Goal: Share content: Share content

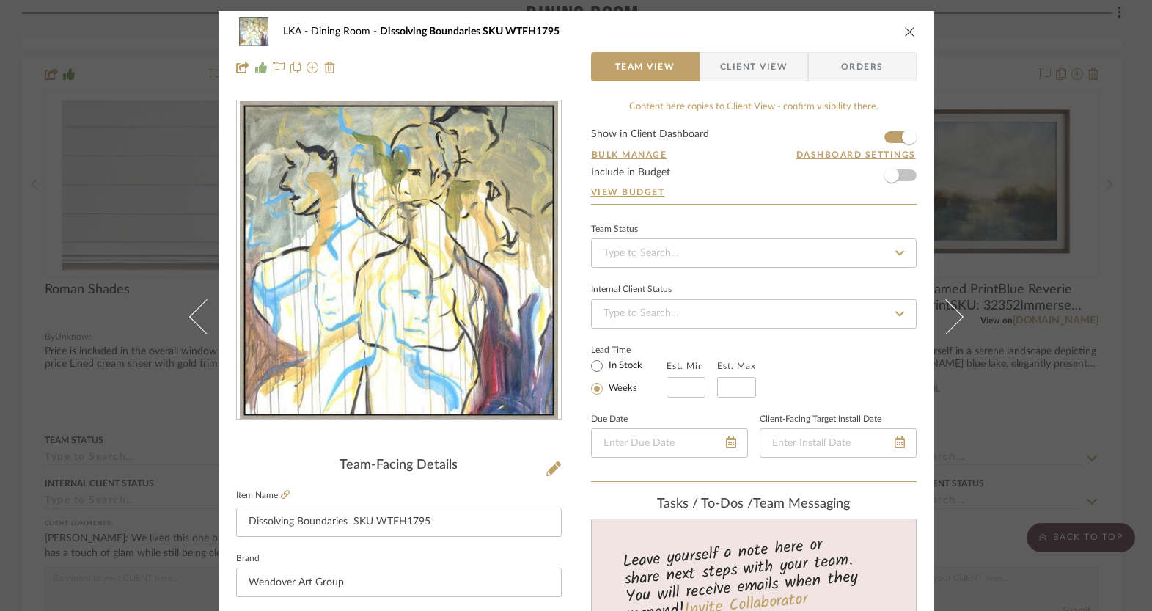
click at [905, 27] on icon "close" at bounding box center [910, 32] width 12 height 12
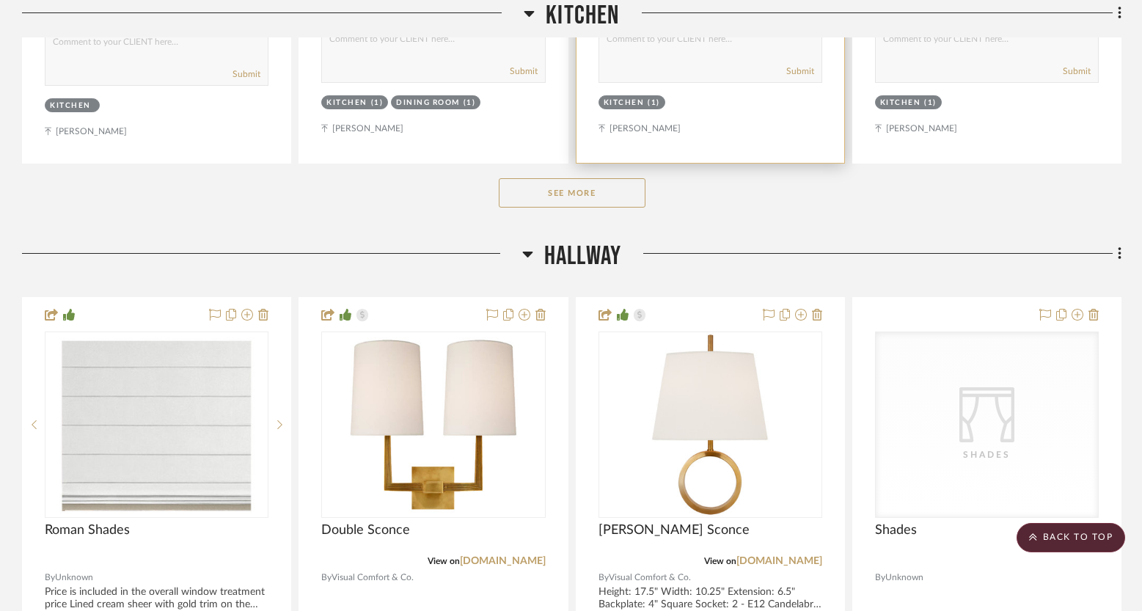
scroll to position [5389, 0]
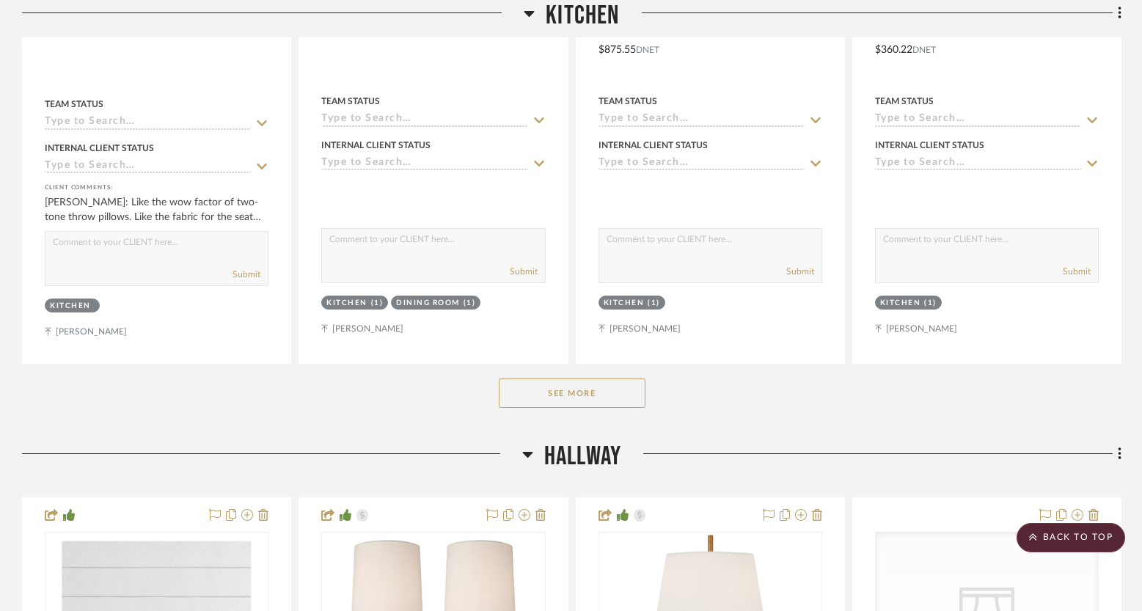
click at [538, 378] on button "See More" at bounding box center [572, 392] width 147 height 29
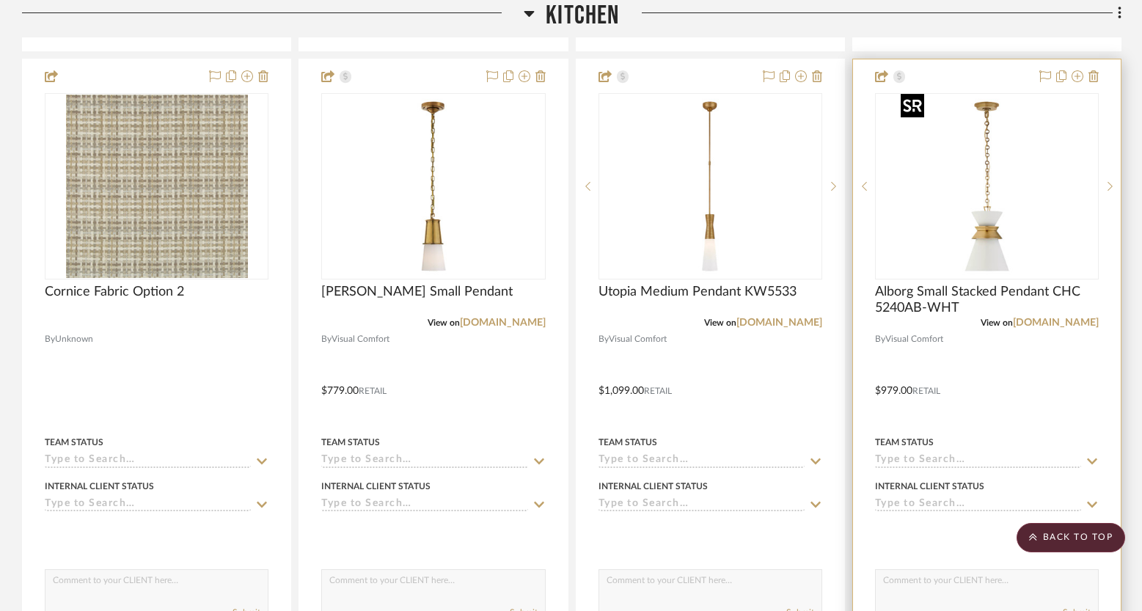
scroll to position [6293, 0]
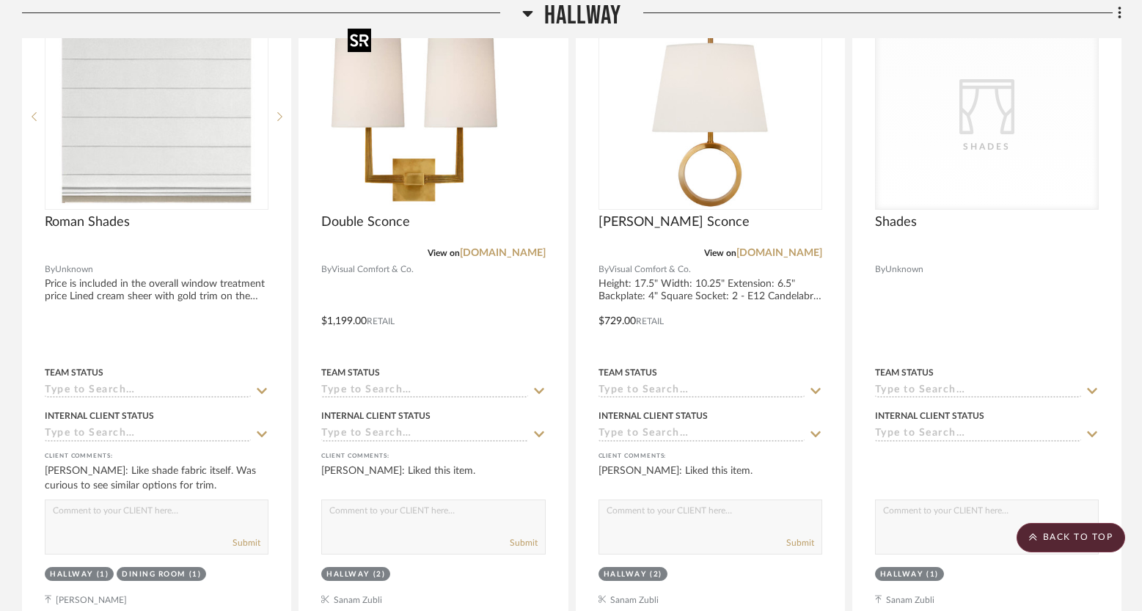
scroll to position [1476, 0]
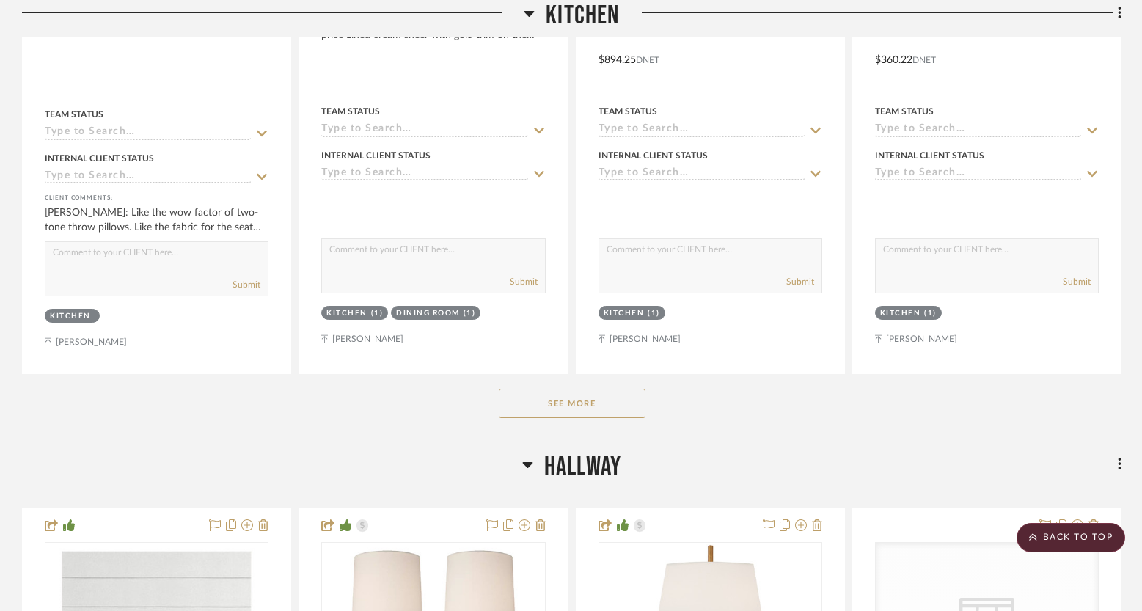
click at [572, 408] on button "See More" at bounding box center [572, 403] width 147 height 29
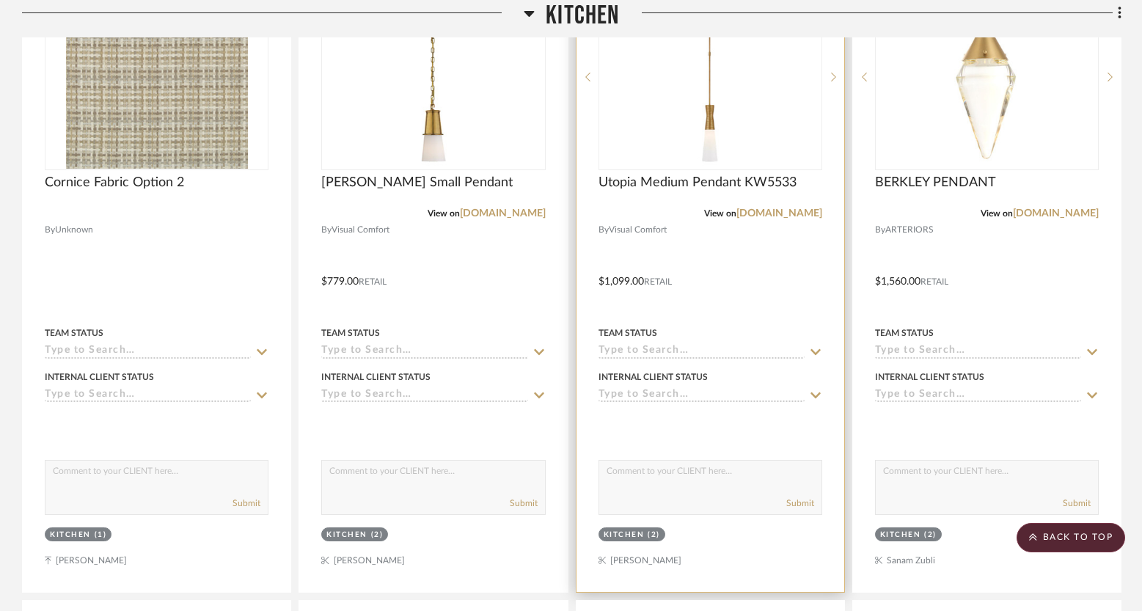
scroll to position [2561, 0]
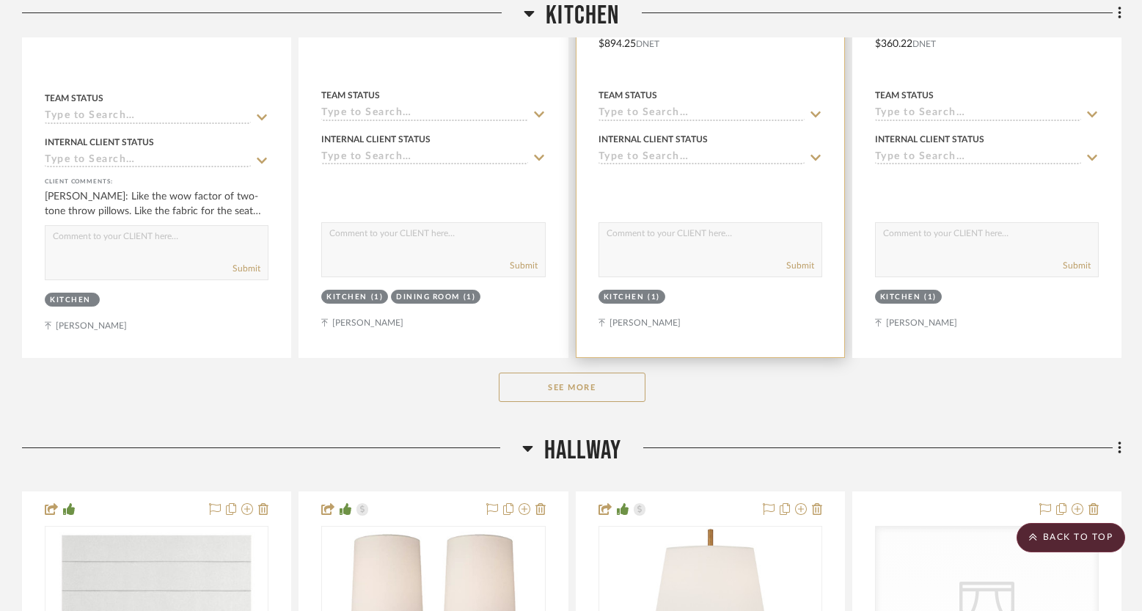
scroll to position [1498, 0]
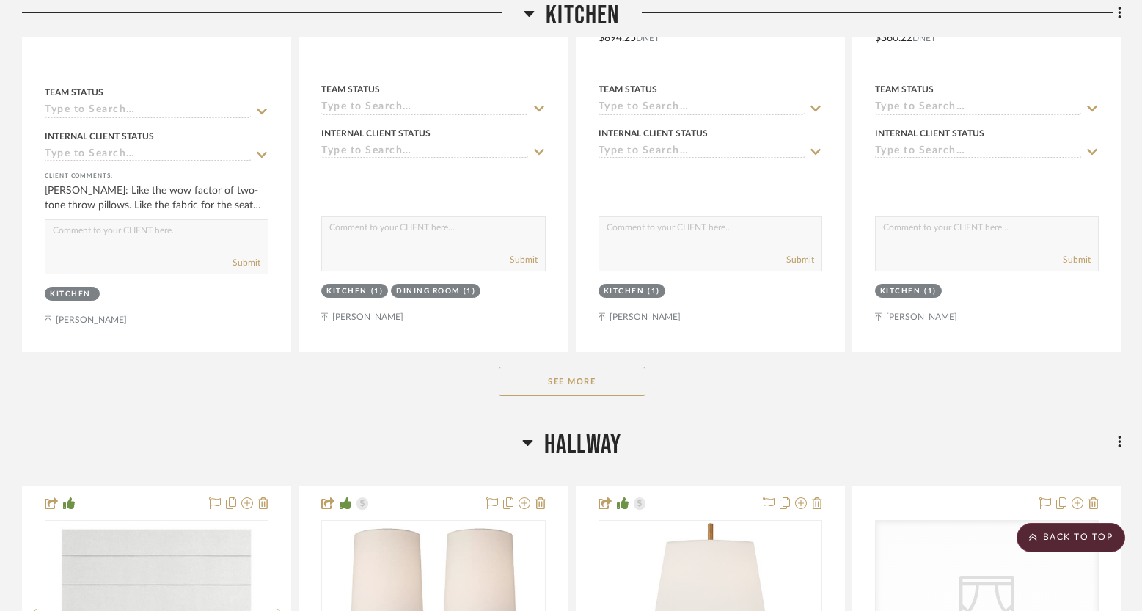
click at [595, 390] on button "See More" at bounding box center [572, 381] width 147 height 29
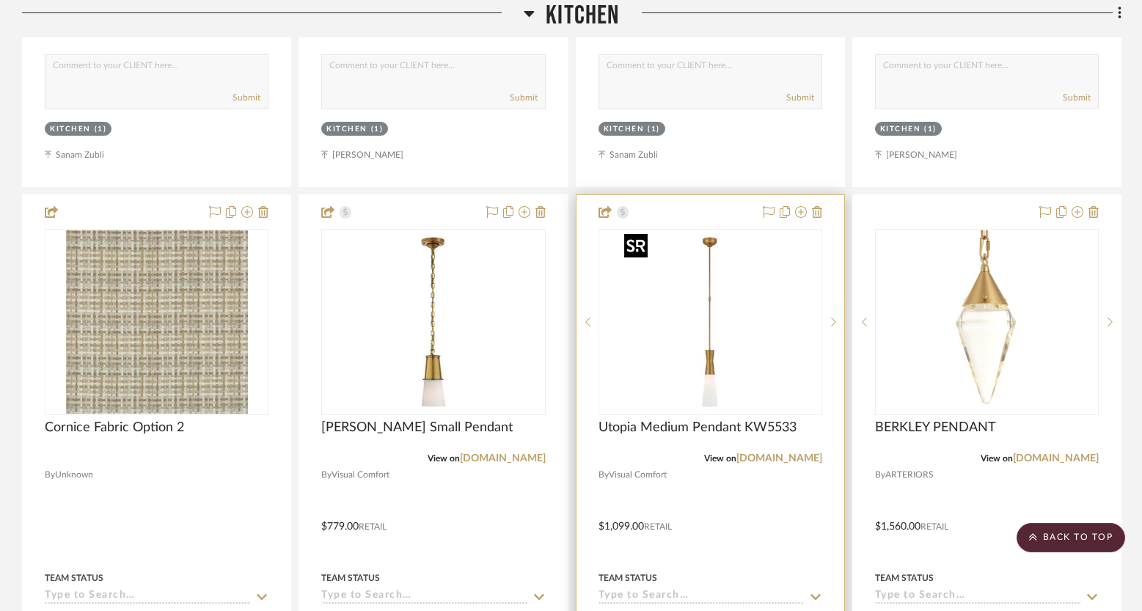
scroll to position [2378, 0]
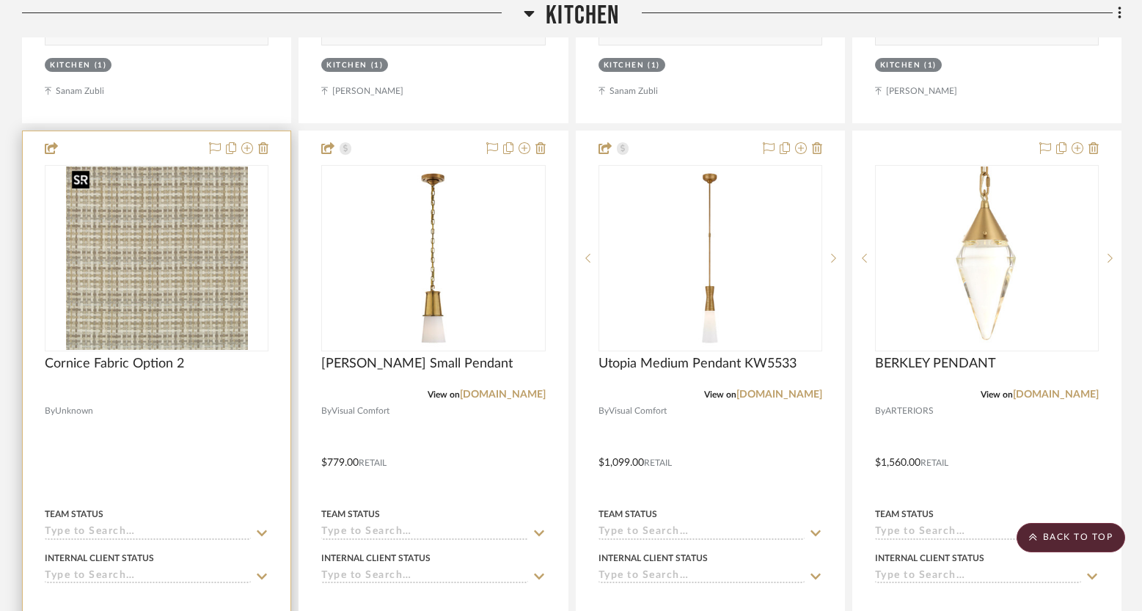
click at [188, 281] on img "0" at bounding box center [157, 257] width 182 height 183
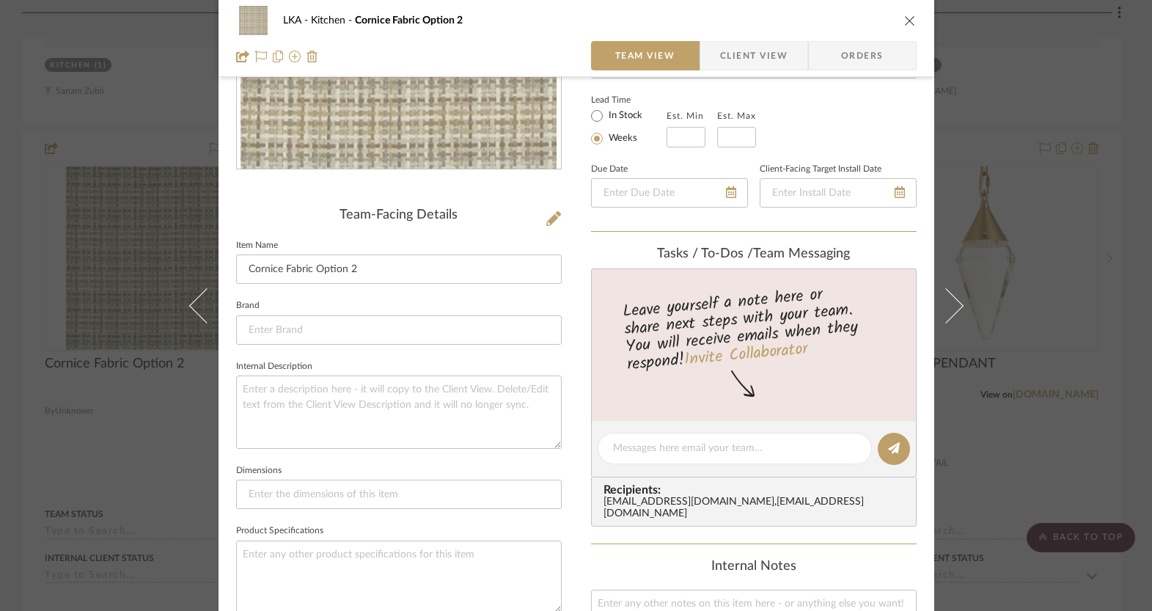
scroll to position [43, 0]
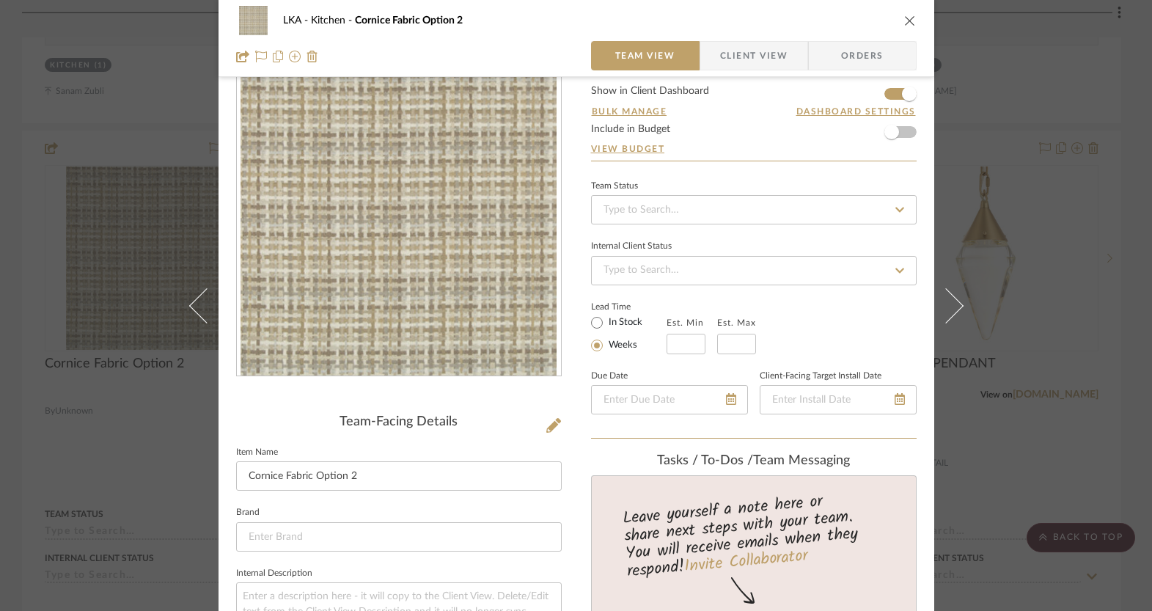
drag, startPoint x: 900, startPoint y: 19, endPoint x: 832, endPoint y: 88, distance: 96.5
click at [904, 19] on icon "close" at bounding box center [910, 21] width 12 height 12
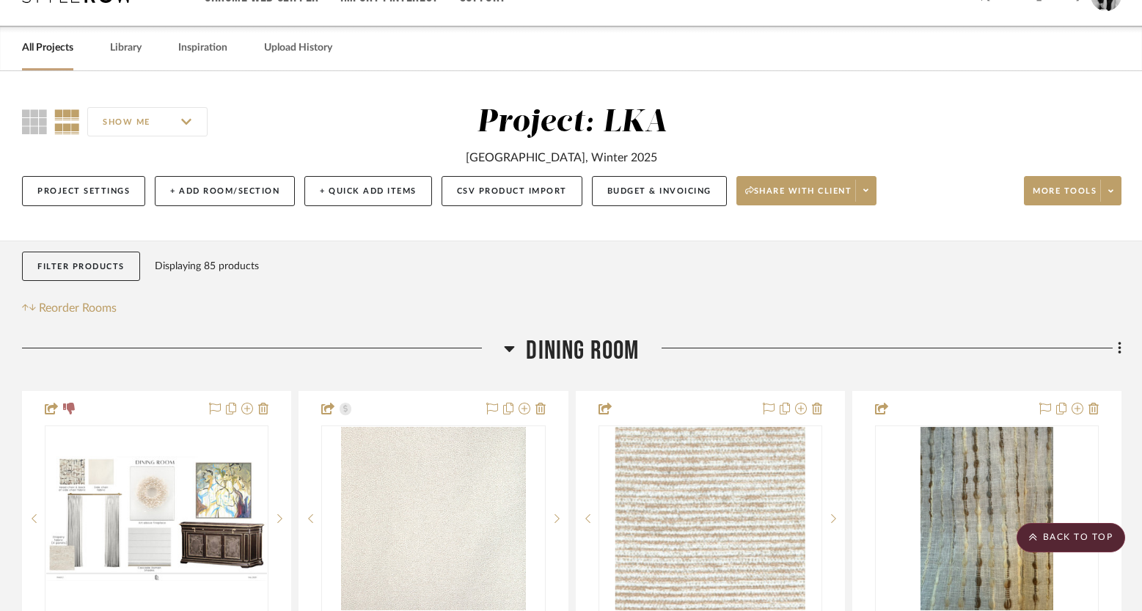
scroll to position [0, 0]
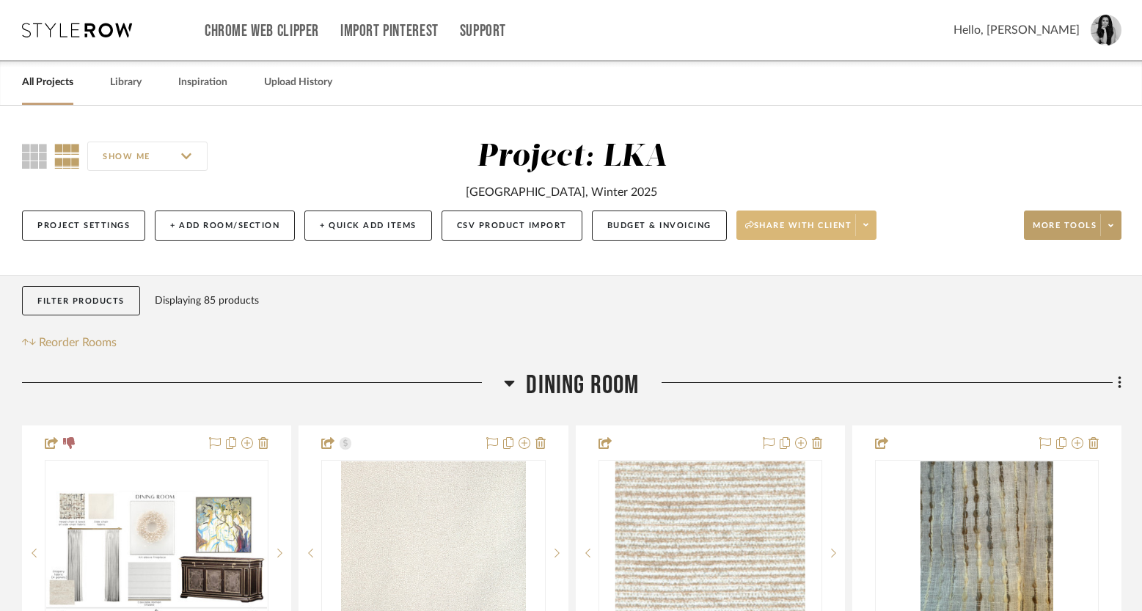
click at [807, 222] on span "Share with client" at bounding box center [798, 231] width 107 height 22
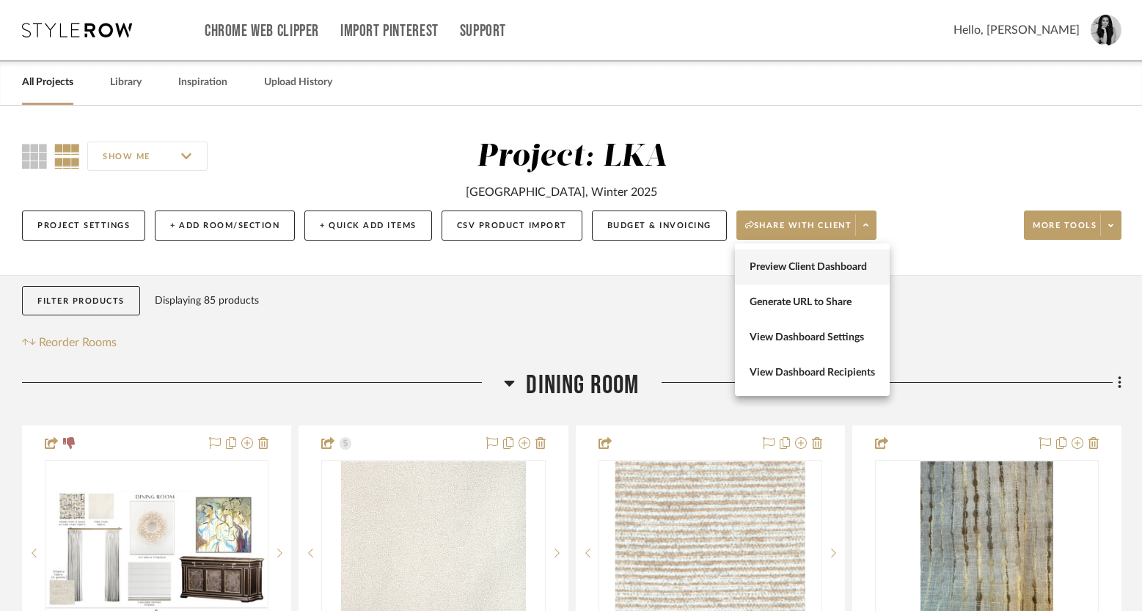
click at [780, 262] on span "Preview Client Dashboard" at bounding box center [811, 267] width 125 height 12
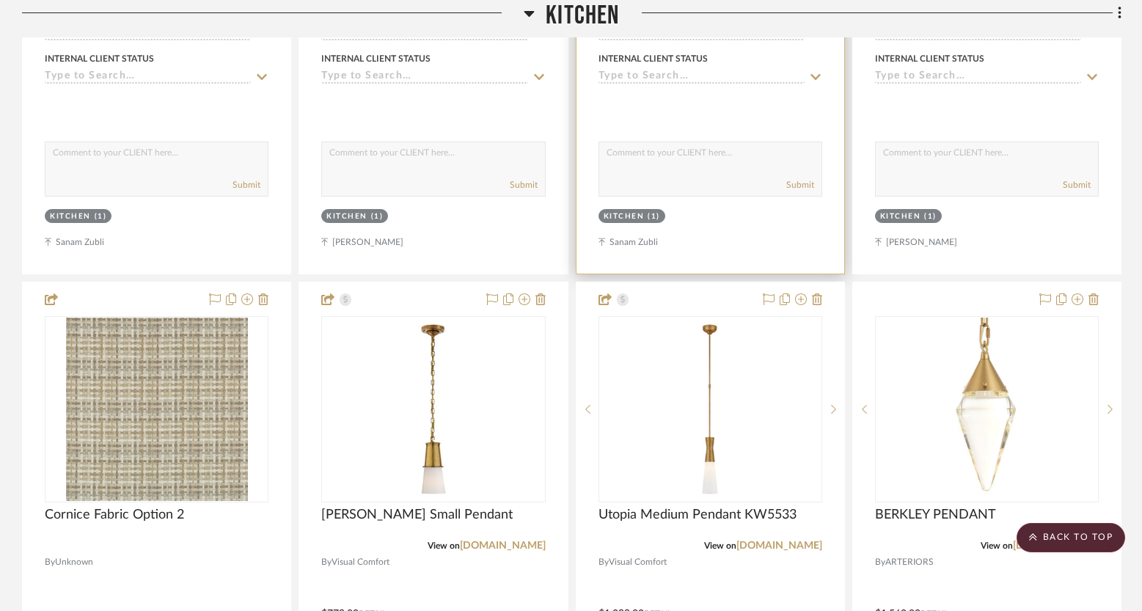
scroll to position [2227, 0]
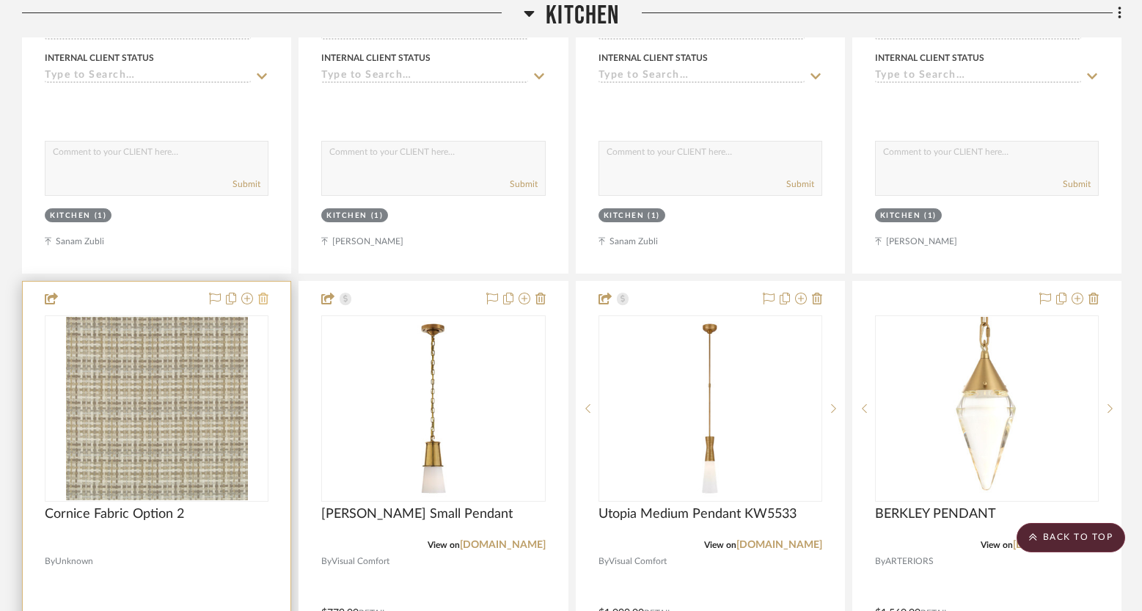
click at [265, 301] on icon at bounding box center [263, 299] width 10 height 12
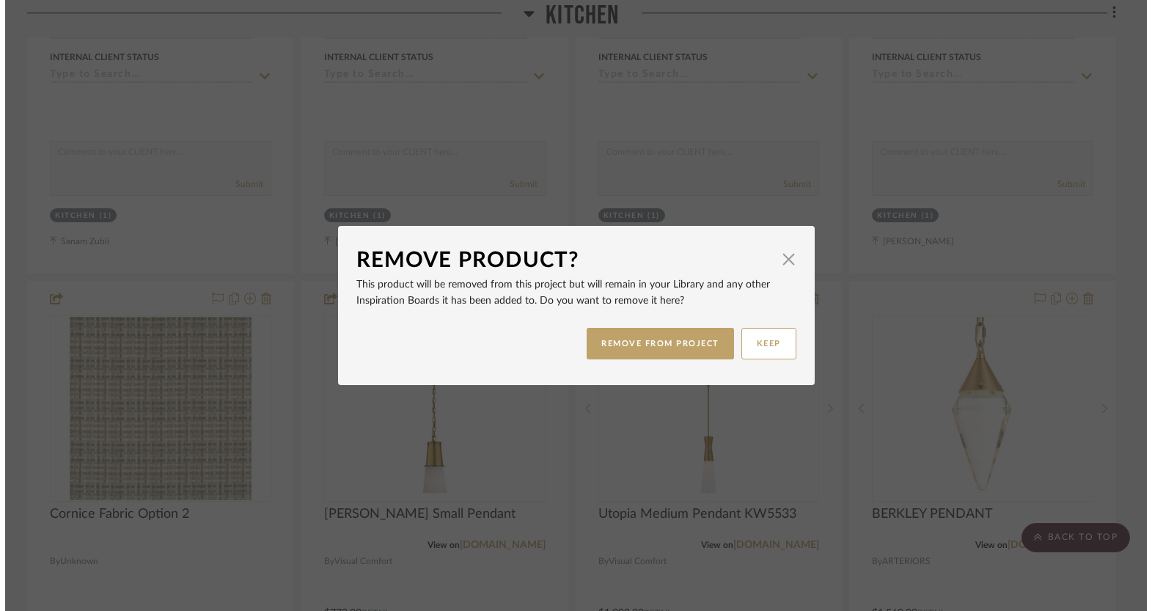
scroll to position [0, 0]
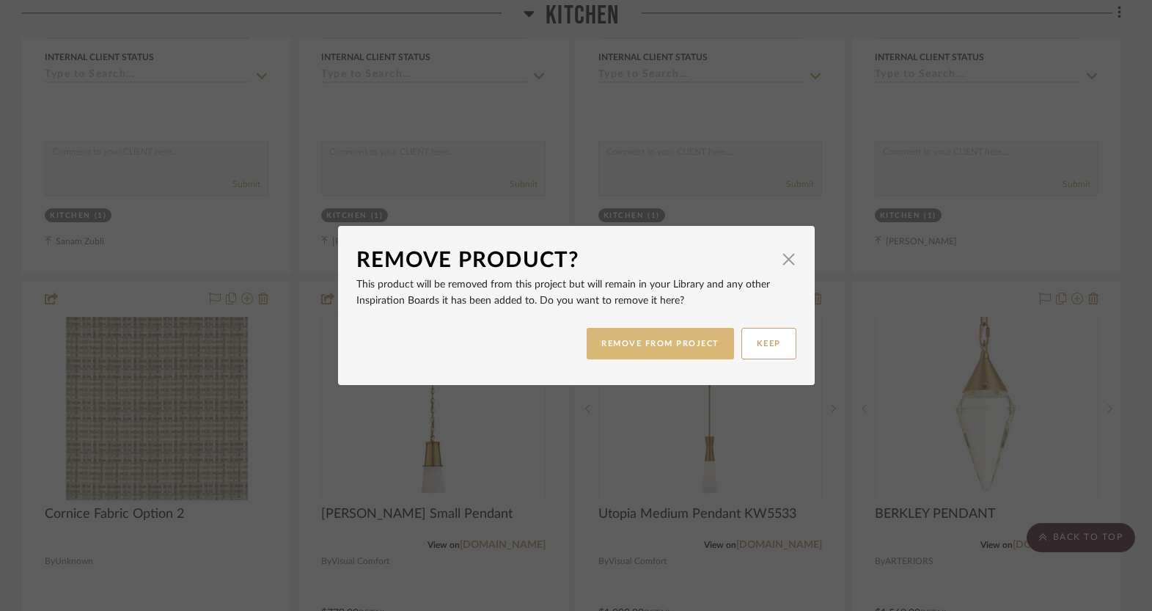
click at [693, 341] on button "REMOVE FROM PROJECT" at bounding box center [660, 344] width 147 height 32
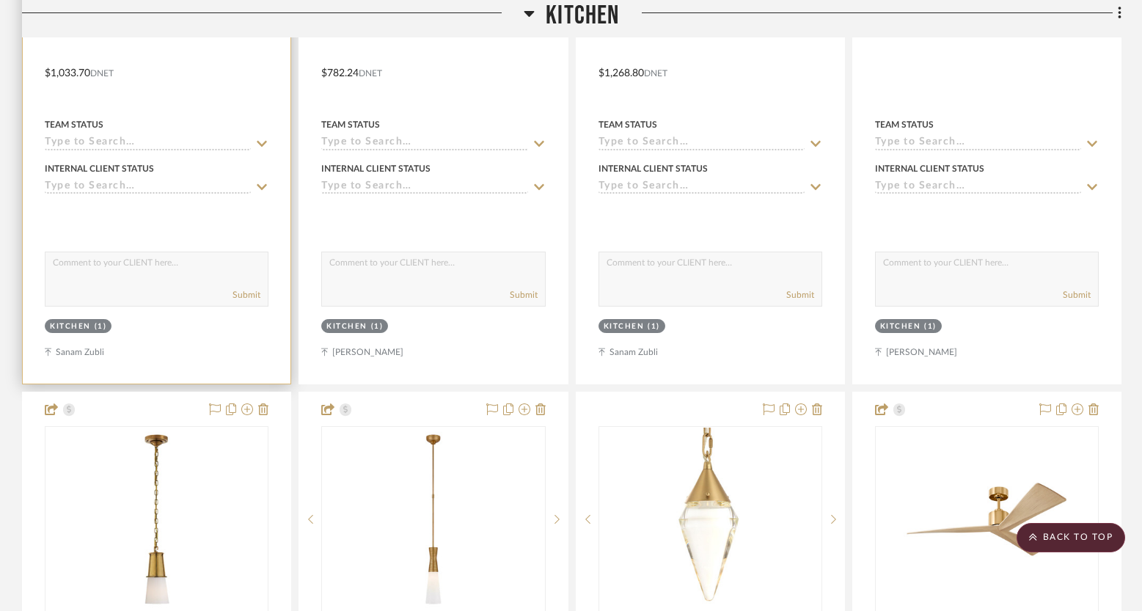
scroll to position [2090, 0]
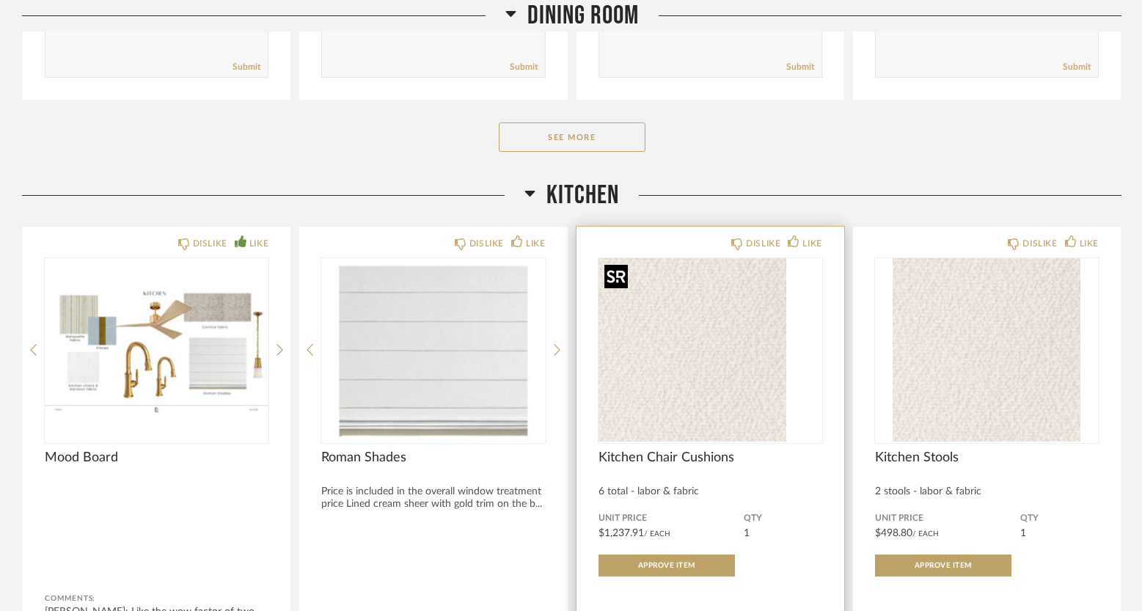
scroll to position [949, 0]
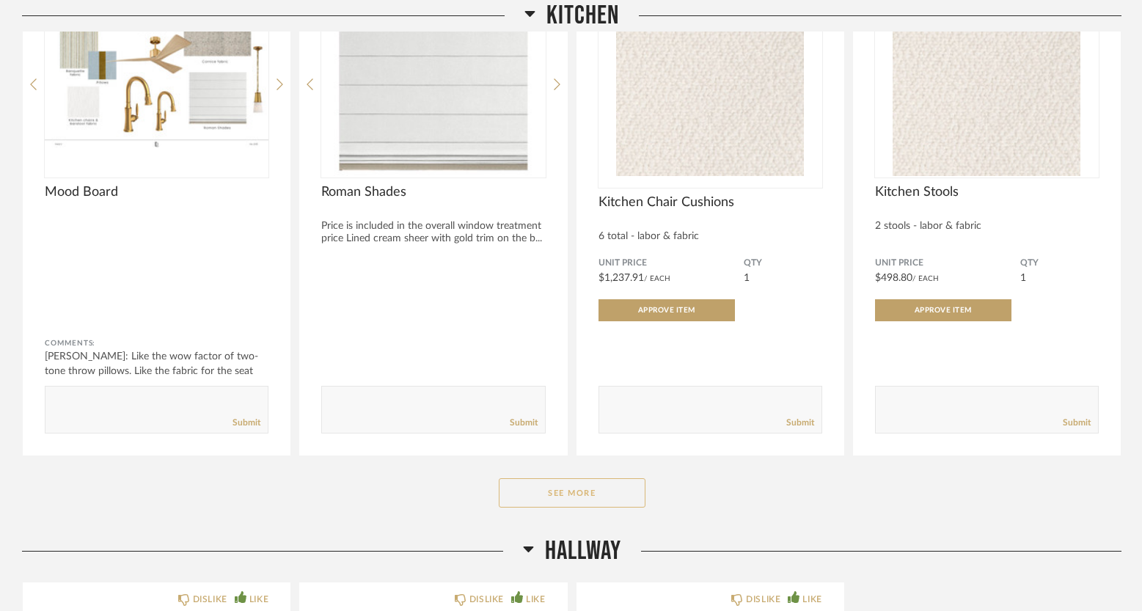
click at [567, 494] on button "See More" at bounding box center [572, 492] width 147 height 29
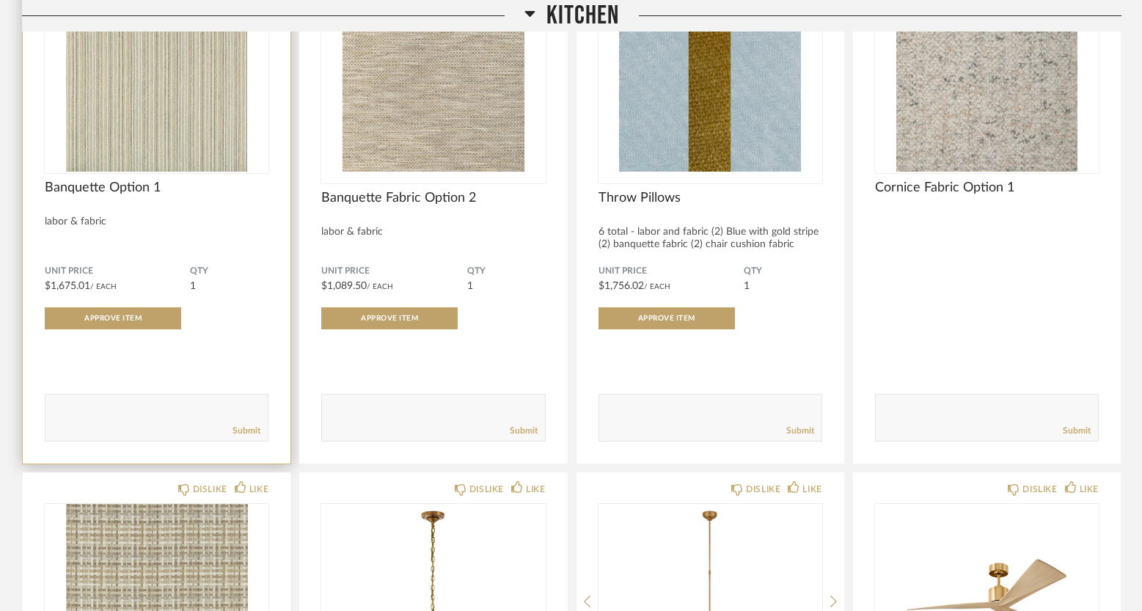
scroll to position [1719, 0]
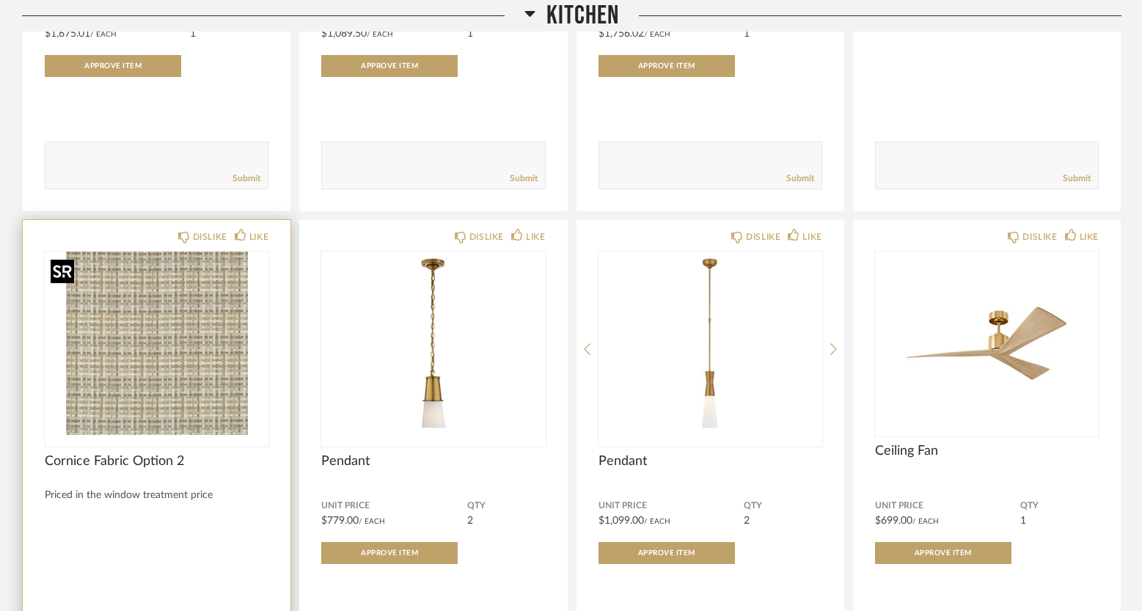
click at [191, 429] on img "0" at bounding box center [157, 343] width 224 height 183
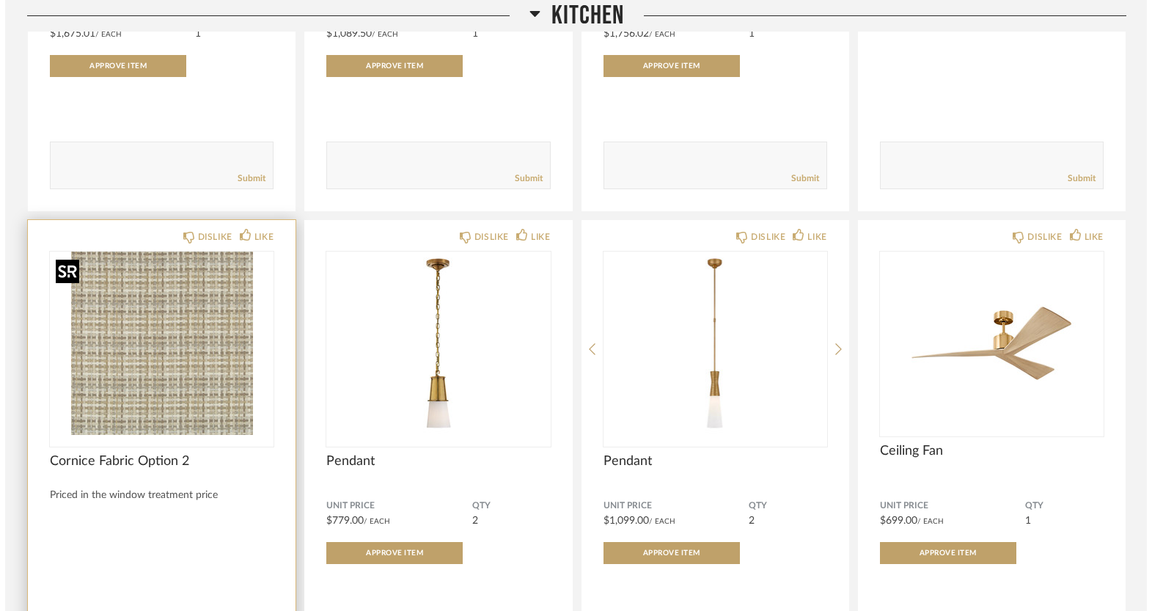
scroll to position [0, 0]
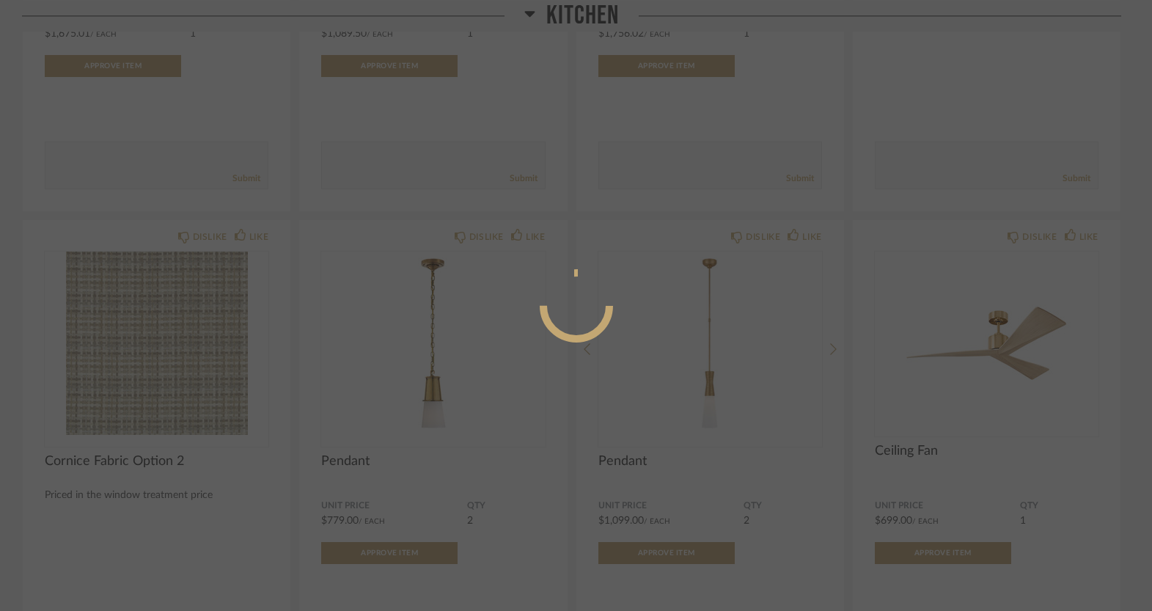
click at [302, 367] on div at bounding box center [576, 305] width 1152 height 611
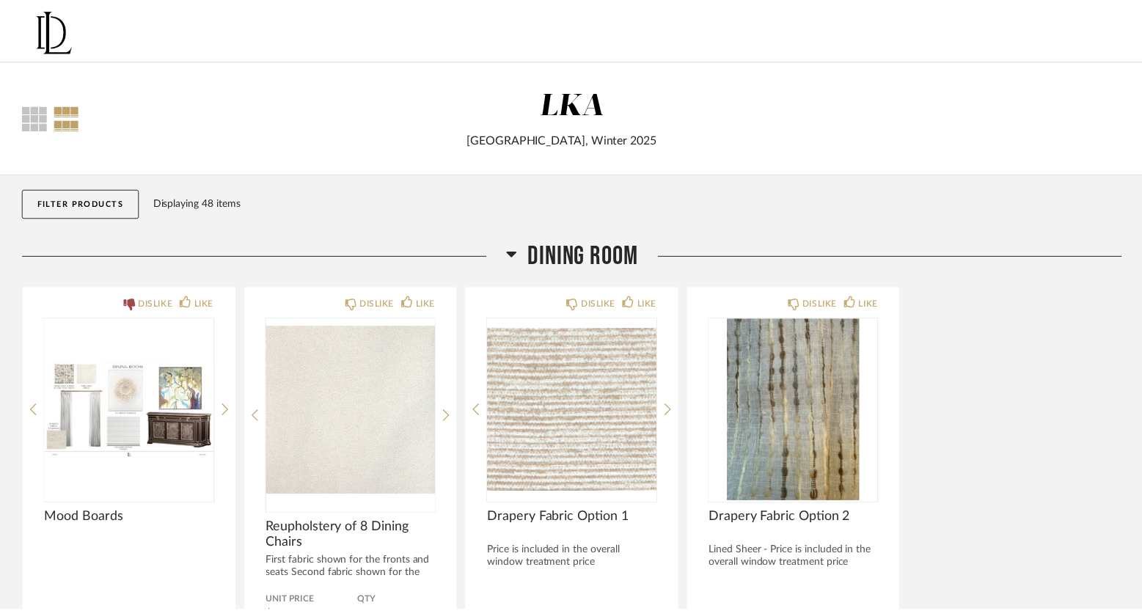
scroll to position [1719, 0]
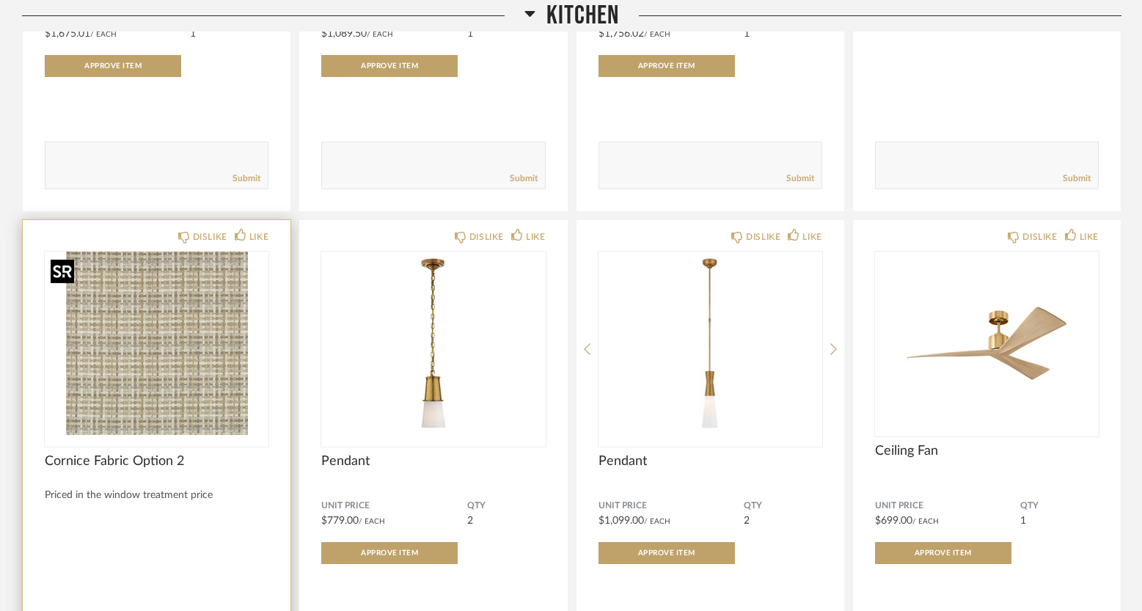
click at [238, 388] on img "0" at bounding box center [157, 343] width 224 height 183
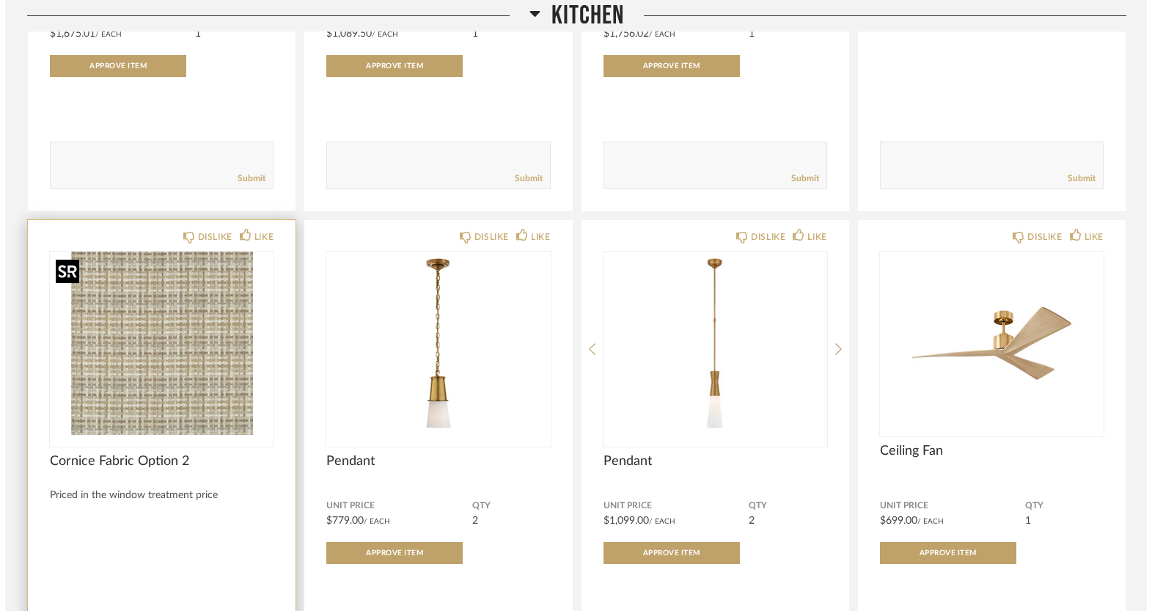
scroll to position [0, 0]
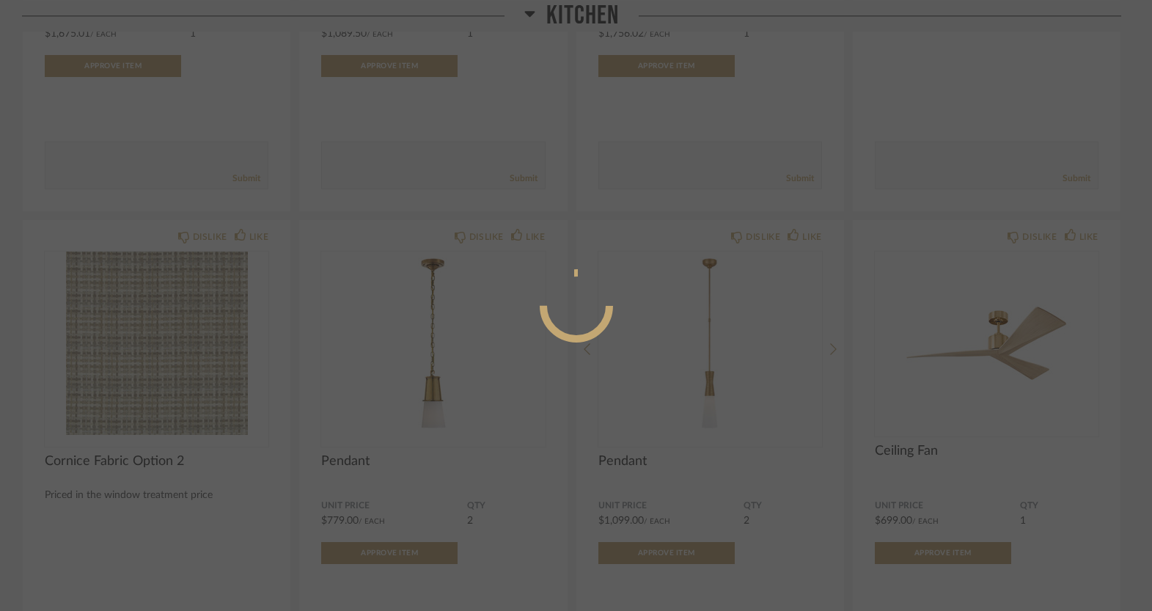
click at [791, 112] on div at bounding box center [576, 305] width 1152 height 611
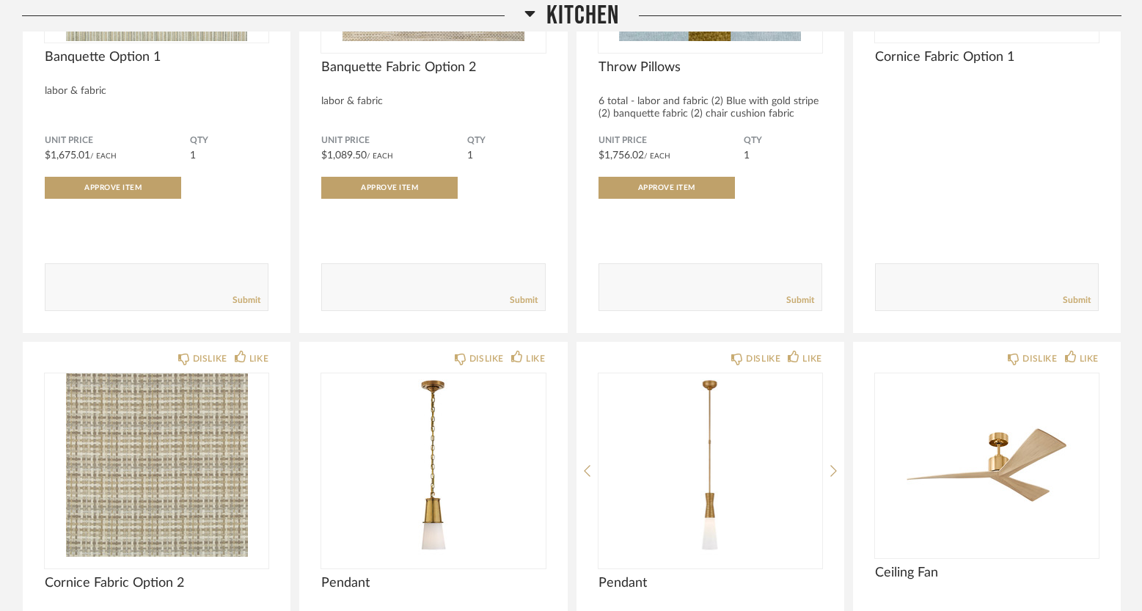
scroll to position [1225, 0]
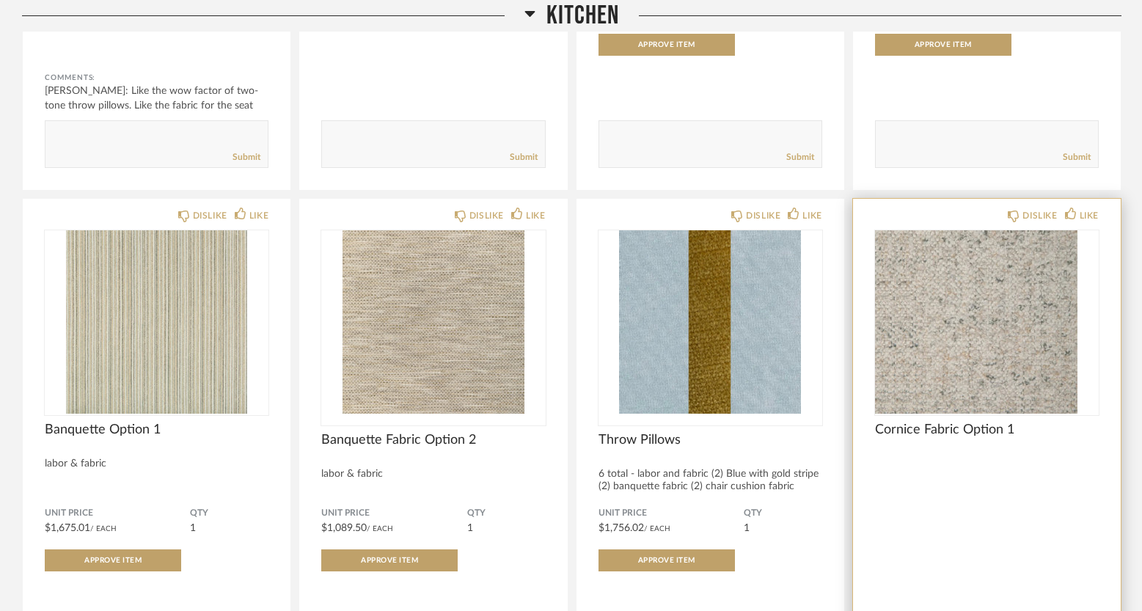
click at [967, 276] on img "0" at bounding box center [965, 321] width 181 height 183
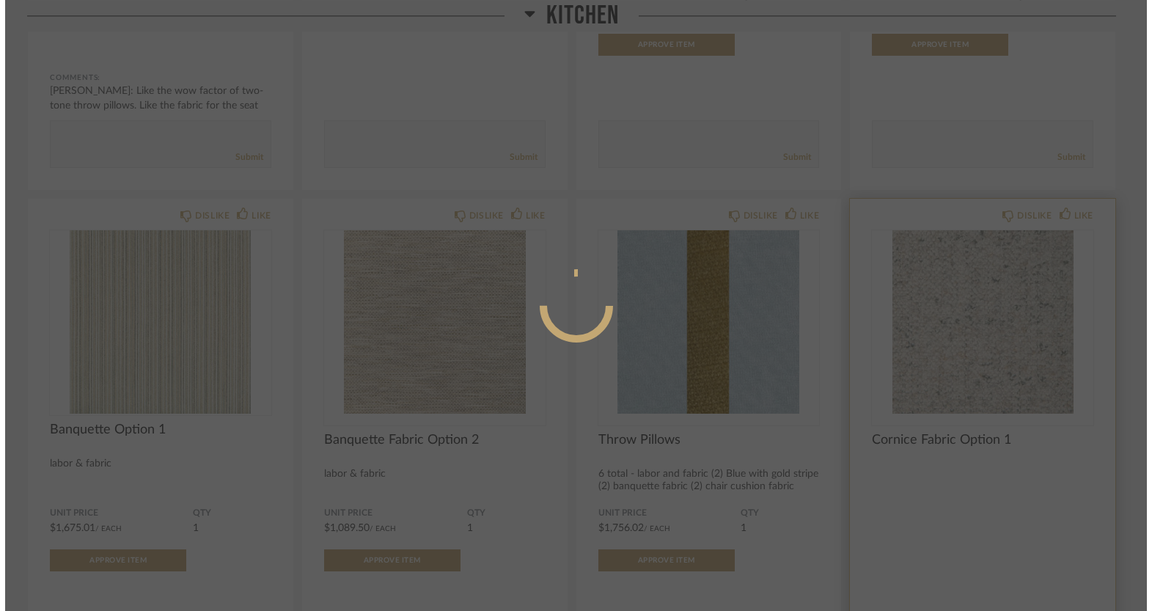
scroll to position [0, 0]
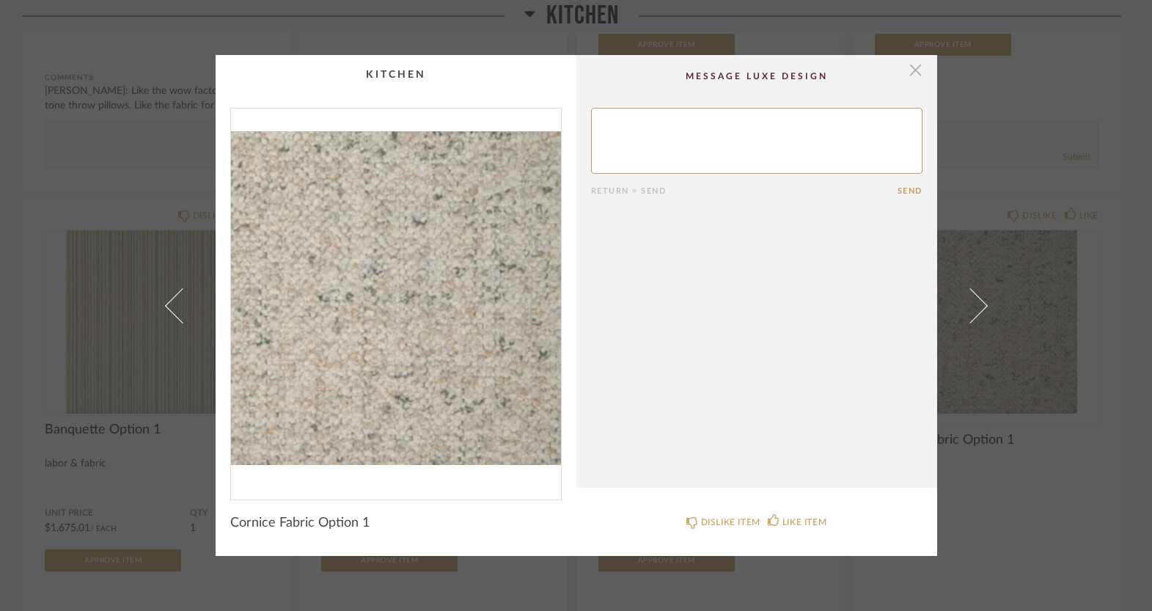
click at [910, 72] on span "button" at bounding box center [915, 69] width 29 height 29
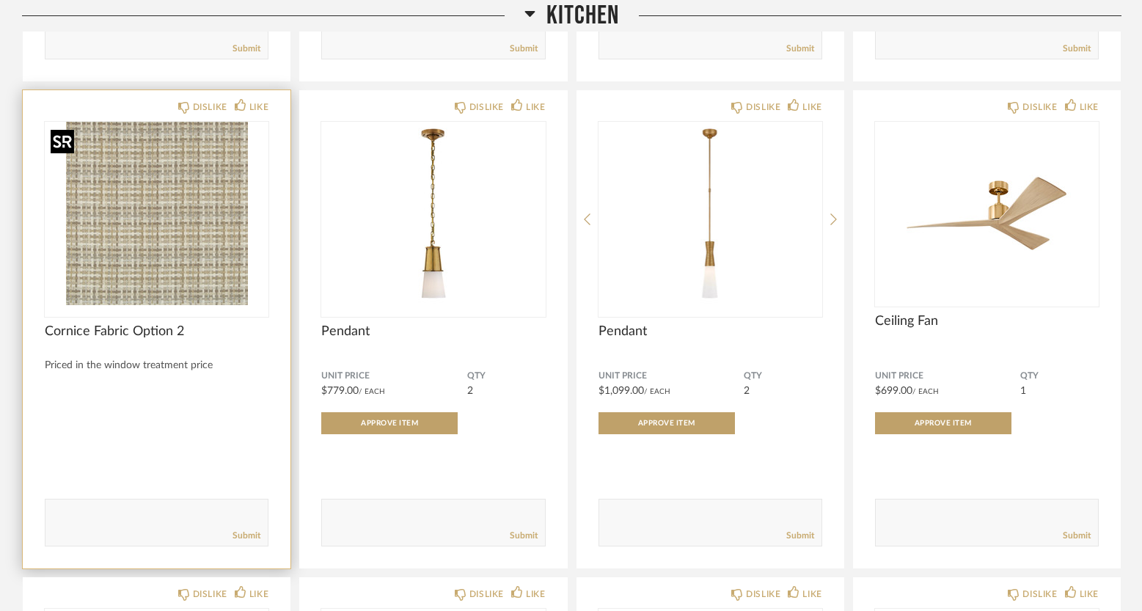
scroll to position [1896, 0]
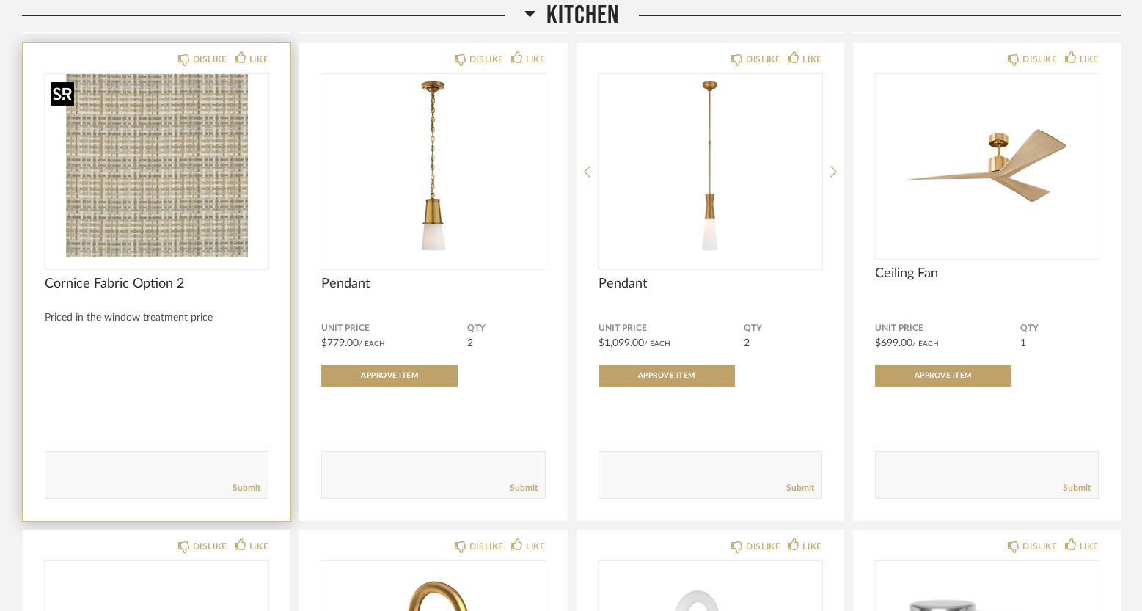
click at [221, 204] on img "0" at bounding box center [157, 165] width 224 height 183
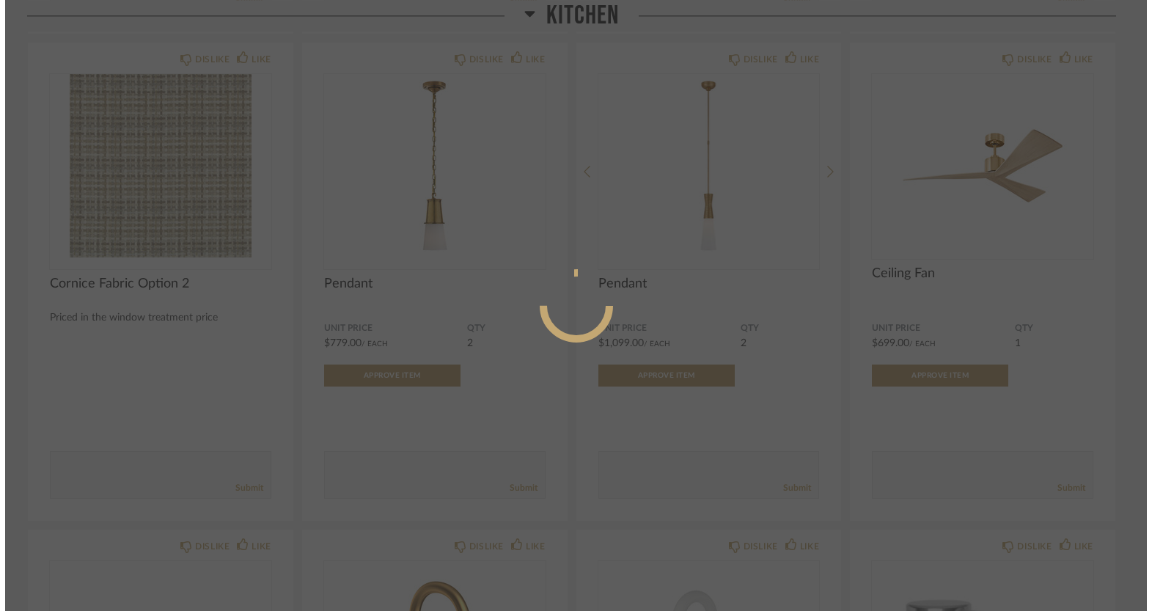
scroll to position [0, 0]
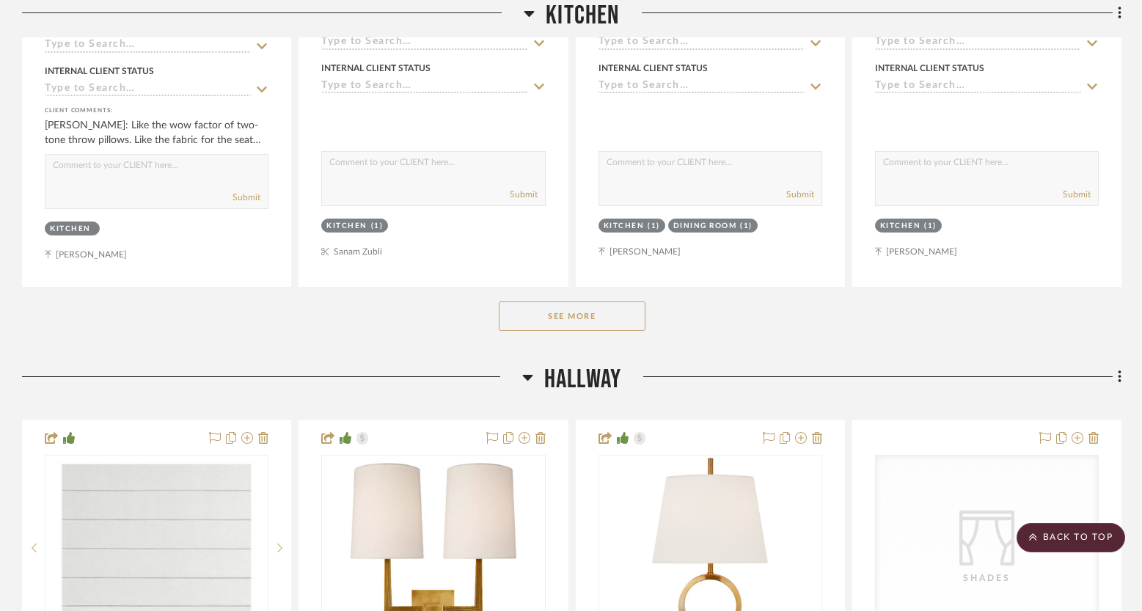
scroll to position [1603, 0]
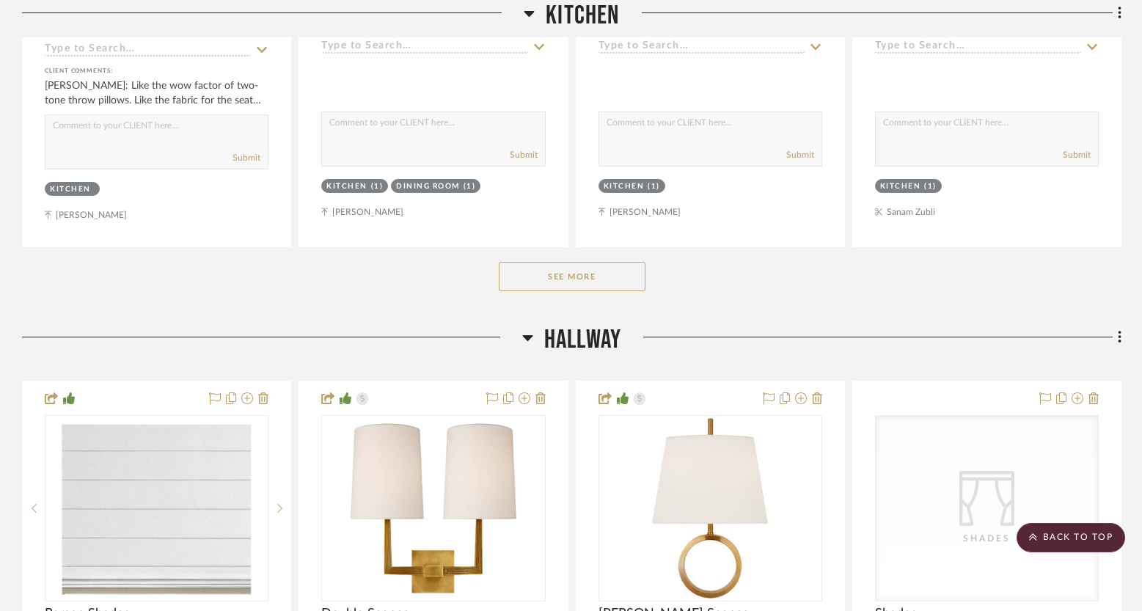
click at [598, 276] on button "See More" at bounding box center [572, 276] width 147 height 29
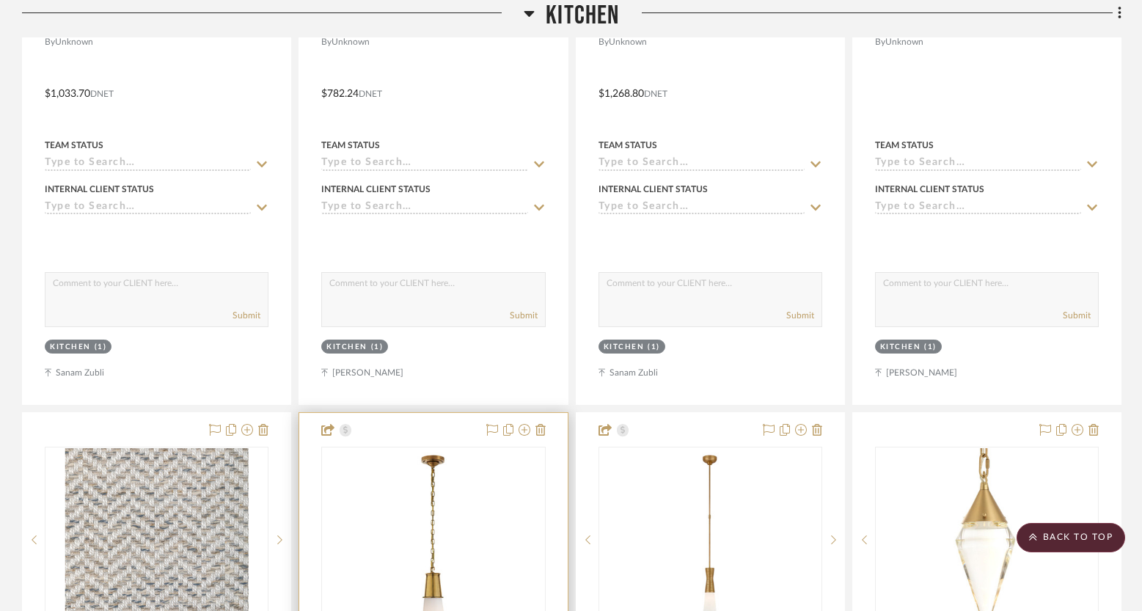
scroll to position [2195, 0]
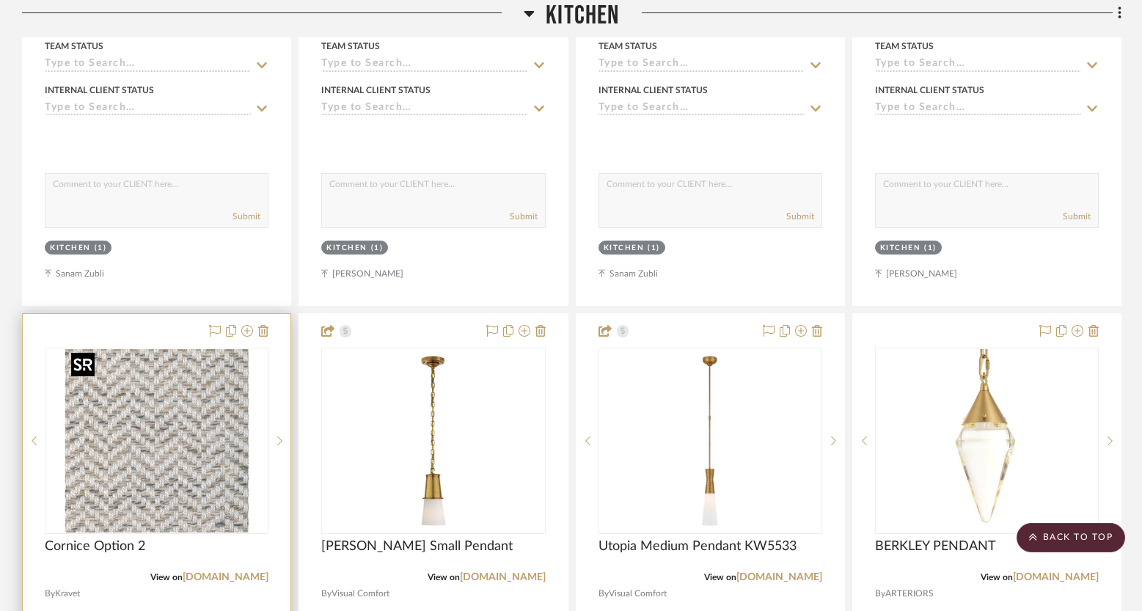
click at [201, 502] on img "0" at bounding box center [156, 440] width 183 height 183
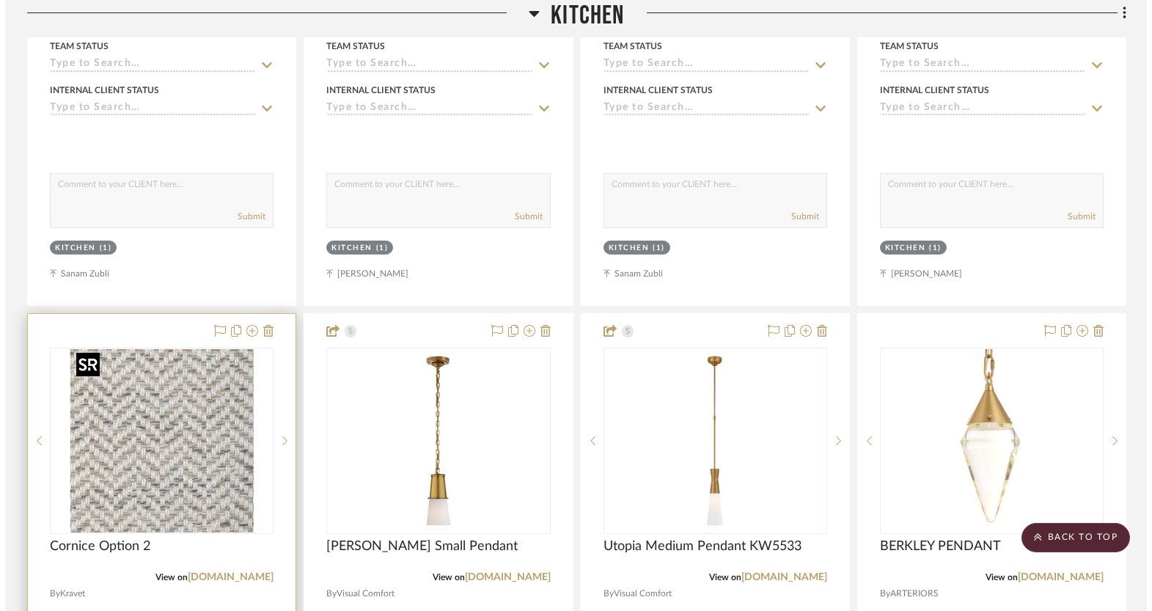
scroll to position [0, 0]
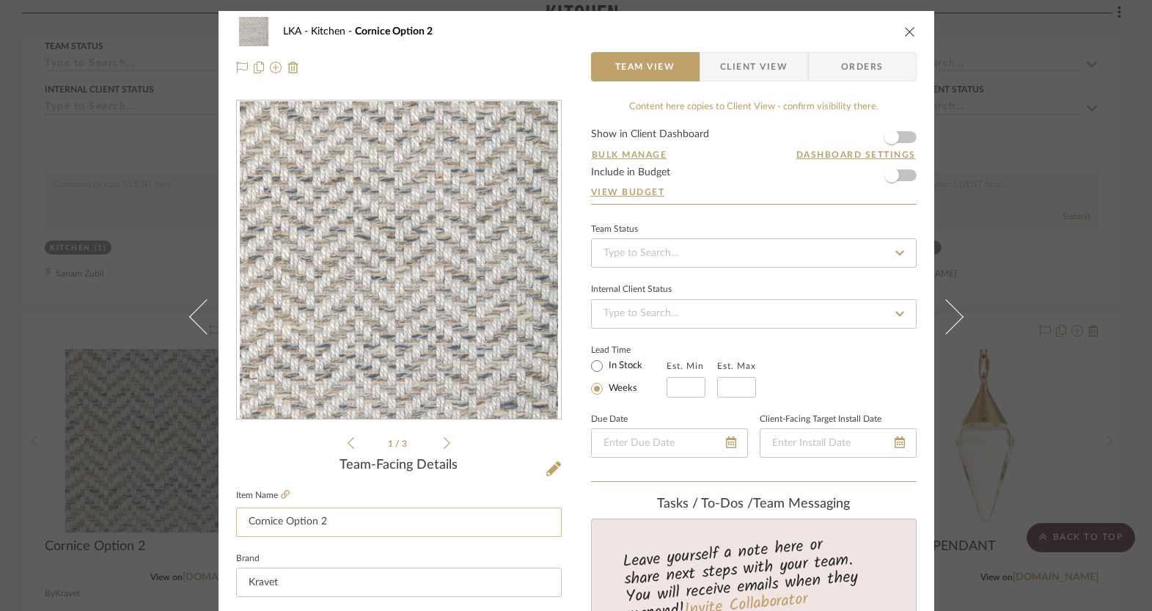
drag, startPoint x: 282, startPoint y: 520, endPoint x: 301, endPoint y: 509, distance: 22.0
click at [282, 520] on input "Cornice Option 2" at bounding box center [399, 521] width 326 height 29
type input "Cornice Fabric Option 2"
click at [904, 32] on icon "close" at bounding box center [910, 32] width 12 height 12
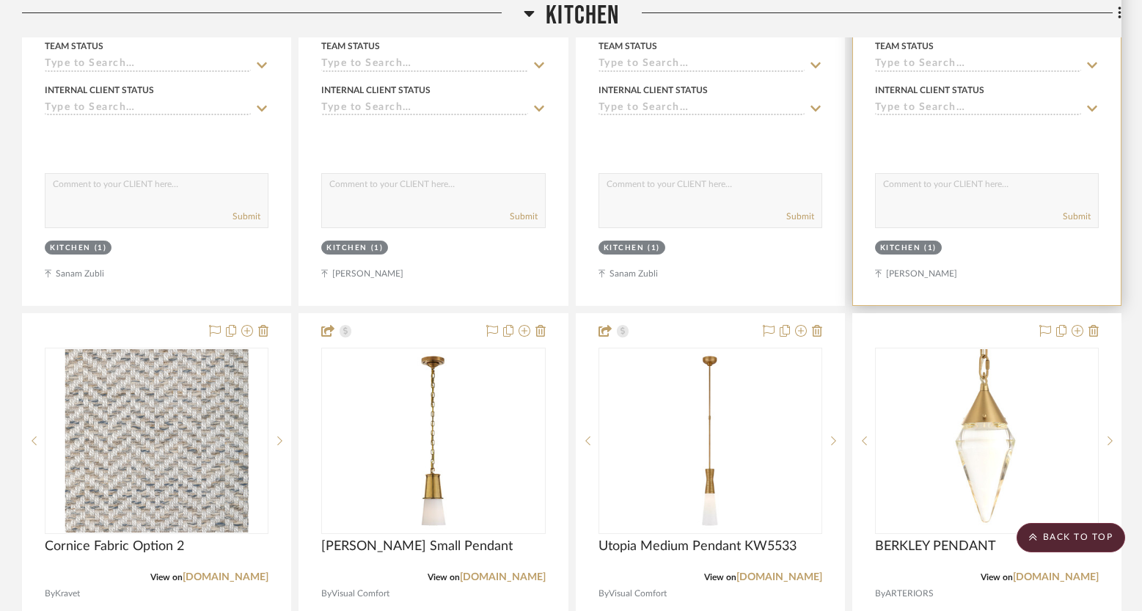
scroll to position [1936, 0]
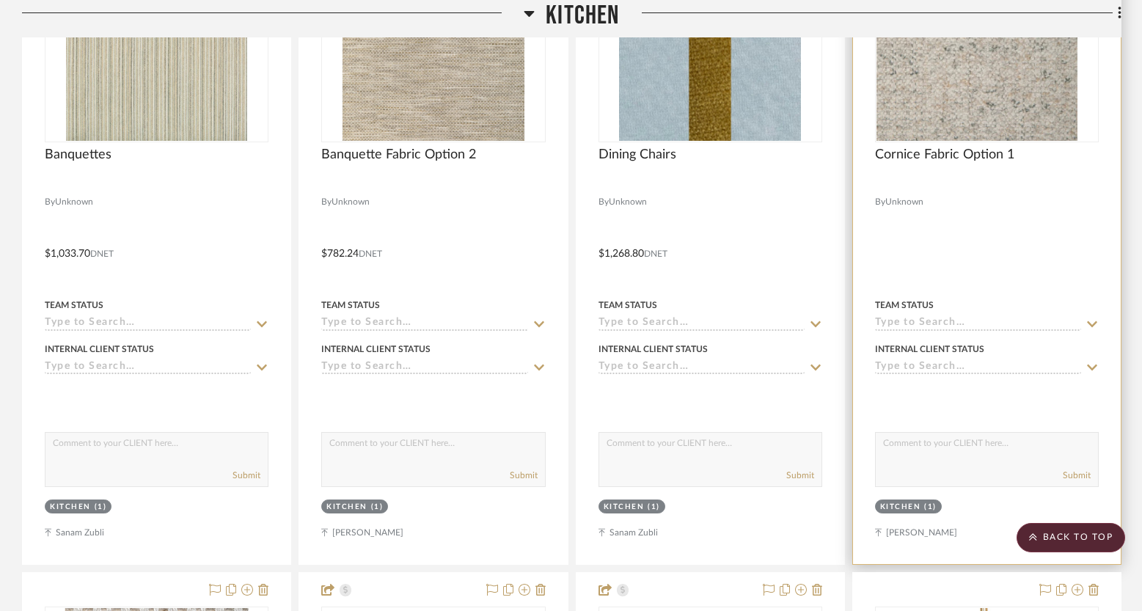
click at [980, 78] on img "0" at bounding box center [966, 48] width 181 height 183
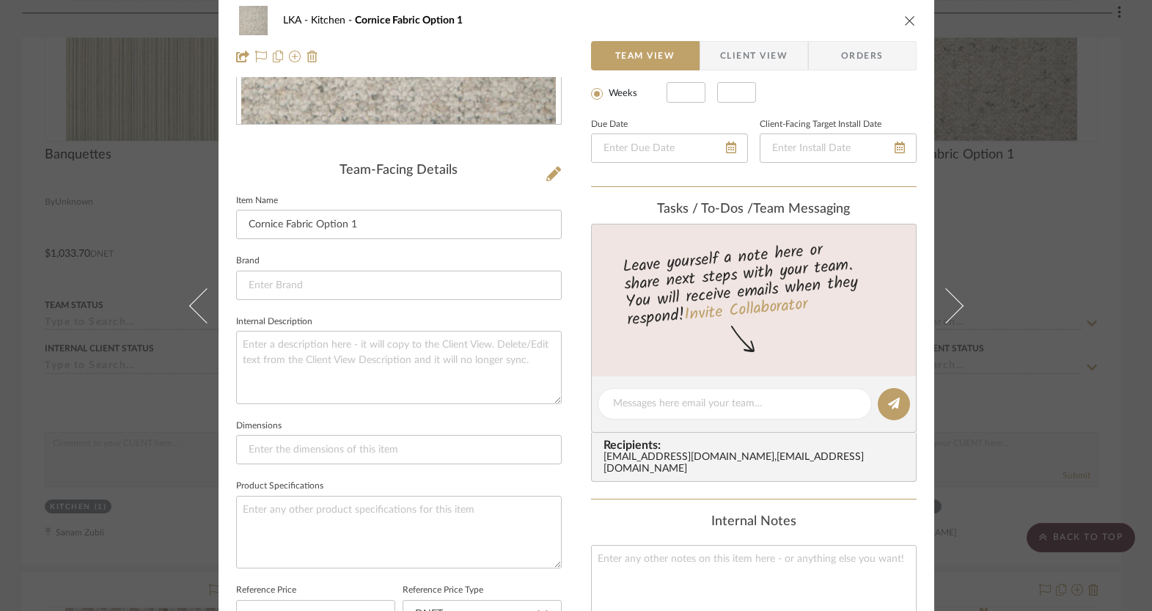
scroll to position [0, 0]
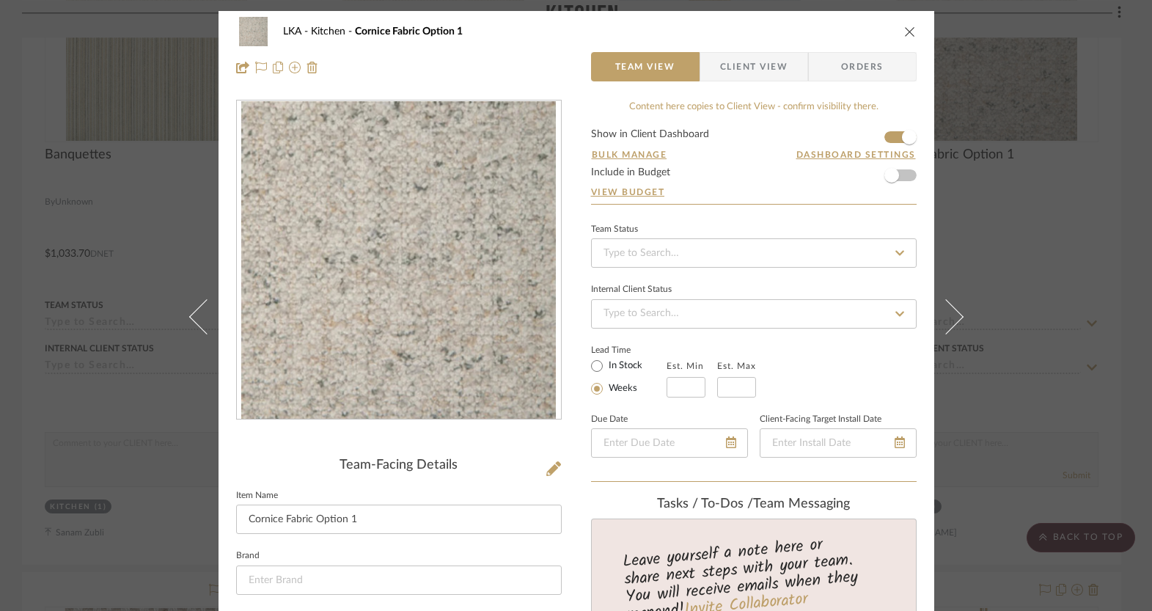
click at [905, 32] on icon "close" at bounding box center [910, 32] width 12 height 12
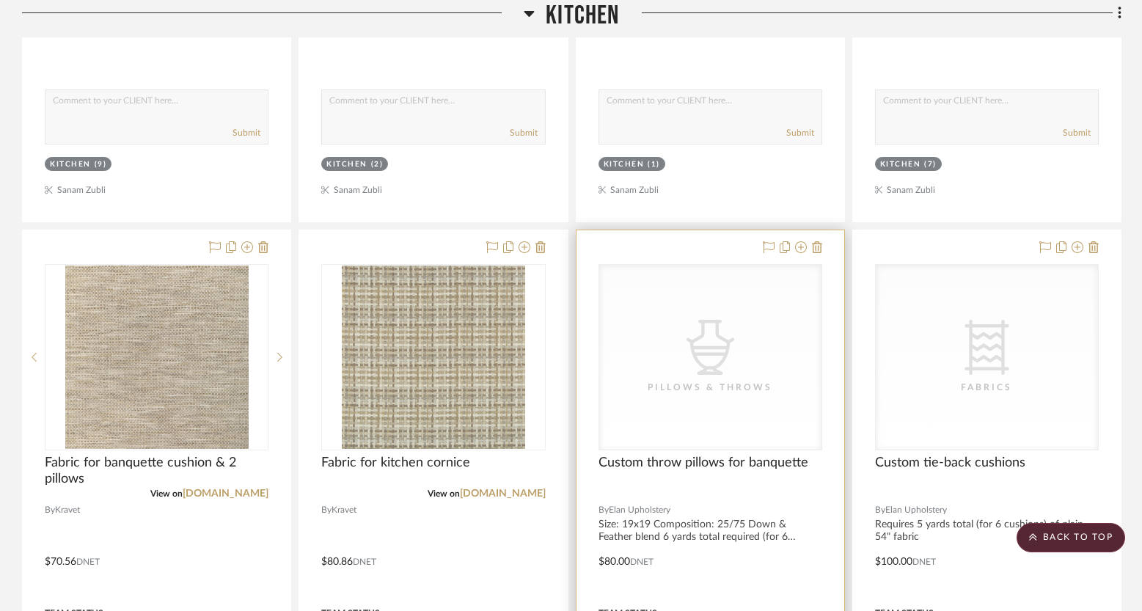
scroll to position [4971, 0]
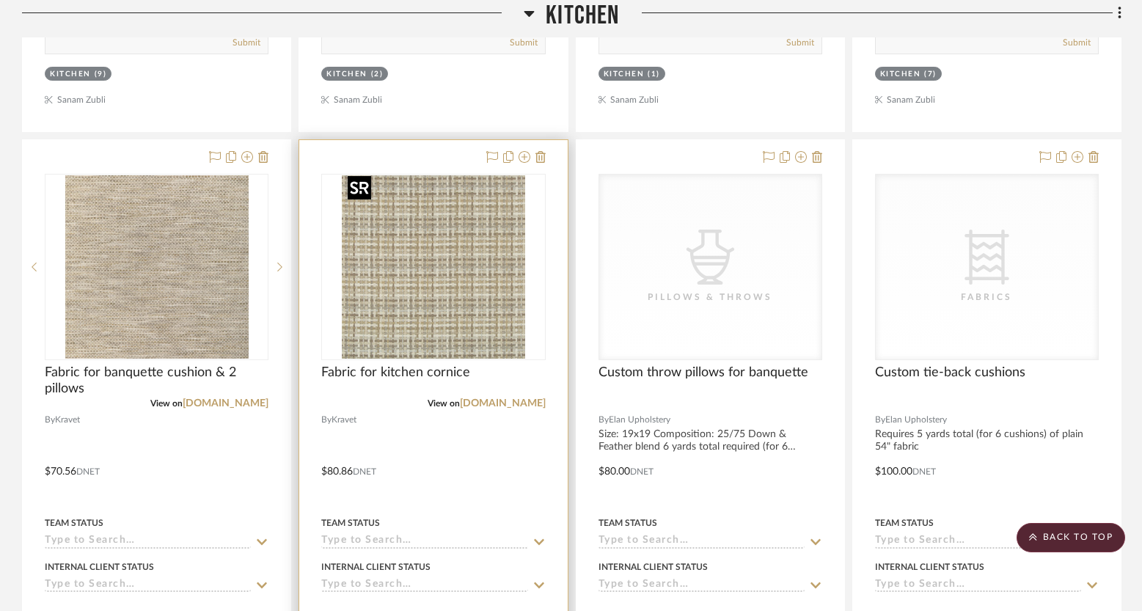
click at [0, 0] on img at bounding box center [0, 0] width 0 height 0
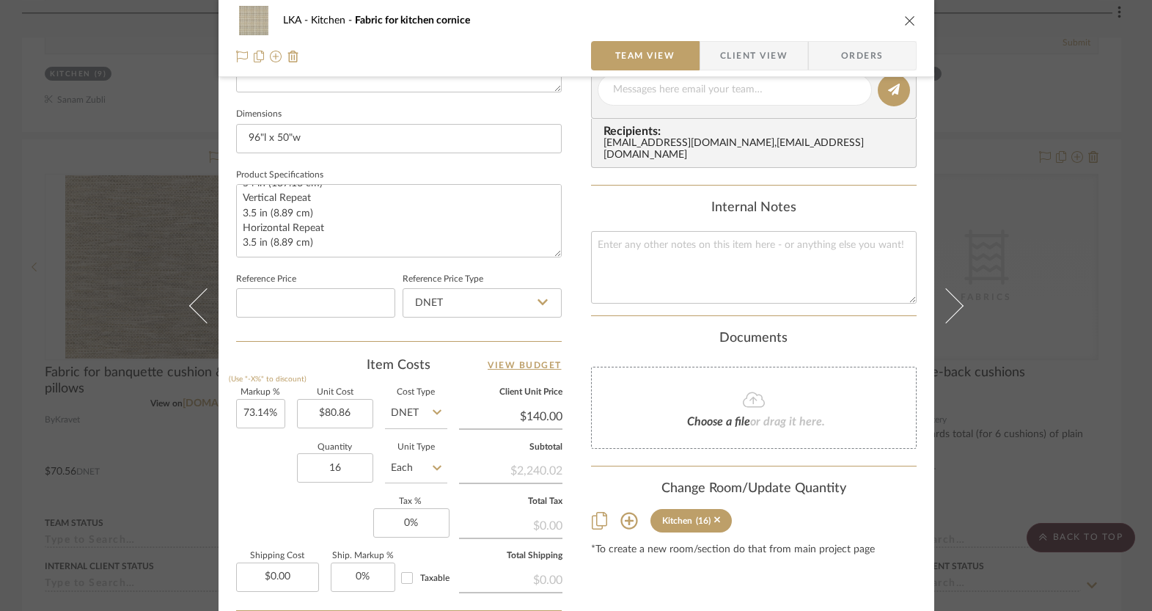
scroll to position [692, 0]
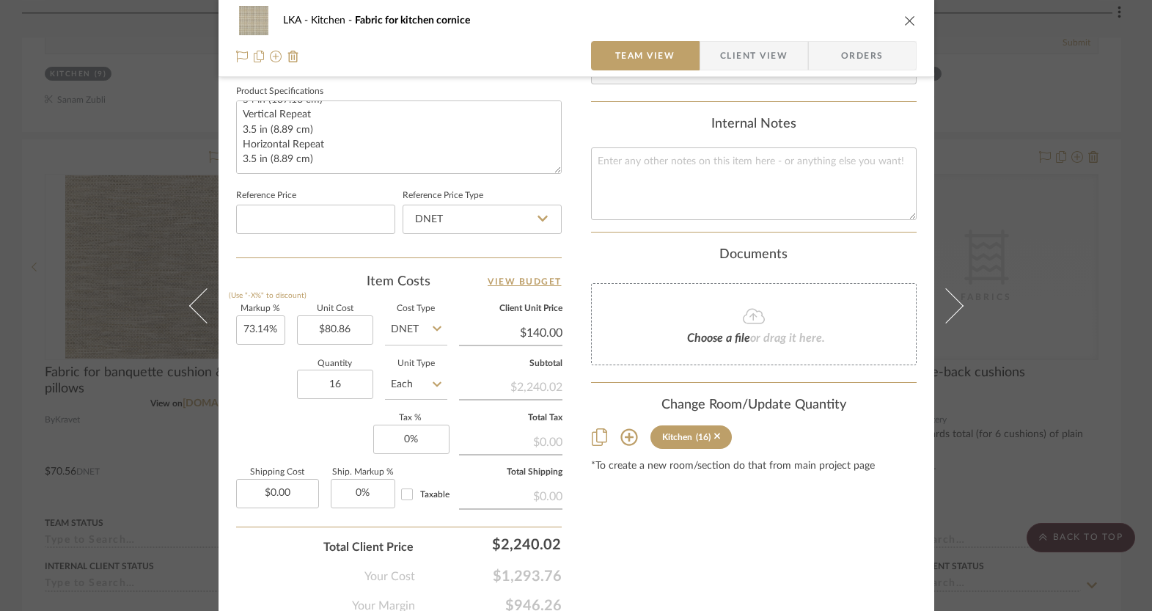
click at [904, 21] on icon "close" at bounding box center [910, 21] width 12 height 12
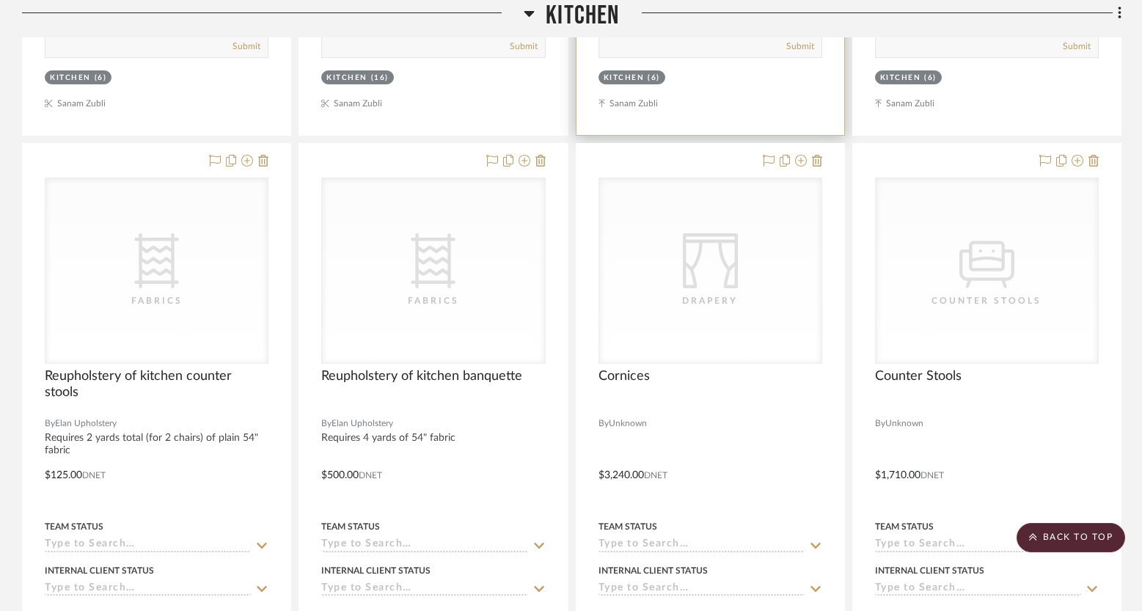
scroll to position [5619, 0]
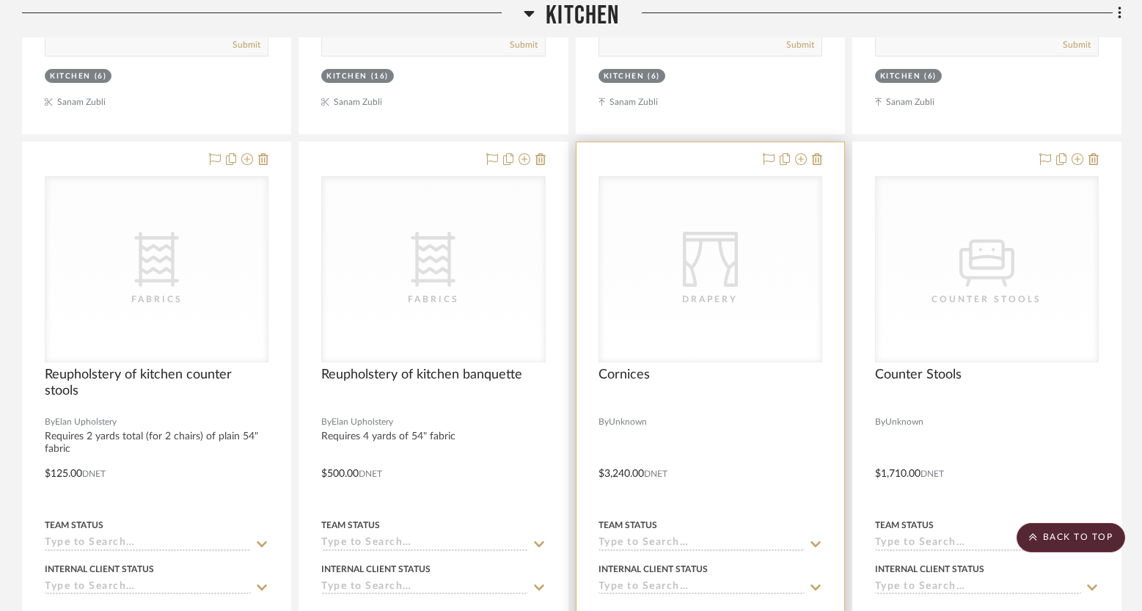
click at [755, 279] on div "CategoryIconFabrics Created with Sketch. Drapery" at bounding box center [710, 269] width 222 height 185
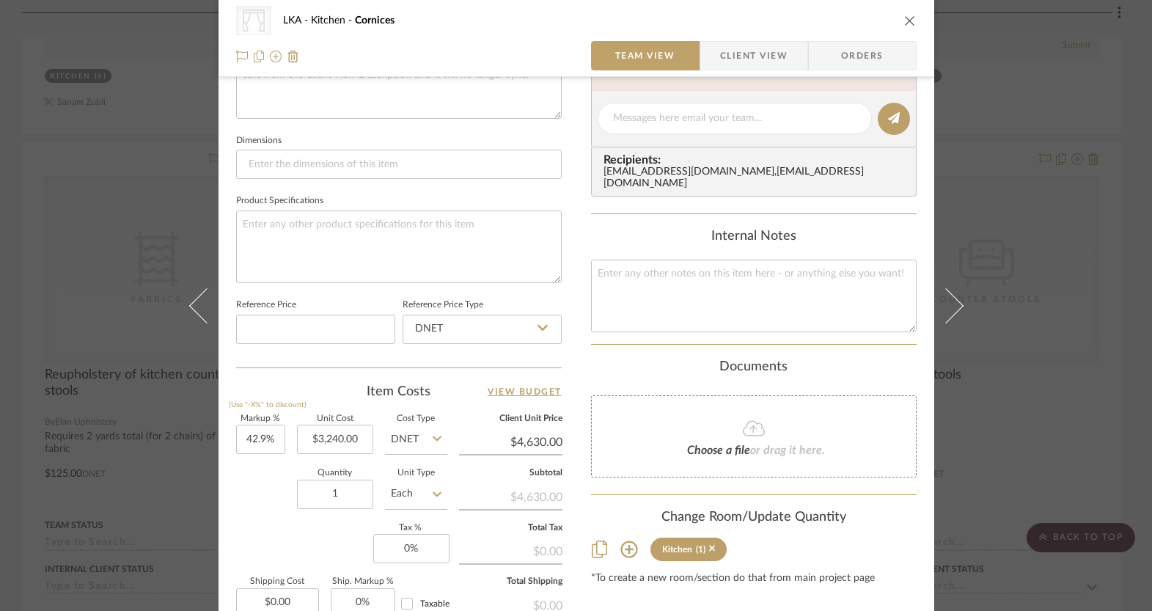
scroll to position [609, 0]
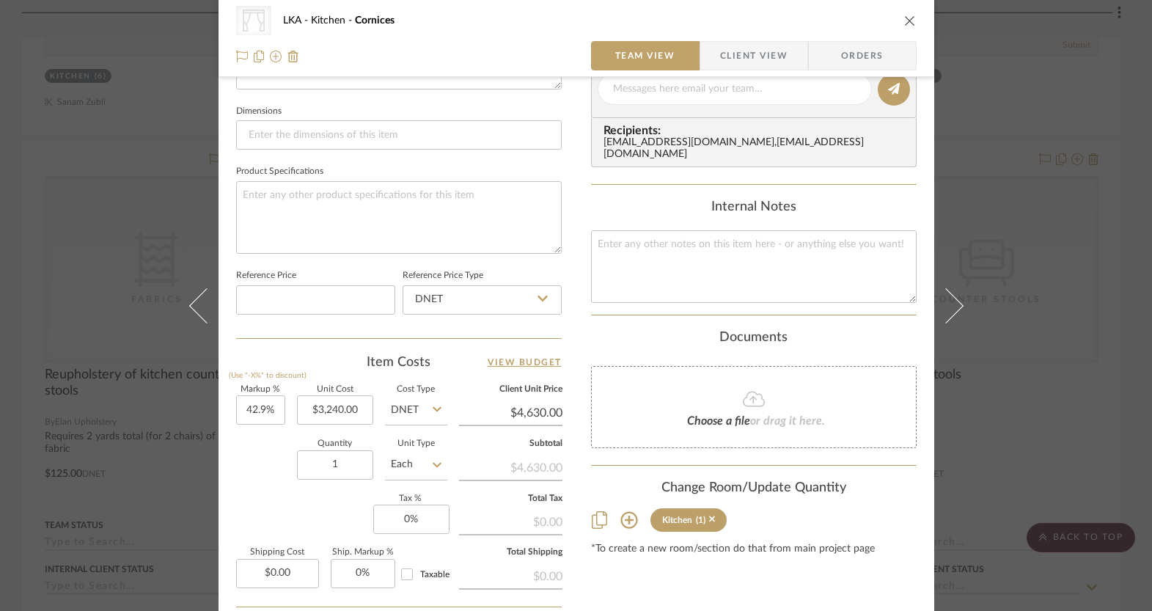
click at [906, 23] on icon "close" at bounding box center [910, 21] width 12 height 12
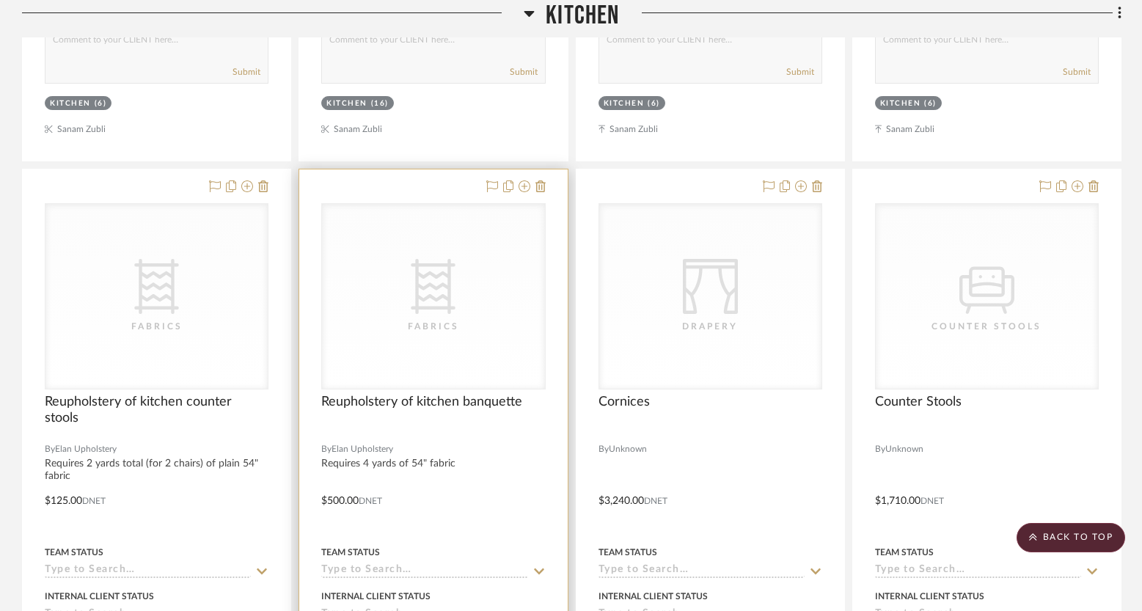
scroll to position [5788, 0]
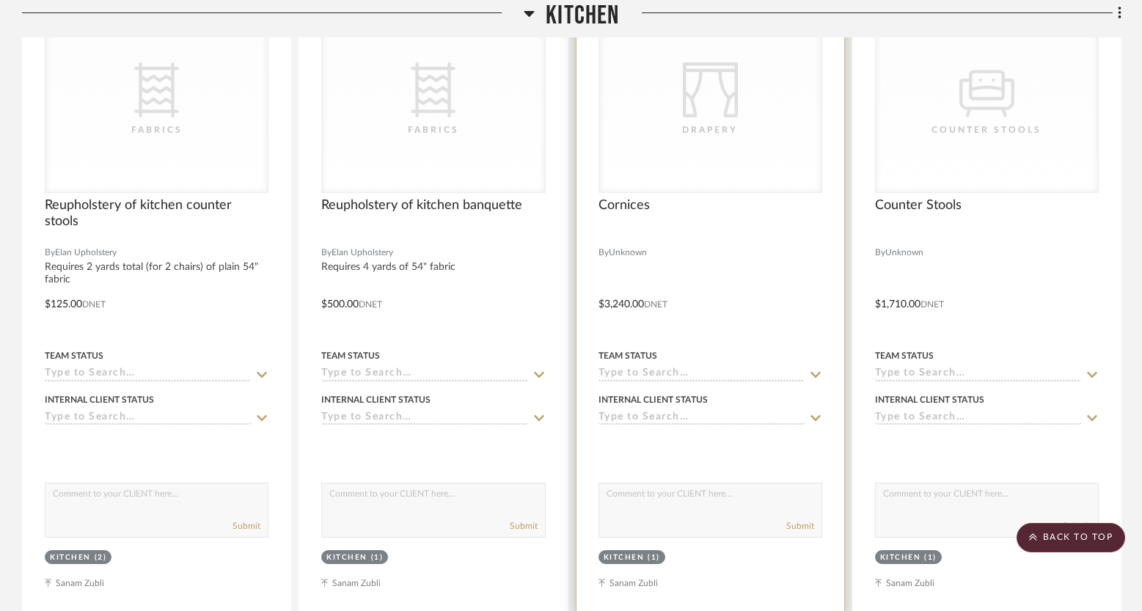
click at [705, 104] on icon "CategoryIconFabrics Created with Sketch." at bounding box center [710, 89] width 55 height 55
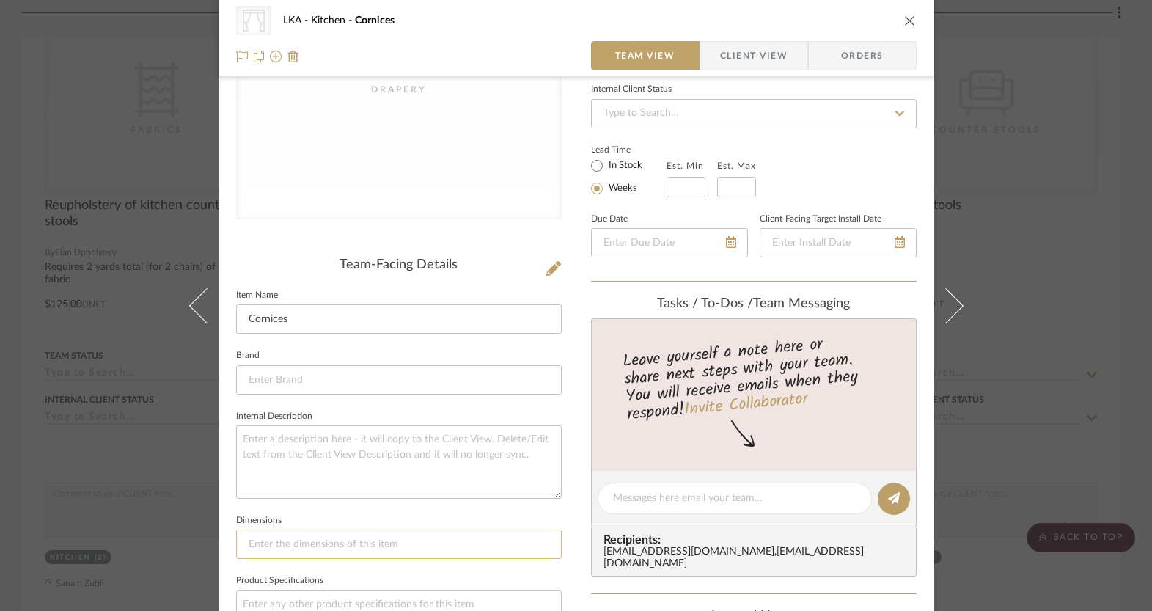
scroll to position [463, 0]
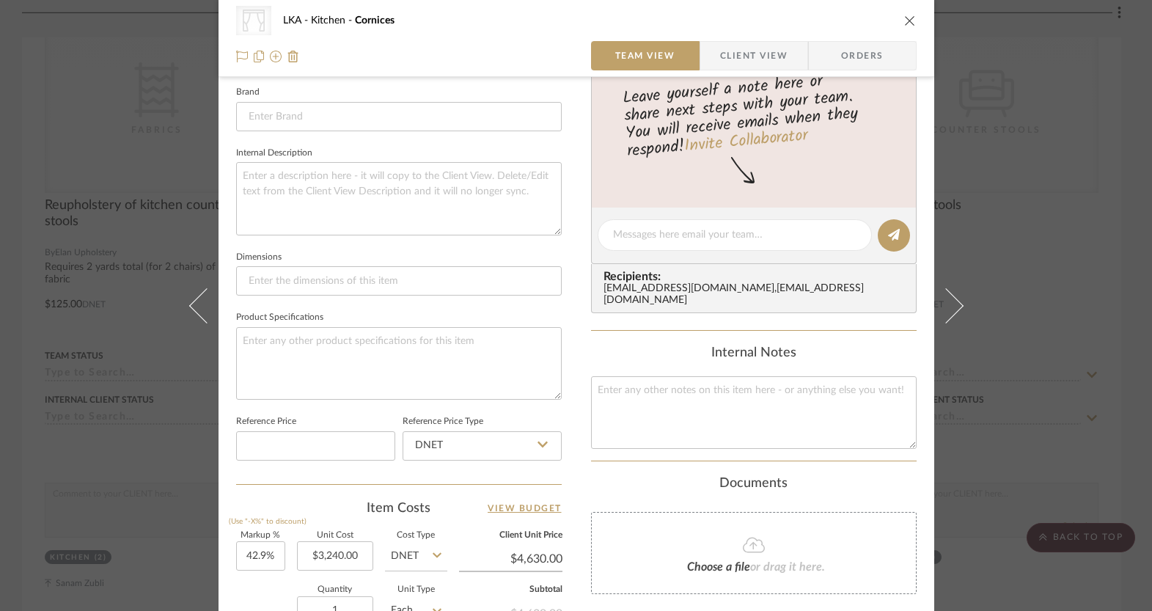
click at [904, 15] on icon "close" at bounding box center [910, 21] width 12 height 12
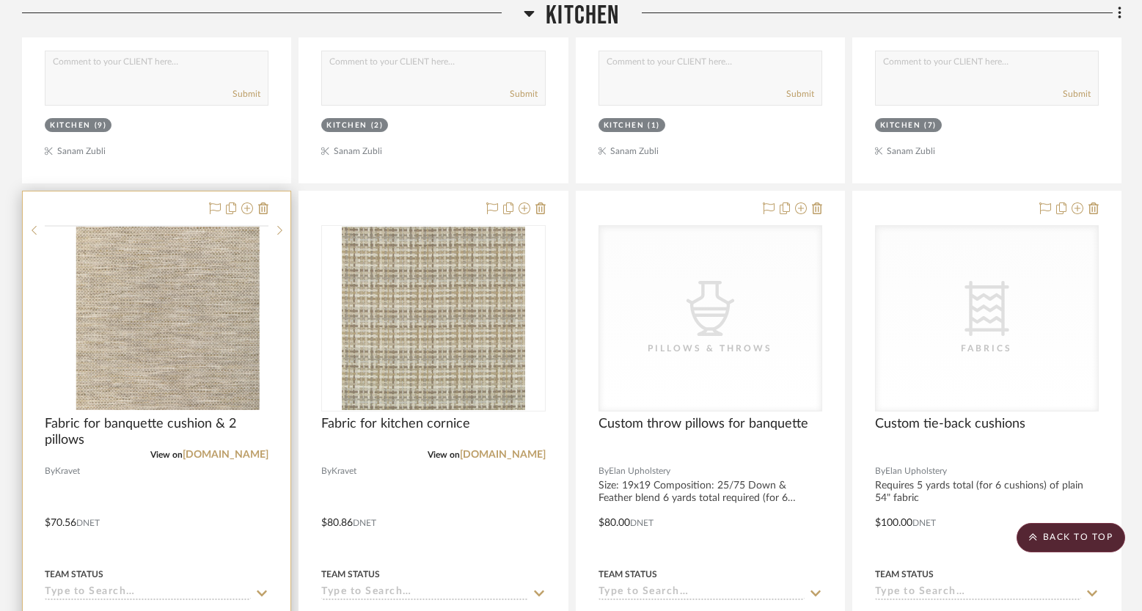
scroll to position [5098, 0]
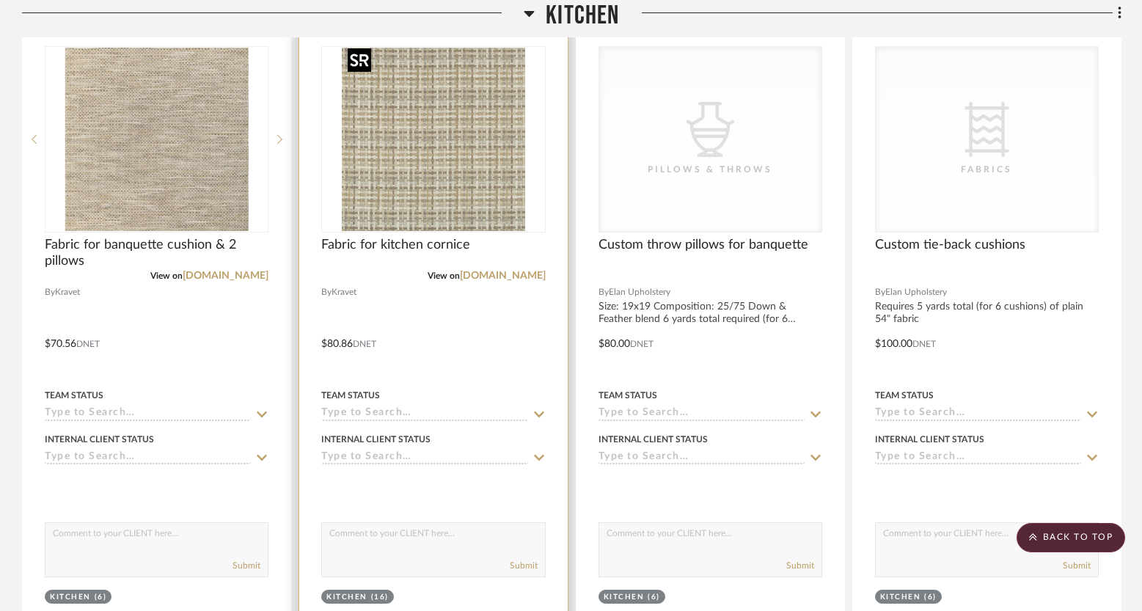
click at [412, 147] on img "0" at bounding box center [433, 139] width 183 height 183
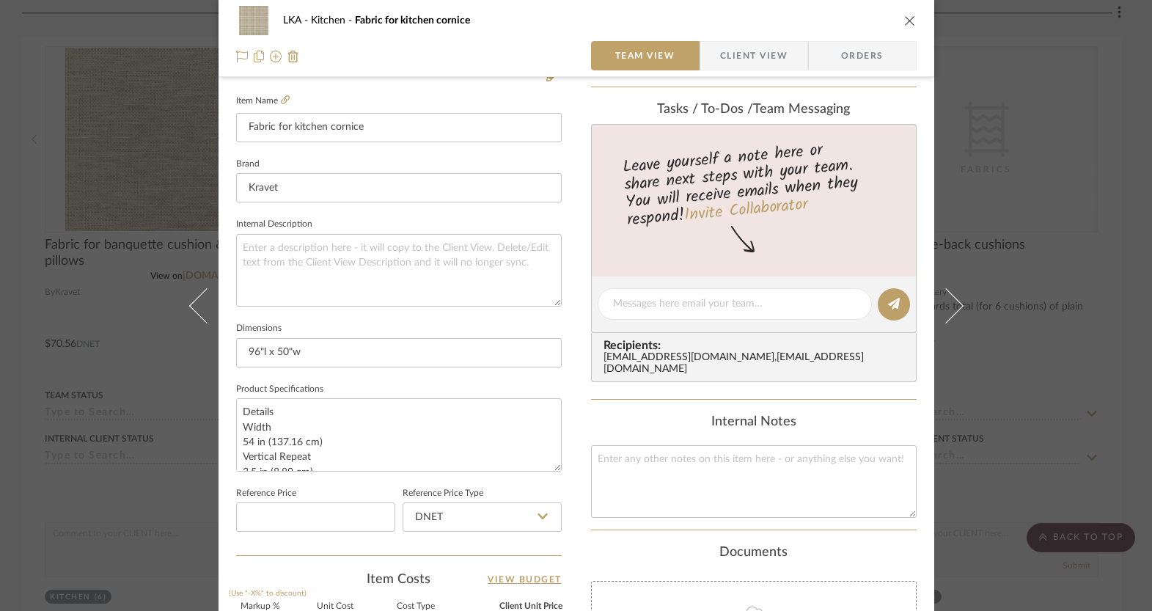
scroll to position [708, 0]
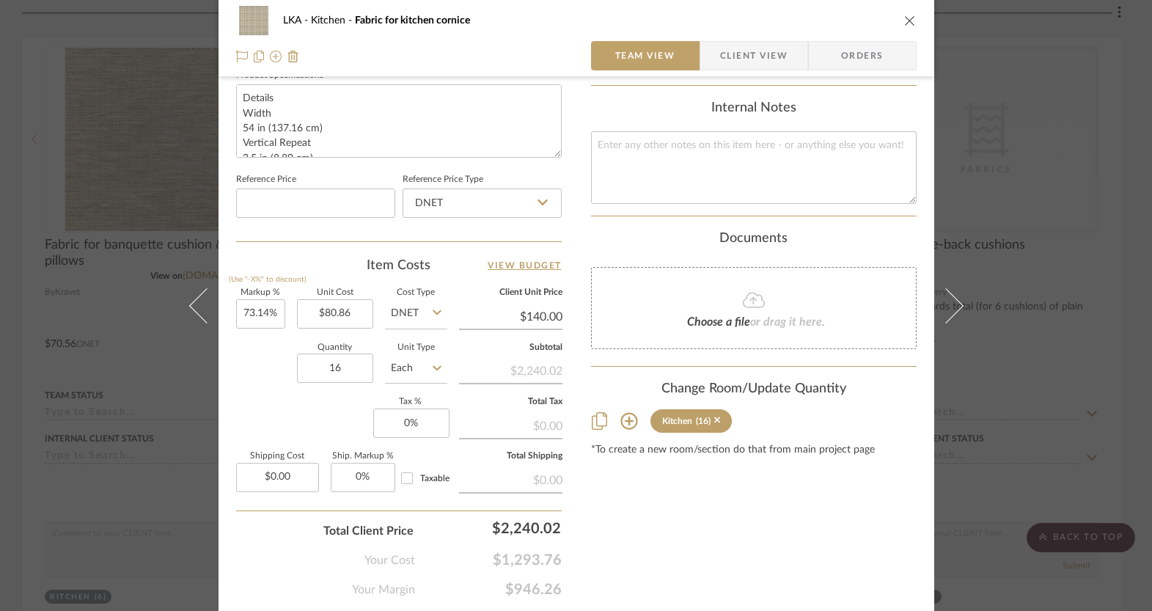
click at [904, 16] on icon "close" at bounding box center [910, 21] width 12 height 12
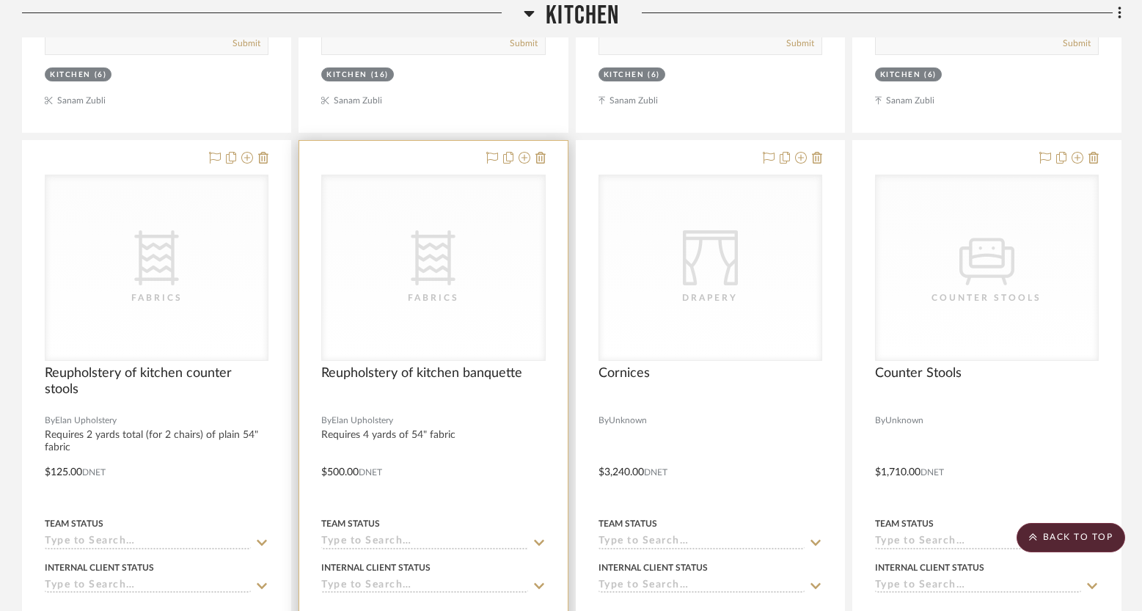
scroll to position [5843, 0]
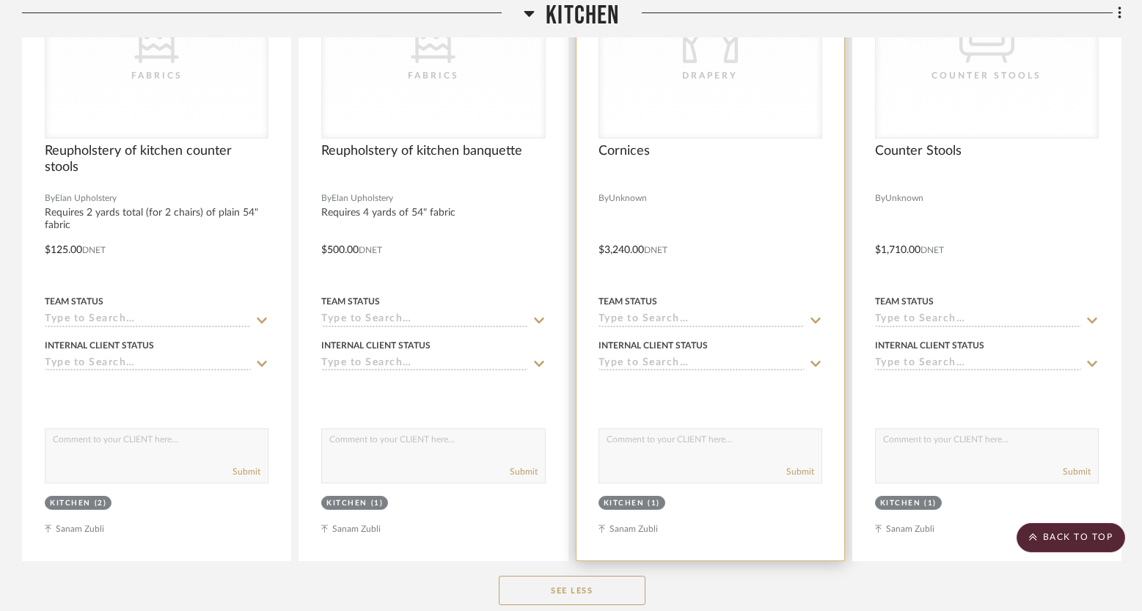
click at [746, 78] on div "CategoryIconFabrics Created with Sketch. Drapery" at bounding box center [710, 45] width 222 height 185
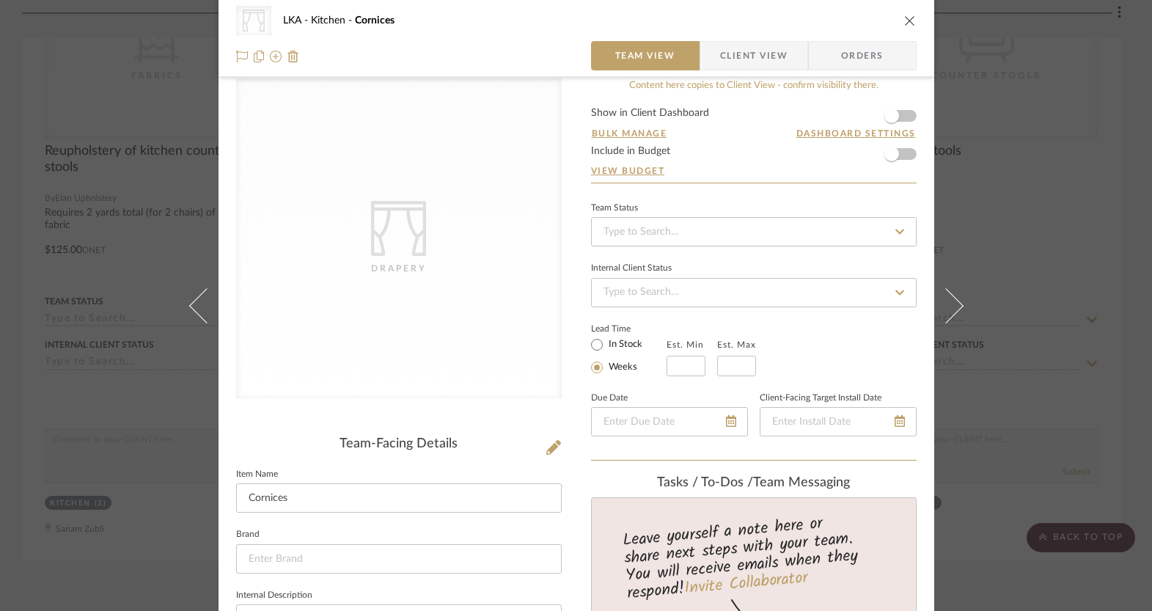
scroll to position [0, 0]
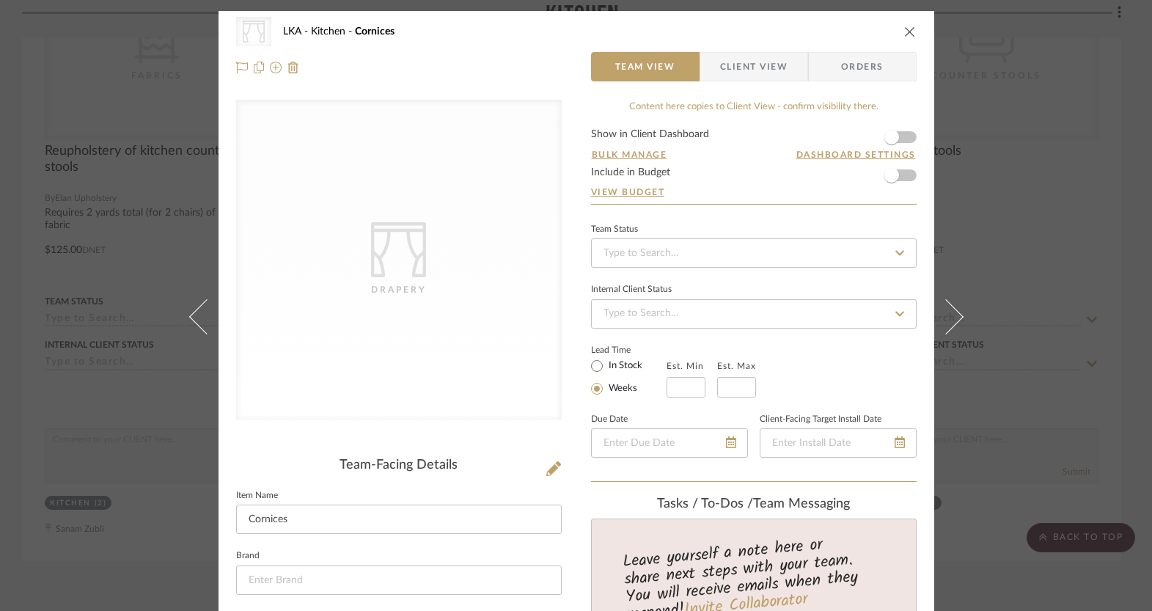
click at [905, 30] on icon "close" at bounding box center [910, 32] width 12 height 12
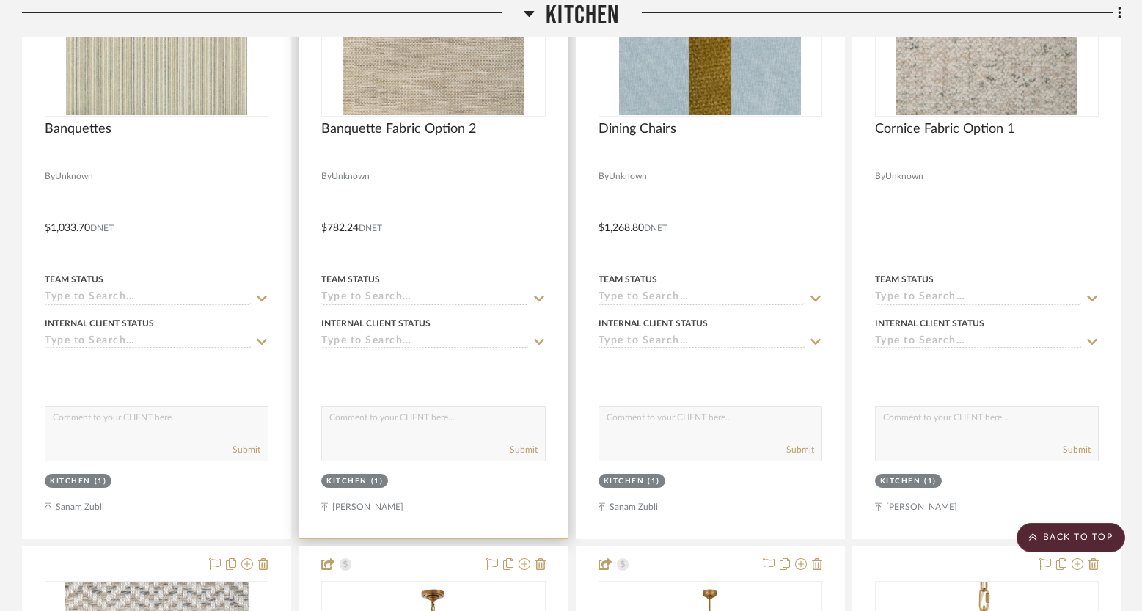
scroll to position [1745, 0]
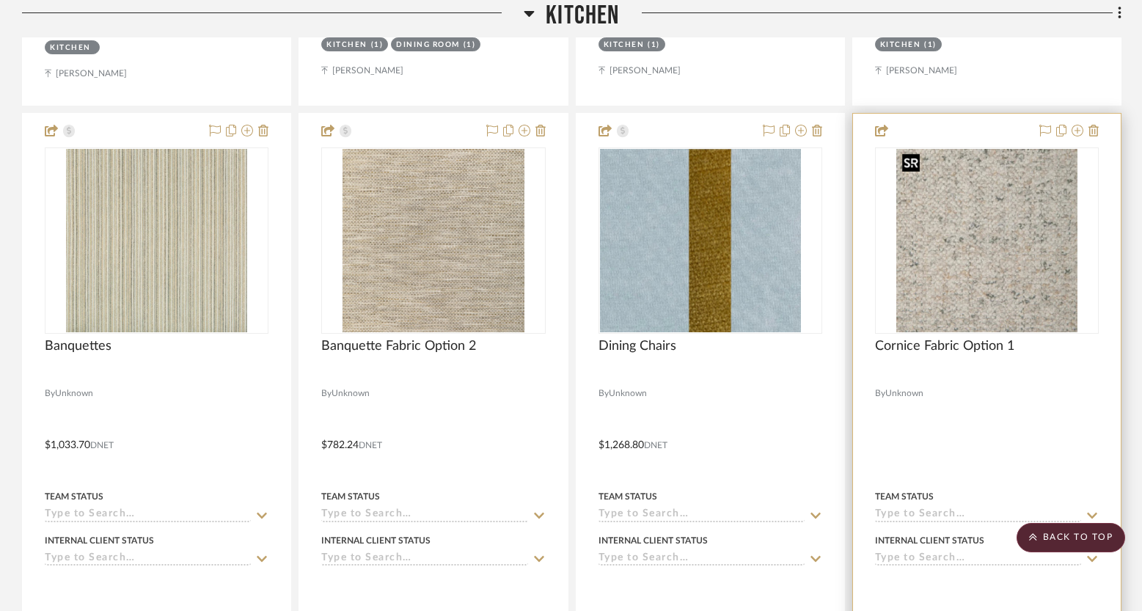
click at [958, 241] on img "0" at bounding box center [986, 240] width 181 height 183
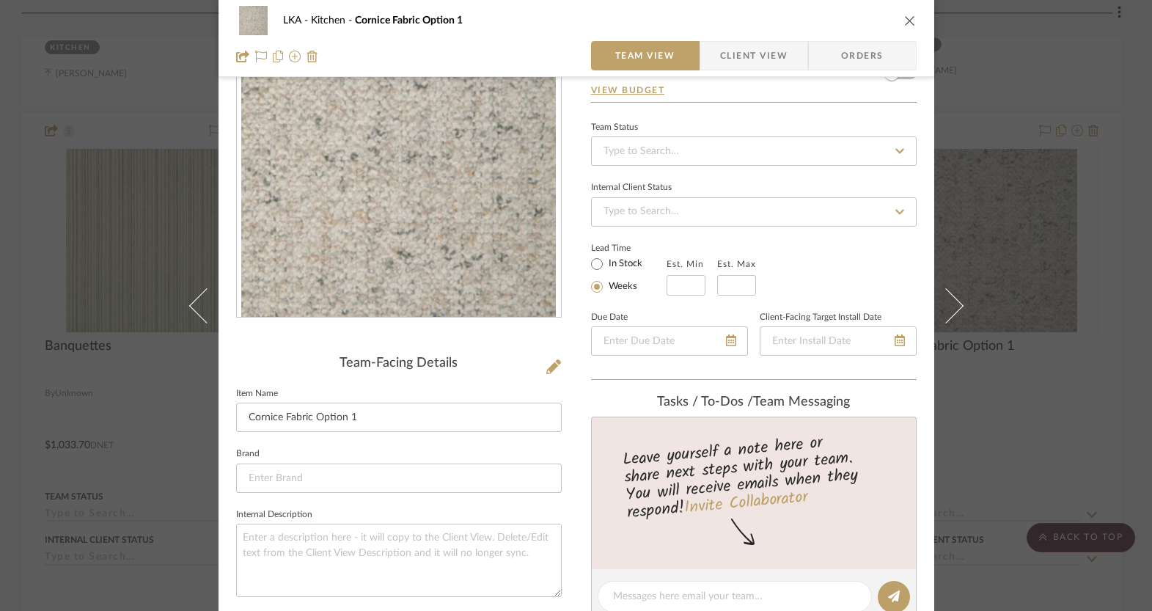
scroll to position [276, 0]
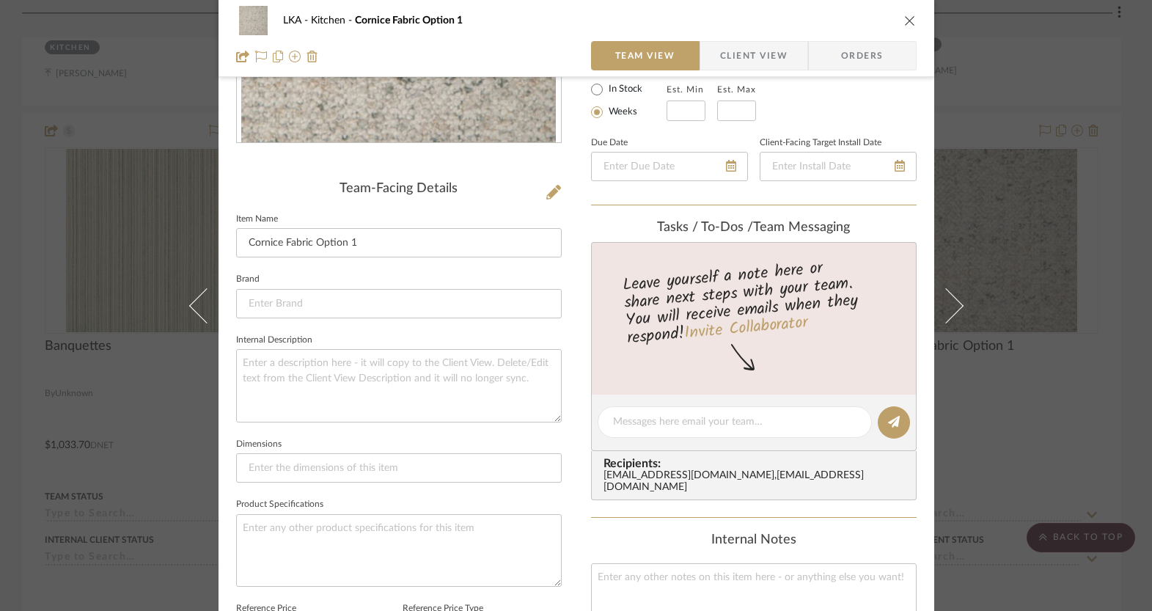
click at [907, 16] on icon "close" at bounding box center [910, 21] width 12 height 12
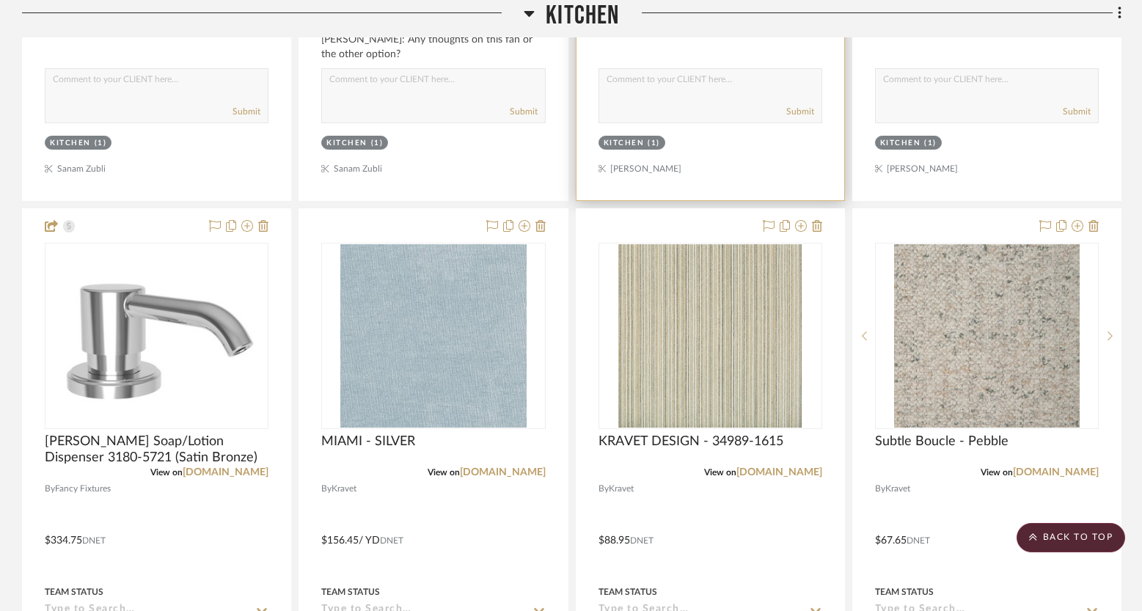
scroll to position [3882, 0]
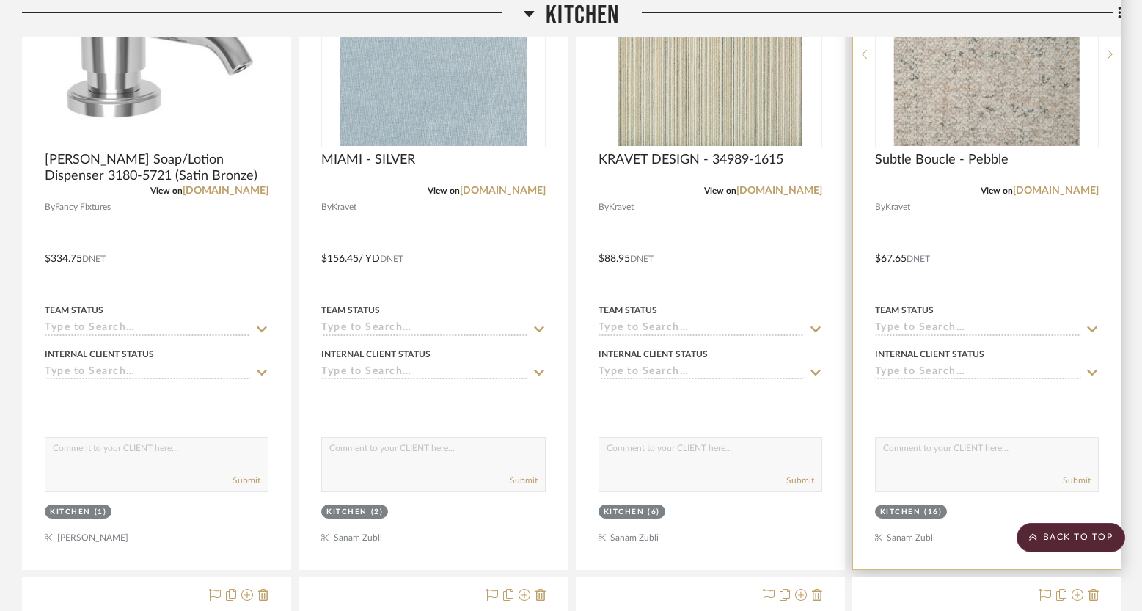
click at [0, 0] on img at bounding box center [0, 0] width 0 height 0
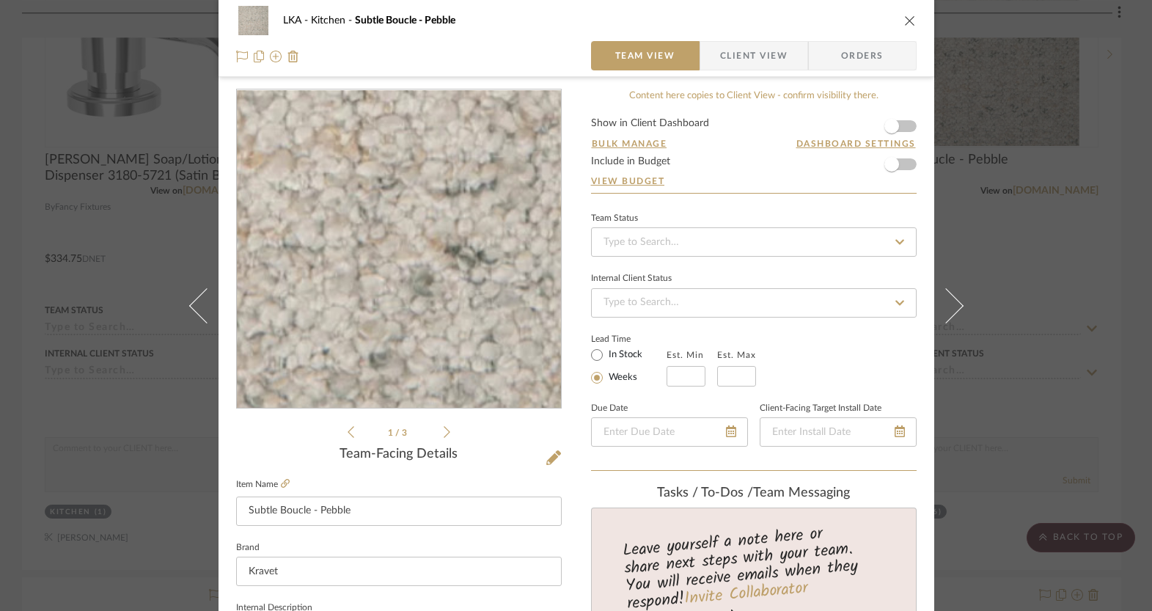
scroll to position [0, 0]
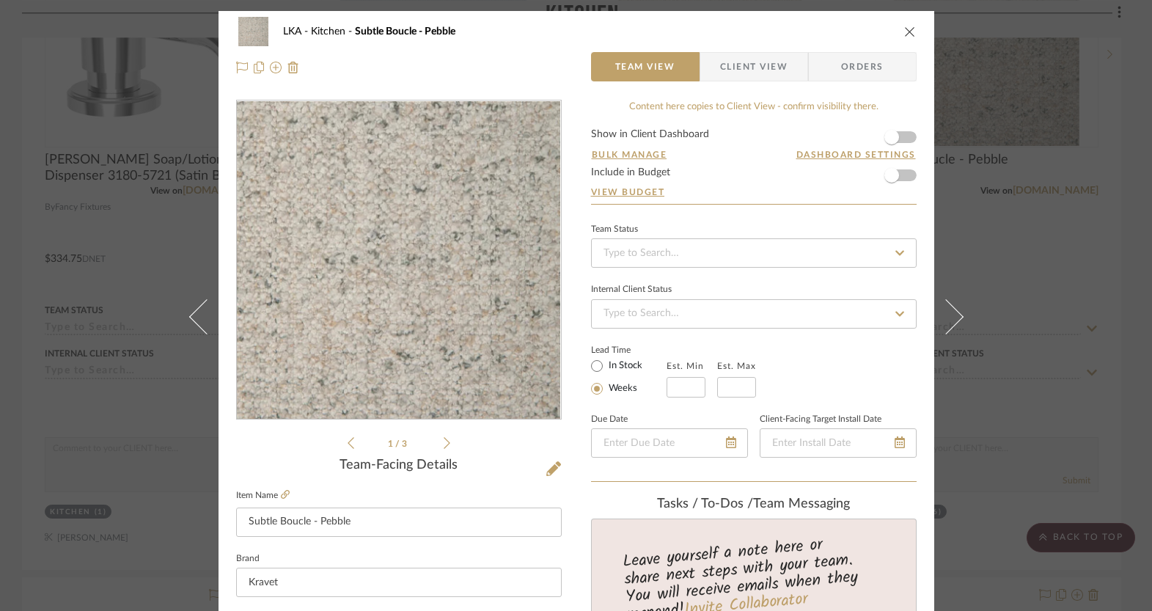
click at [905, 30] on icon "close" at bounding box center [910, 32] width 12 height 12
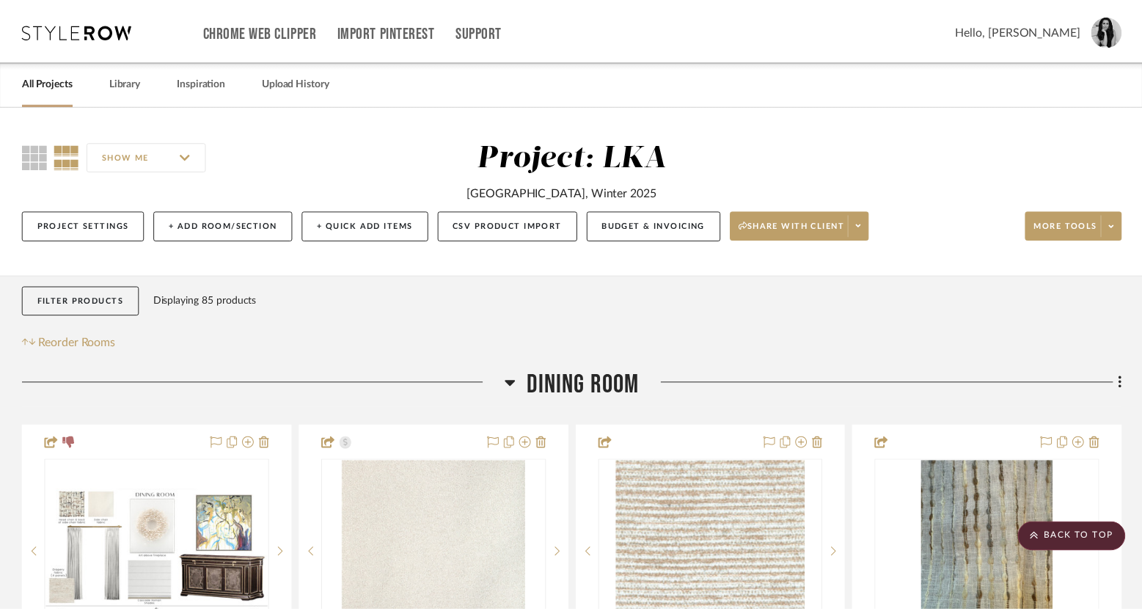
scroll to position [3882, 0]
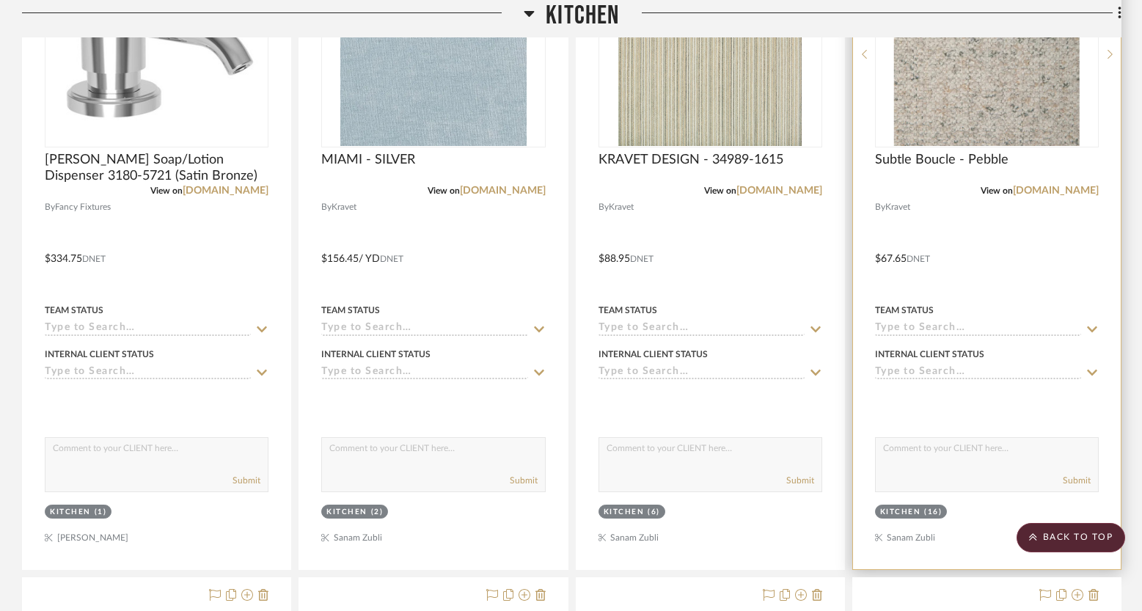
click at [969, 126] on img "0" at bounding box center [987, 54] width 186 height 183
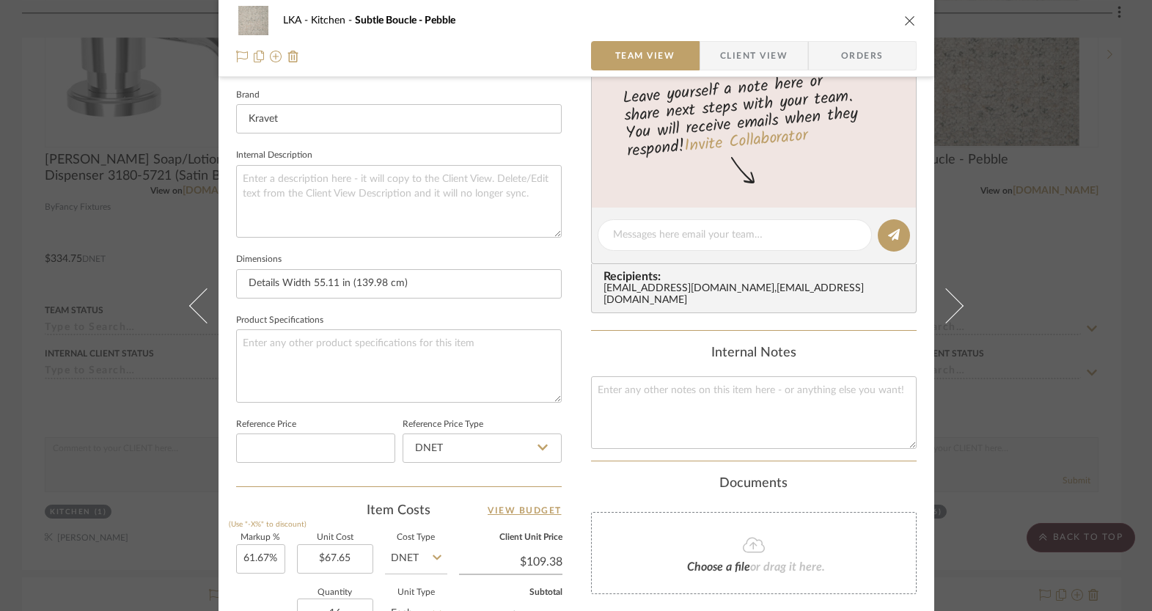
scroll to position [751, 0]
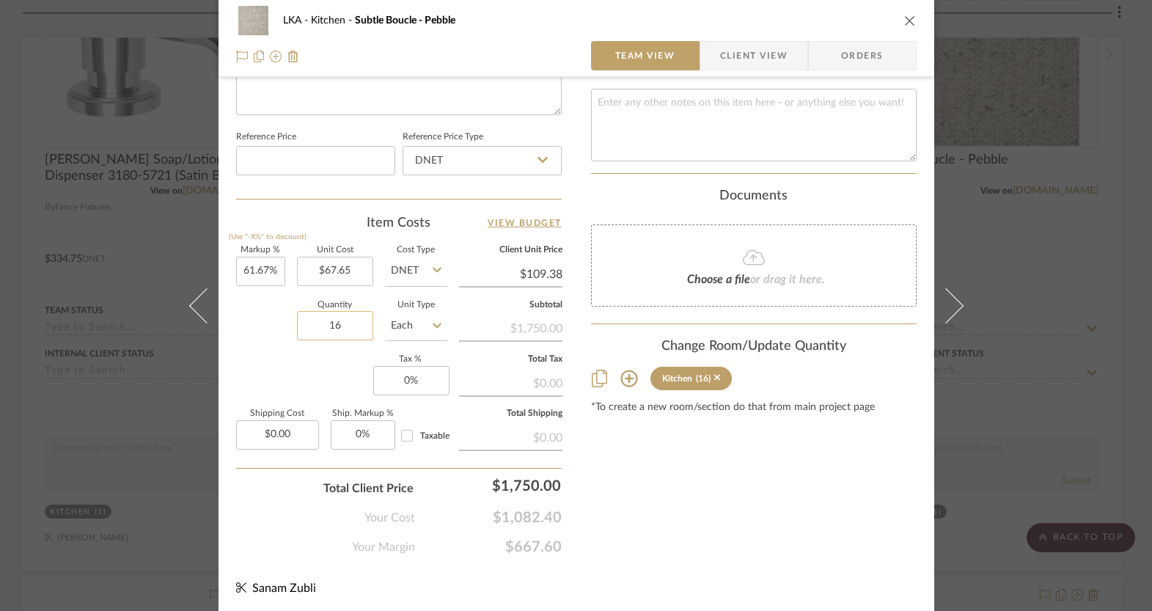
click at [344, 320] on input "16" at bounding box center [335, 325] width 76 height 29
type input "6"
type input "7"
click at [304, 371] on div "Markup % (Use "-X%" to discount) 61.67% Unit Cost $67.65 Cost Type DNET Client …" at bounding box center [399, 353] width 326 height 214
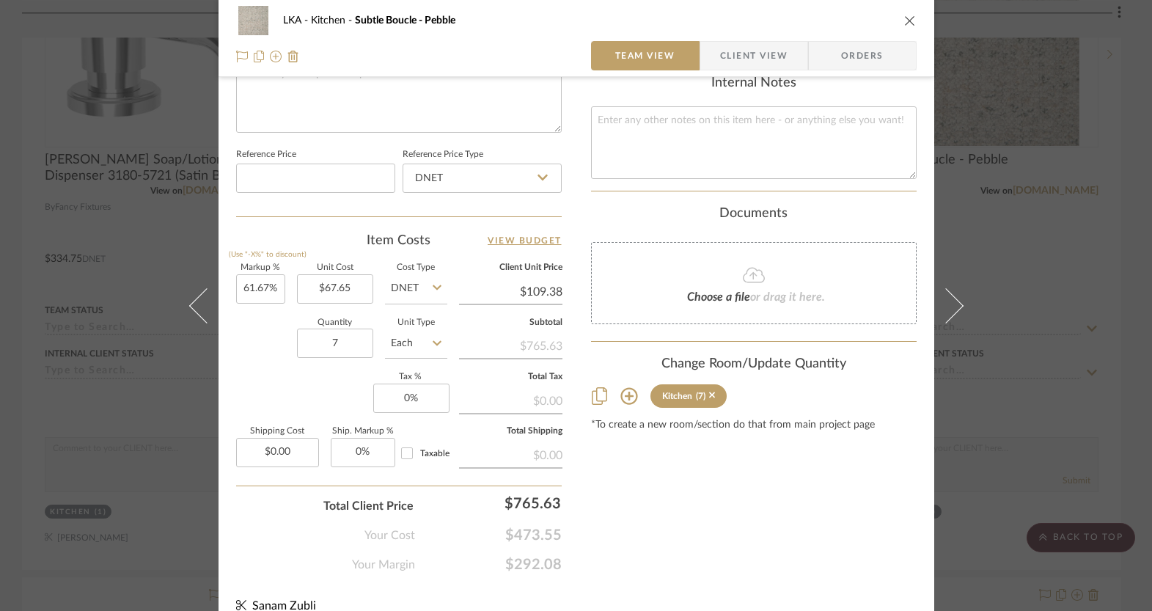
scroll to position [535, 0]
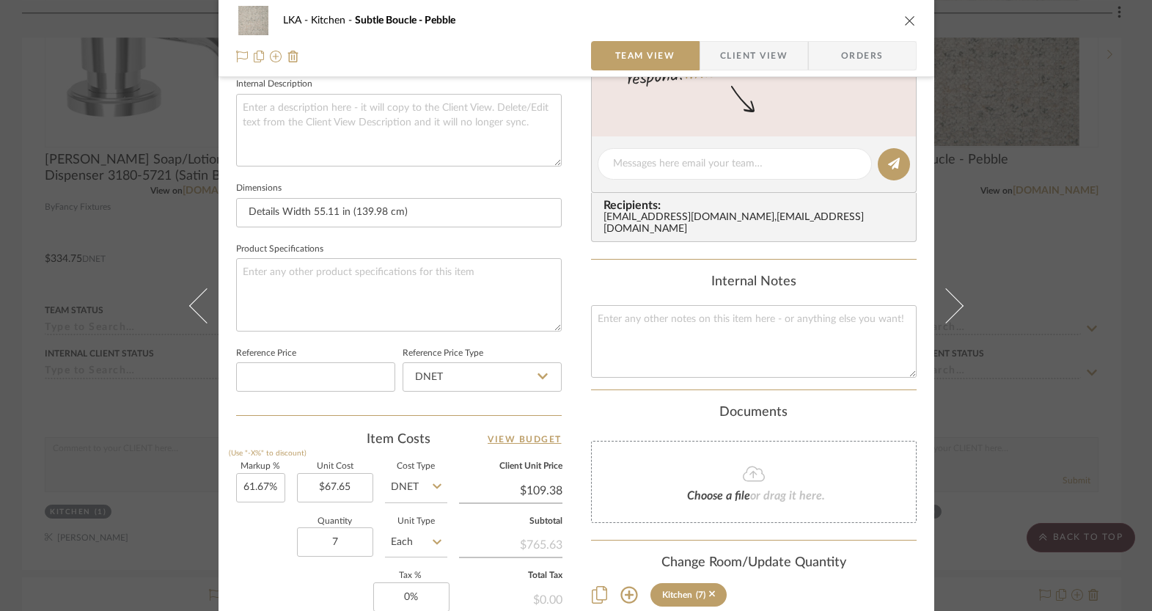
click at [904, 15] on icon "close" at bounding box center [910, 21] width 12 height 12
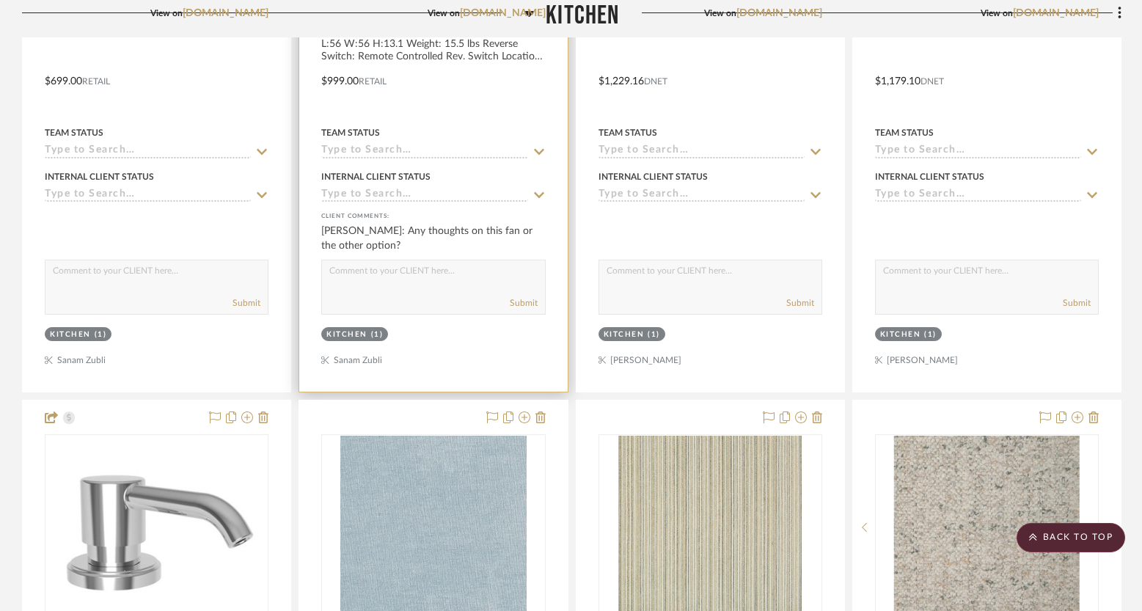
scroll to position [3395, 0]
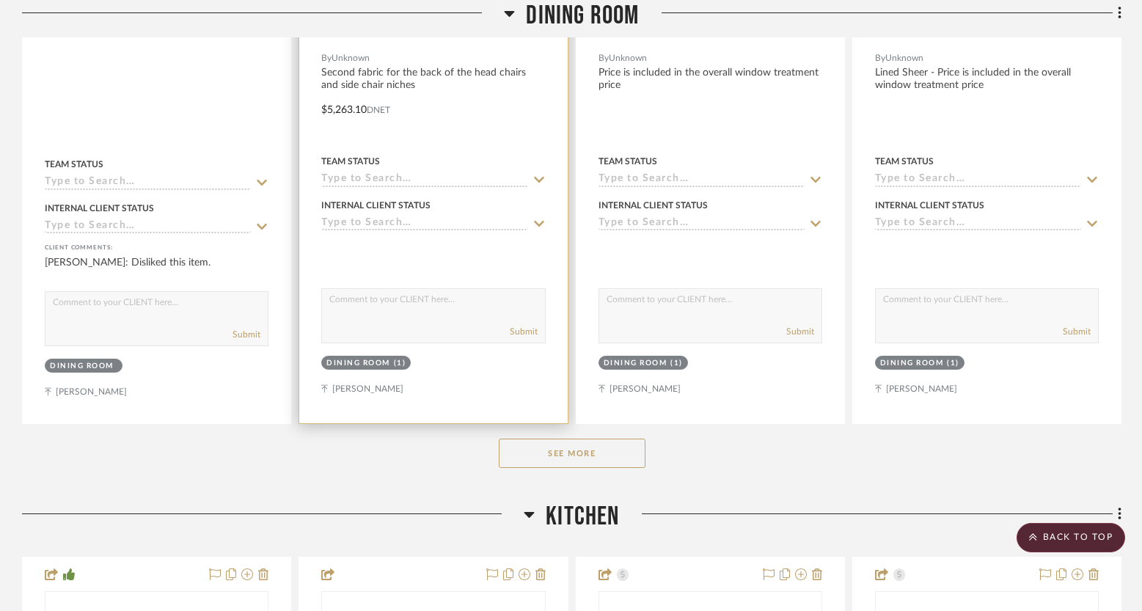
scroll to position [708, 0]
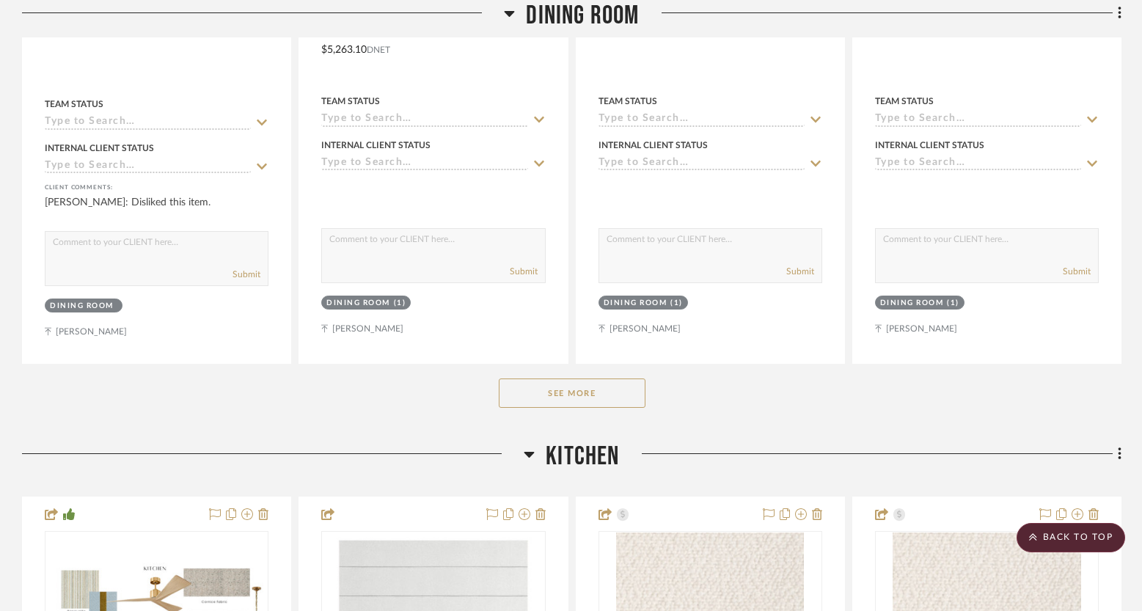
click at [595, 392] on button "See More" at bounding box center [572, 392] width 147 height 29
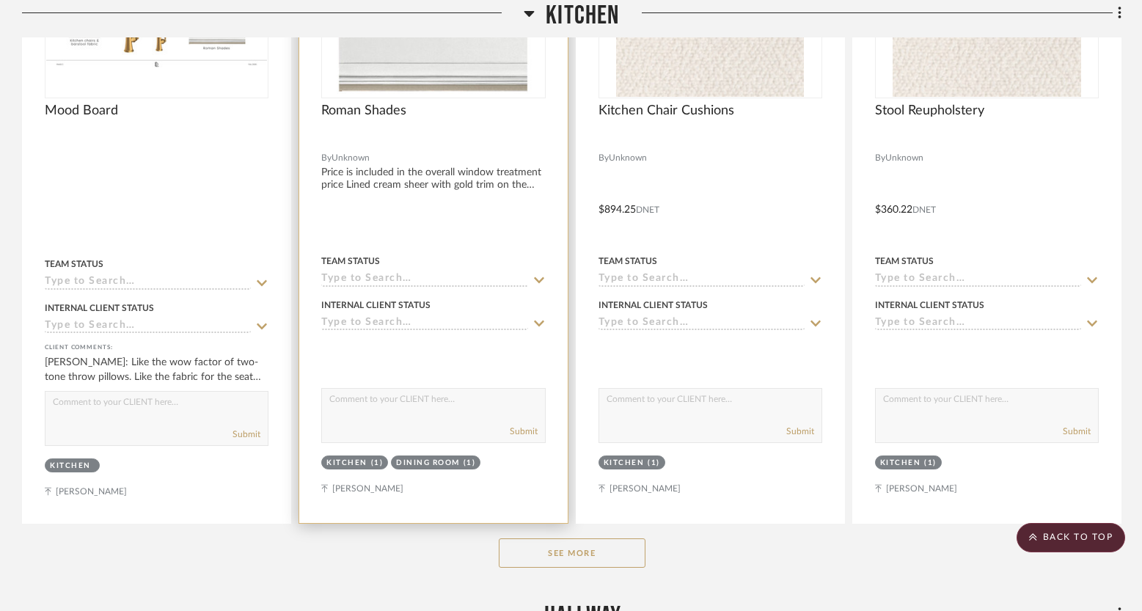
scroll to position [5294, 0]
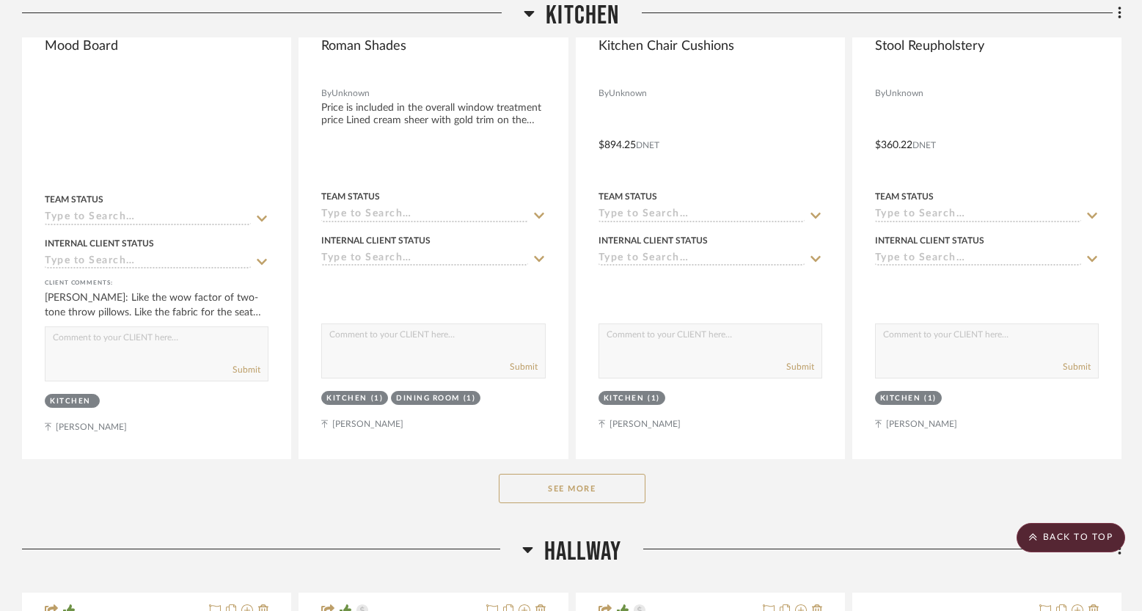
click at [529, 486] on button "See More" at bounding box center [572, 488] width 147 height 29
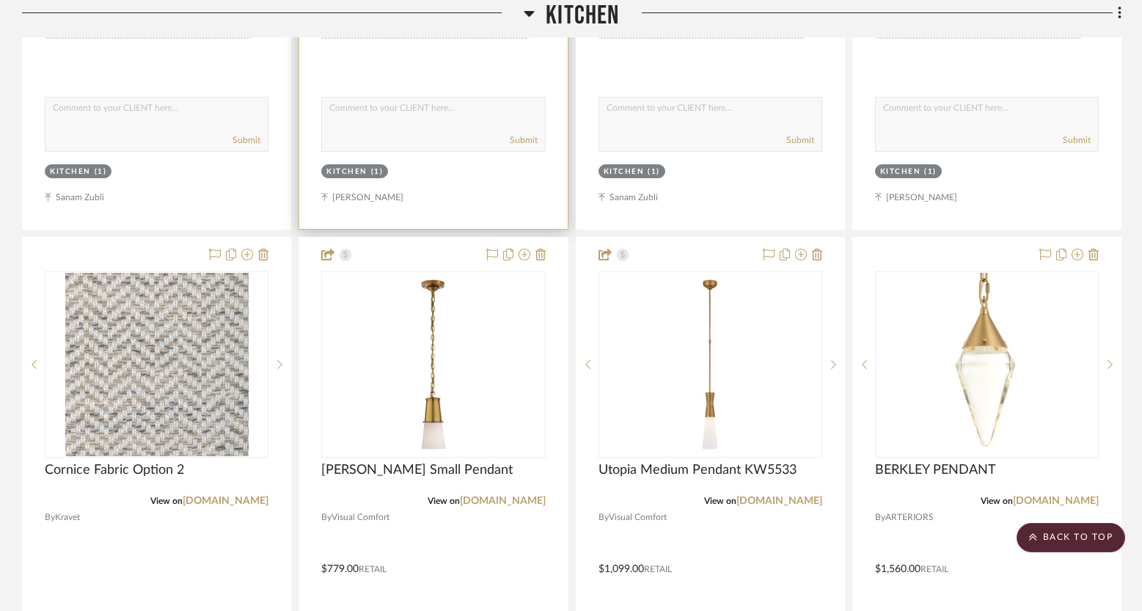
scroll to position [6264, 0]
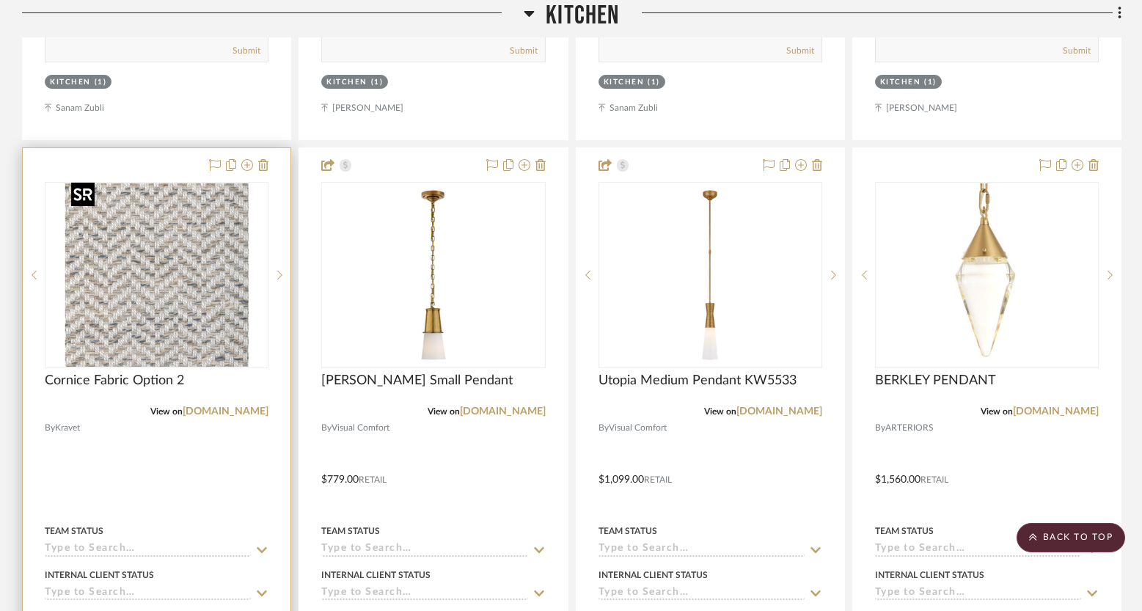
click at [215, 279] on div at bounding box center [157, 275] width 224 height 186
click at [212, 292] on img "0" at bounding box center [156, 274] width 183 height 183
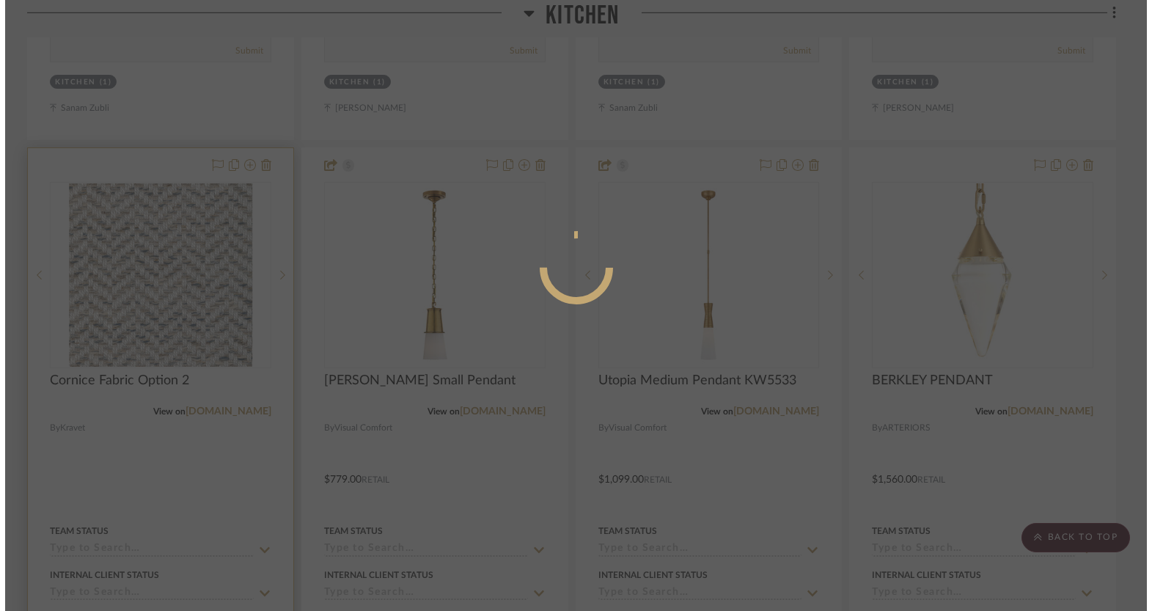
scroll to position [0, 0]
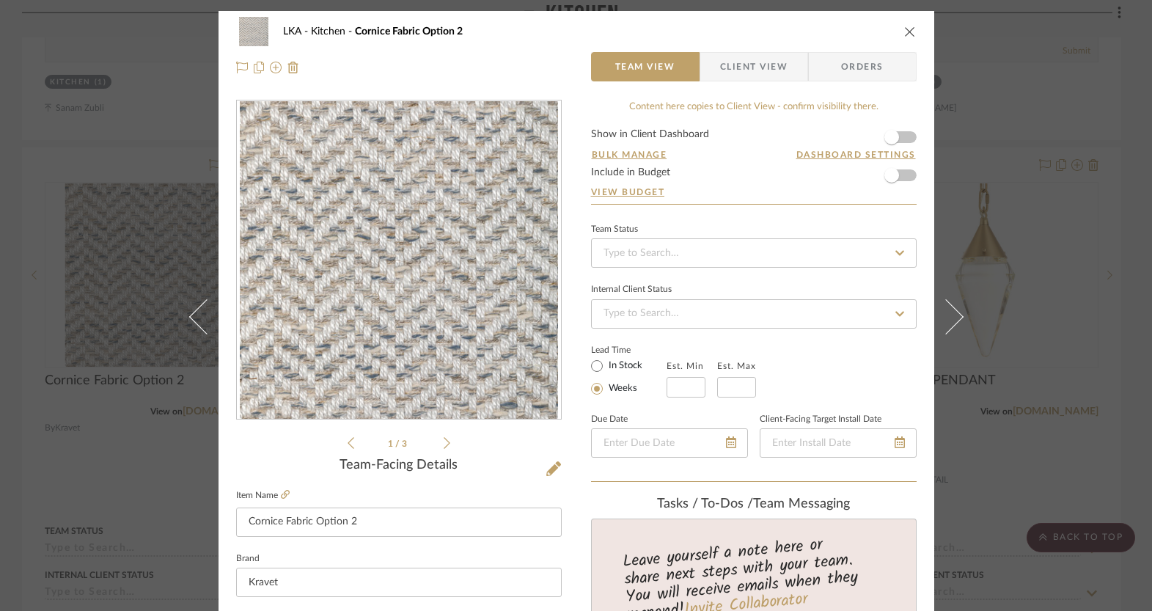
click at [748, 73] on span "Client View" at bounding box center [753, 66] width 67 height 29
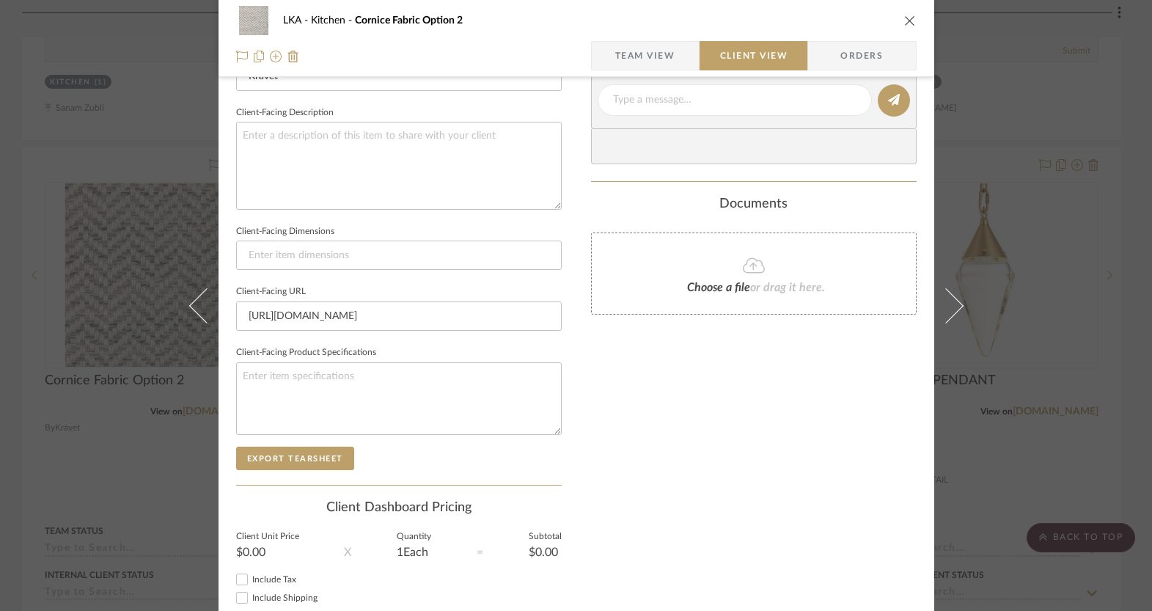
scroll to position [520, 0]
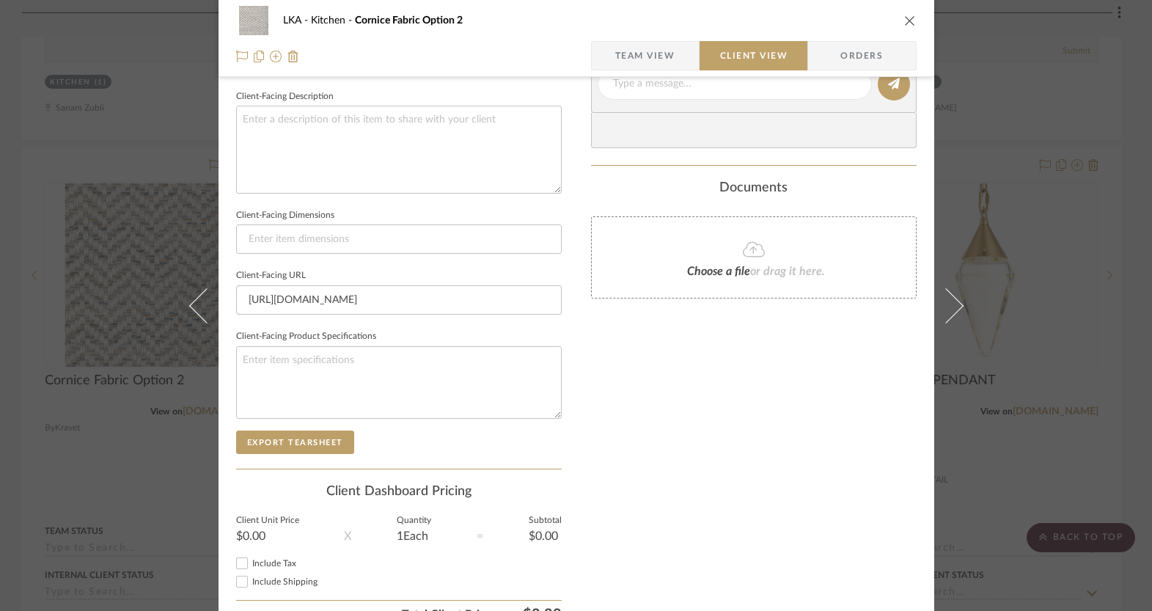
click at [909, 18] on icon "close" at bounding box center [910, 21] width 12 height 12
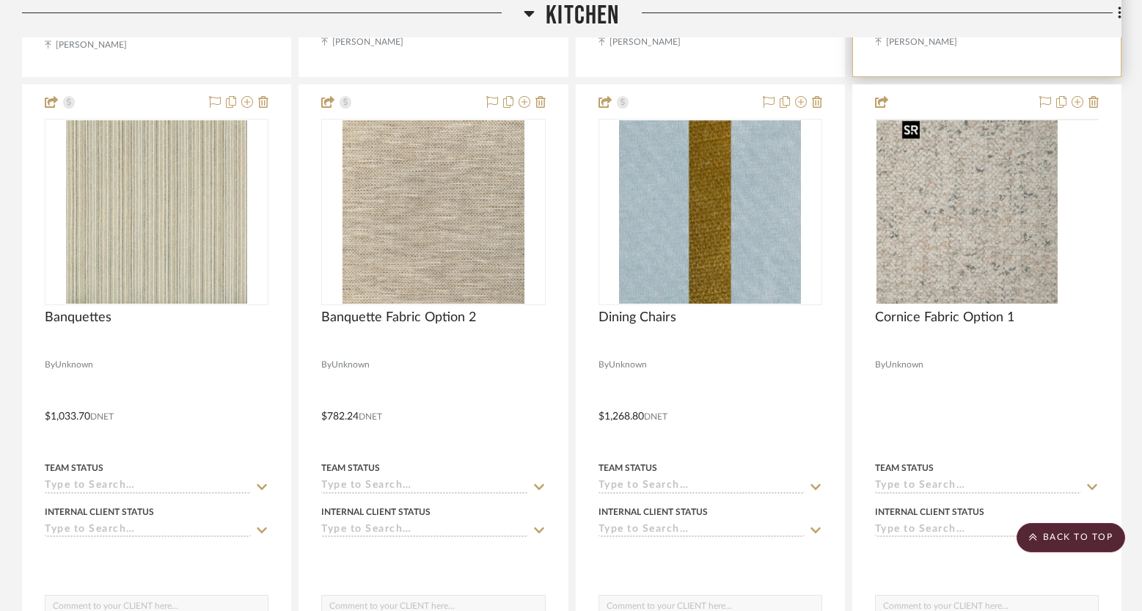
scroll to position [5480, 0]
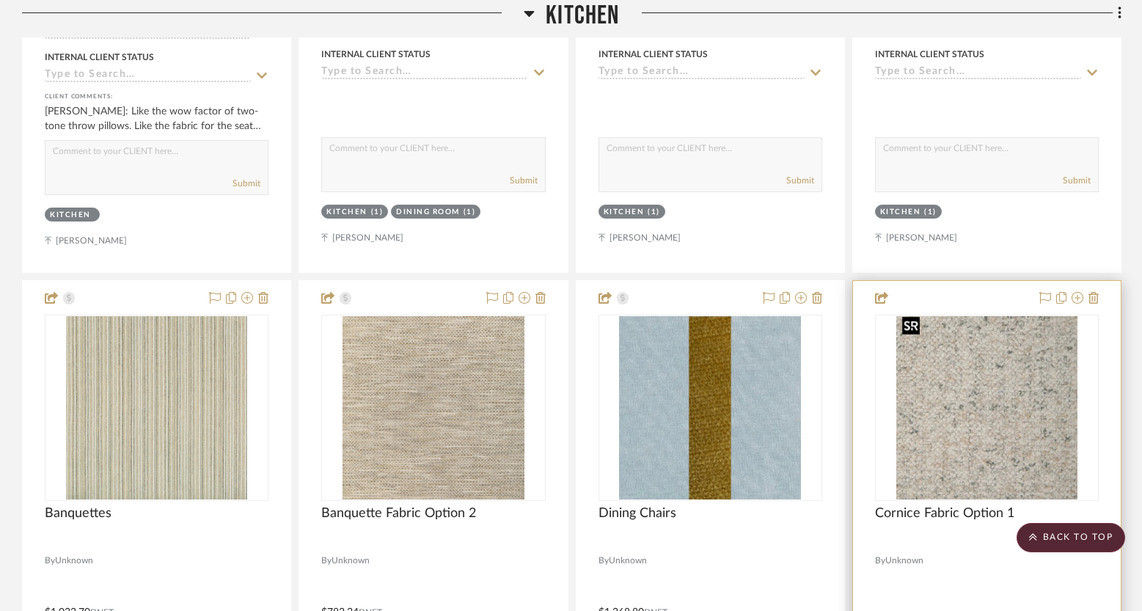
click at [956, 362] on img "0" at bounding box center [986, 407] width 181 height 183
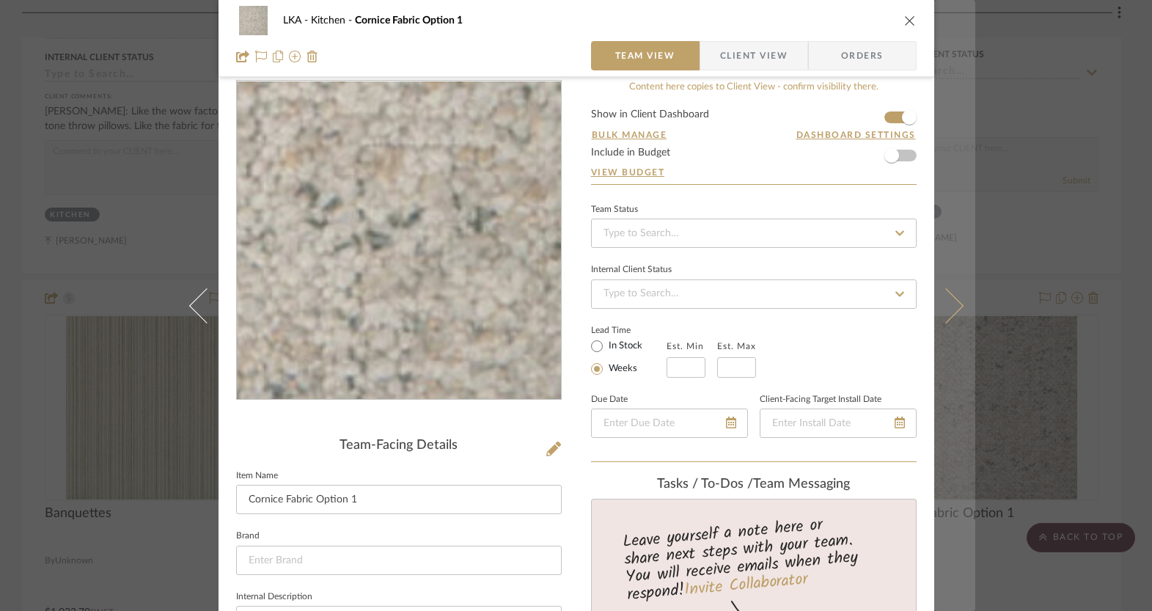
scroll to position [0, 0]
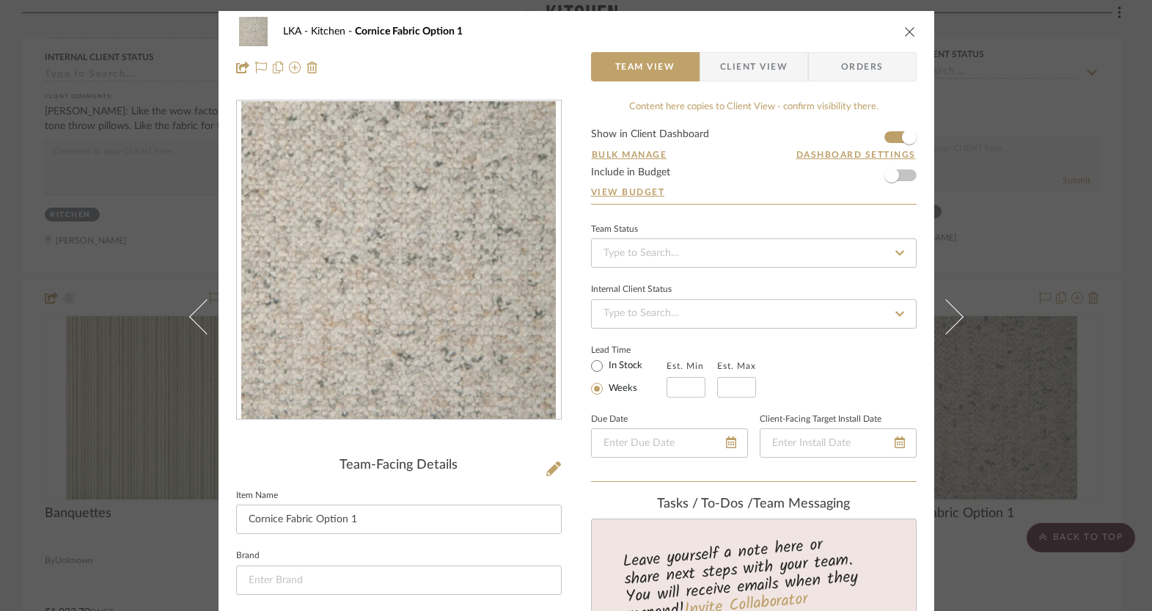
click at [909, 29] on icon "close" at bounding box center [910, 32] width 12 height 12
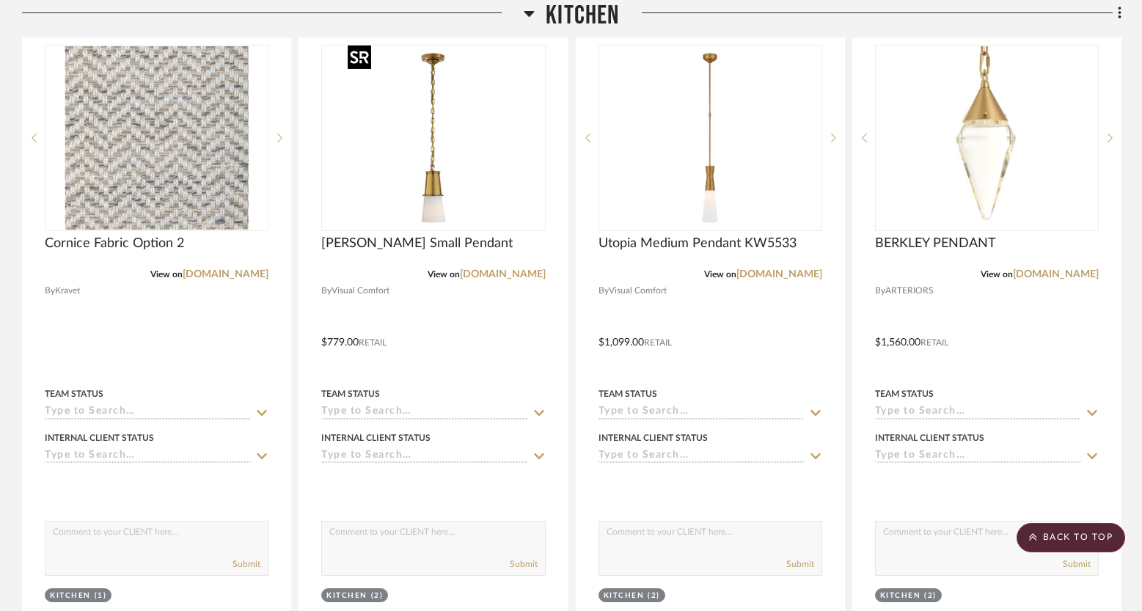
scroll to position [5697, 0]
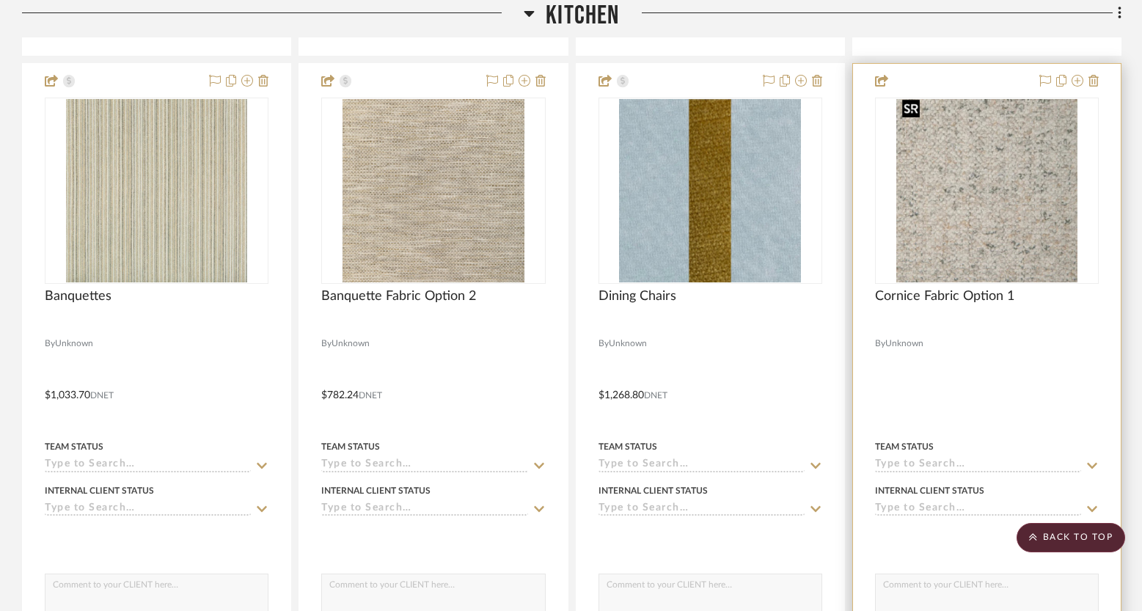
click at [910, 192] on img "0" at bounding box center [986, 190] width 181 height 183
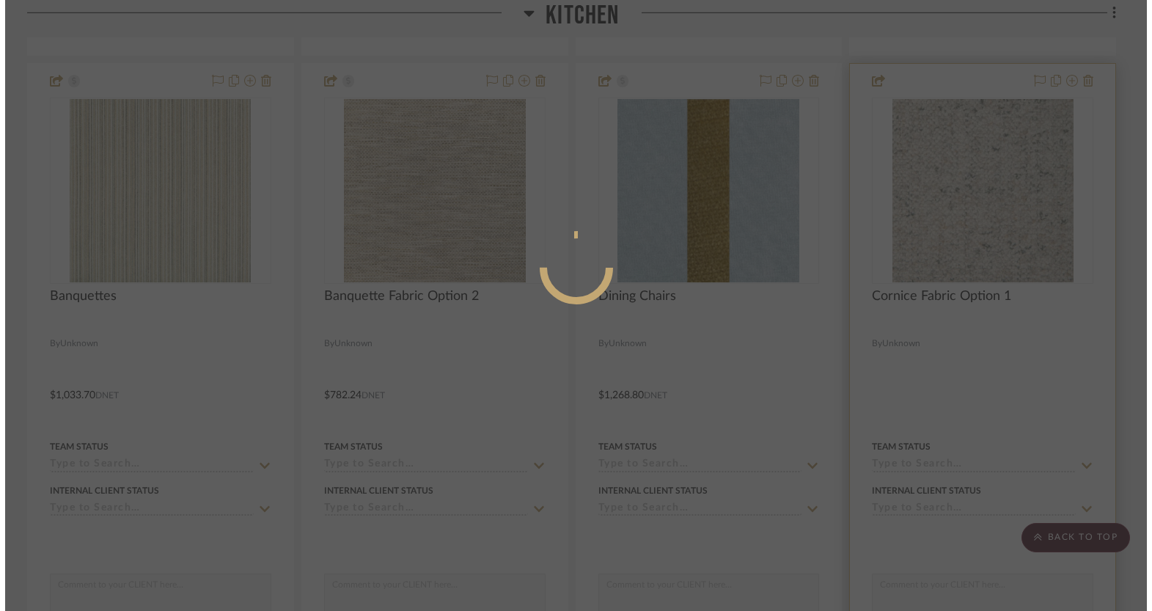
scroll to position [0, 0]
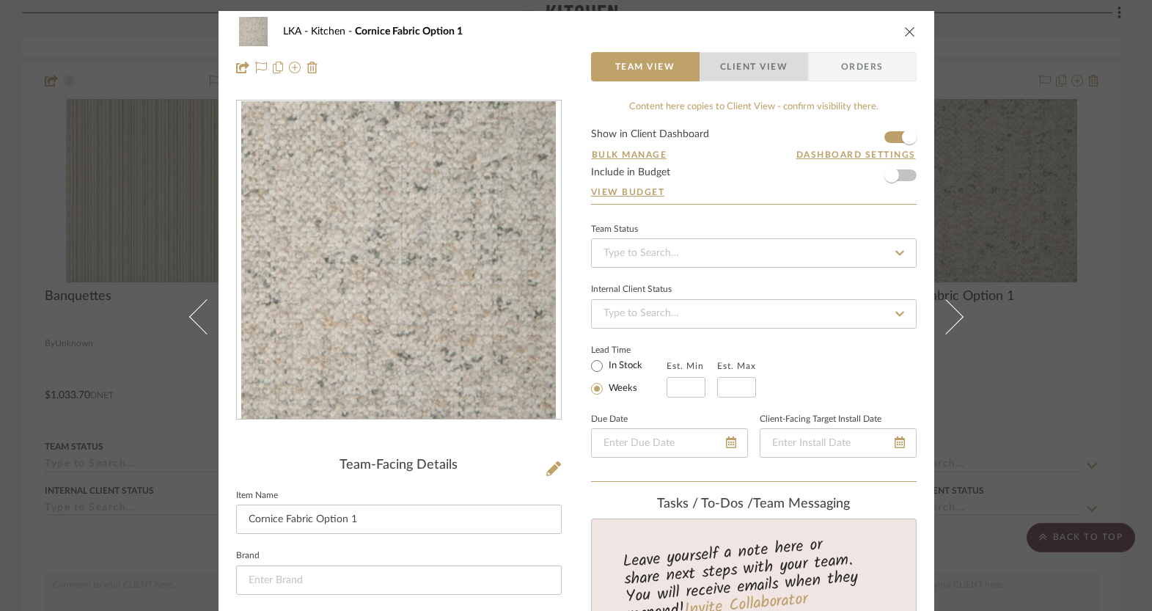
click at [774, 75] on span "Client View" at bounding box center [753, 66] width 67 height 29
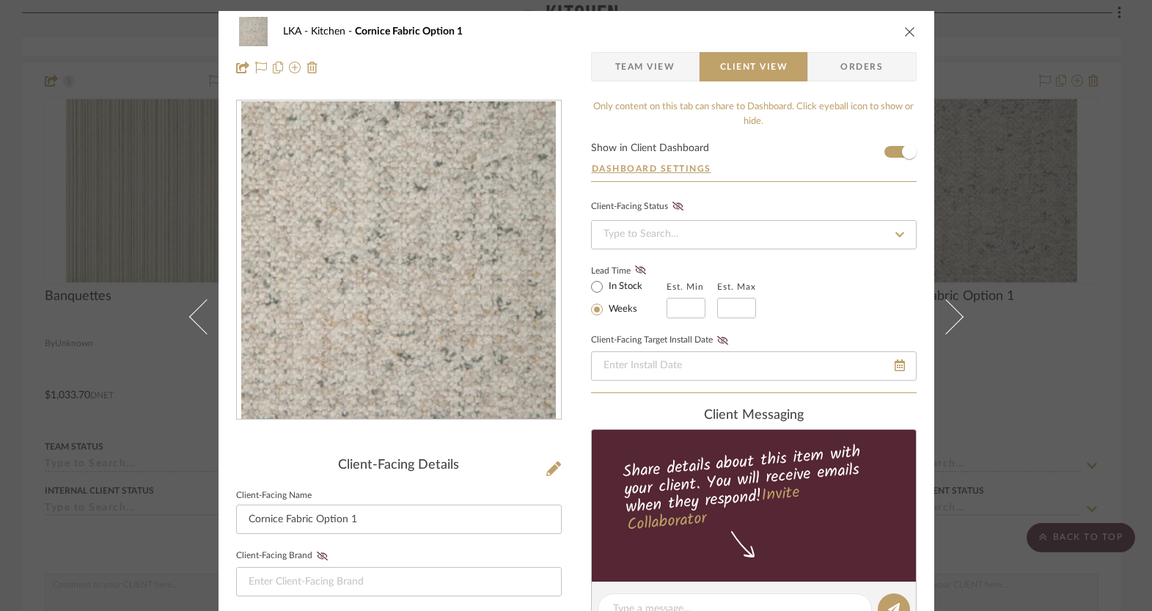
click at [908, 29] on icon "close" at bounding box center [910, 32] width 12 height 12
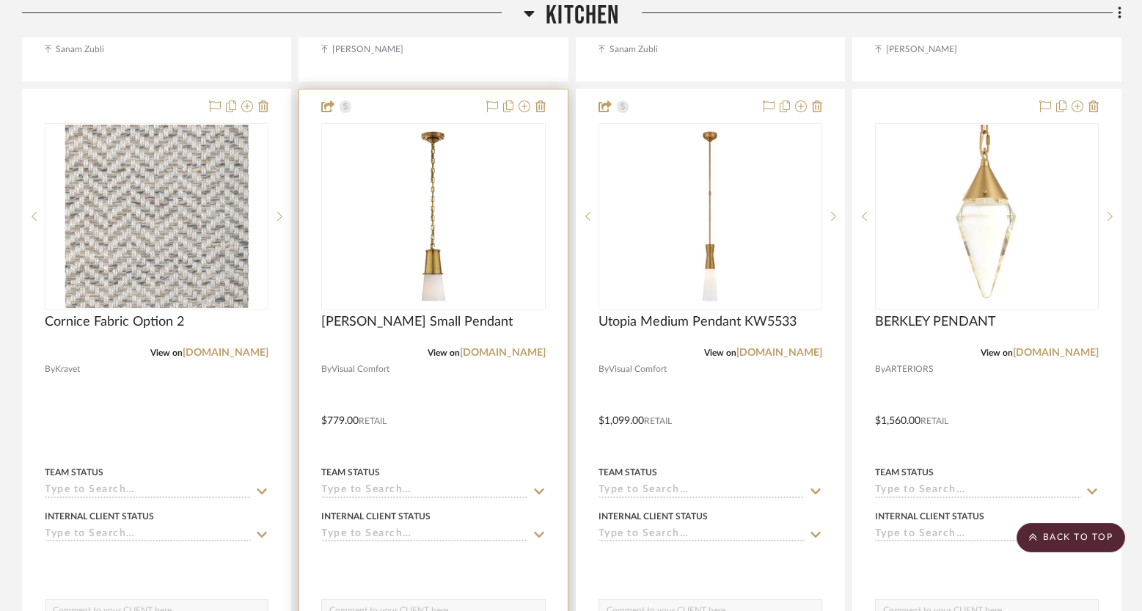
scroll to position [6374, 0]
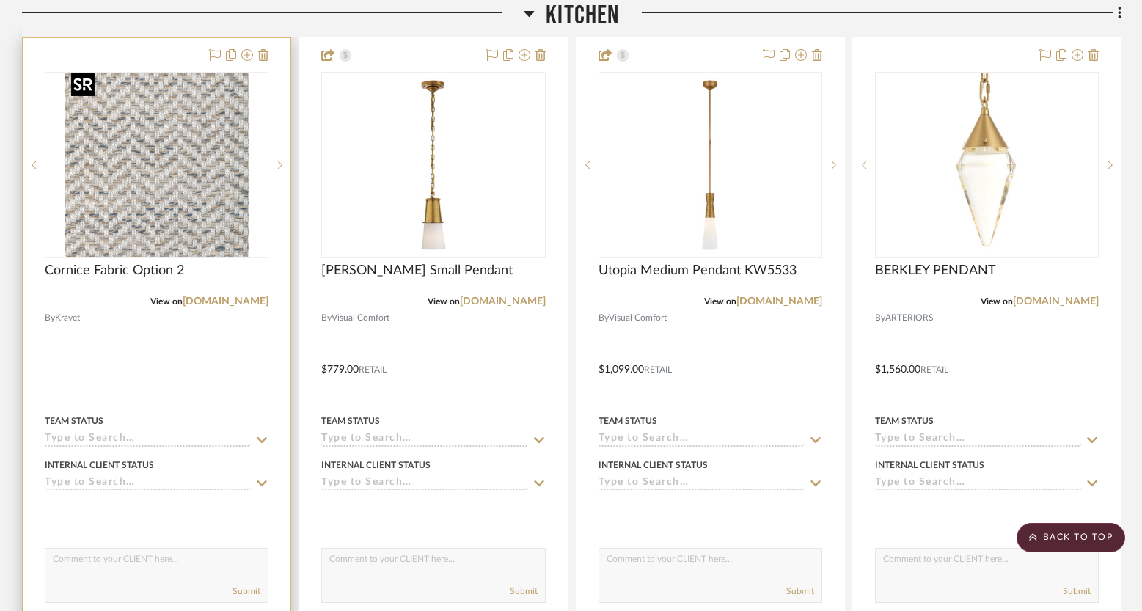
click at [214, 233] on img "0" at bounding box center [156, 164] width 183 height 183
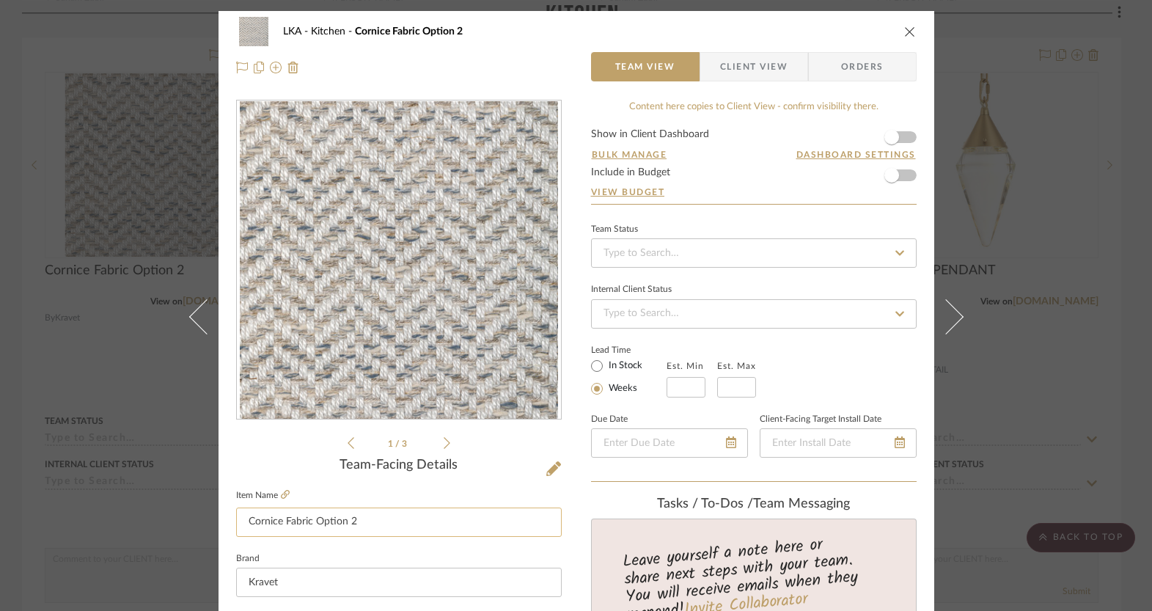
scroll to position [293, 0]
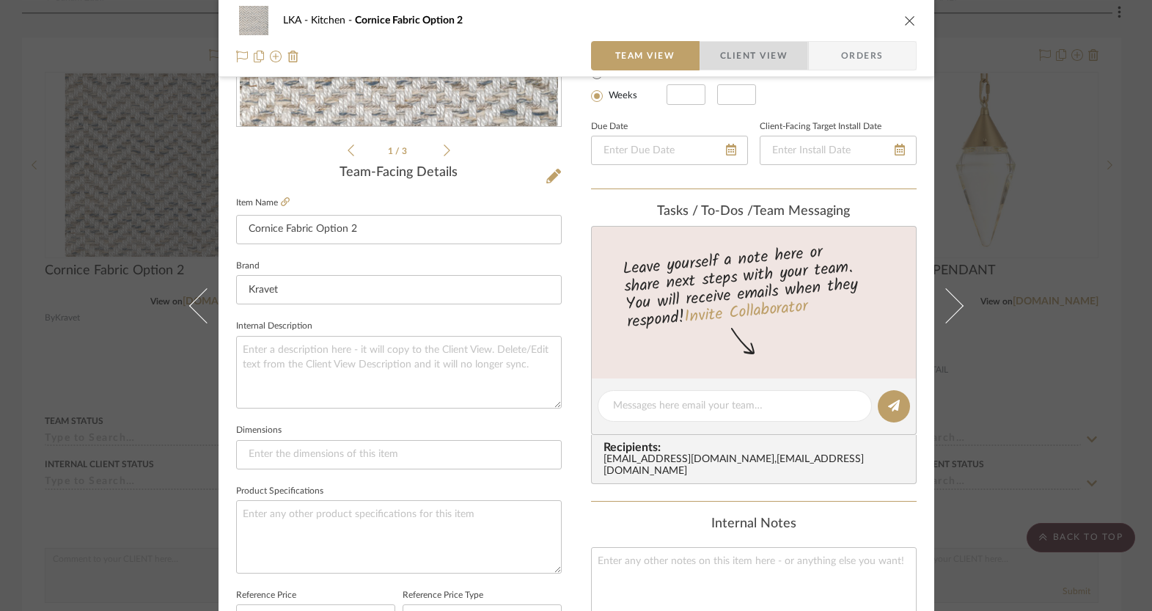
click at [762, 47] on span "Client View" at bounding box center [753, 55] width 67 height 29
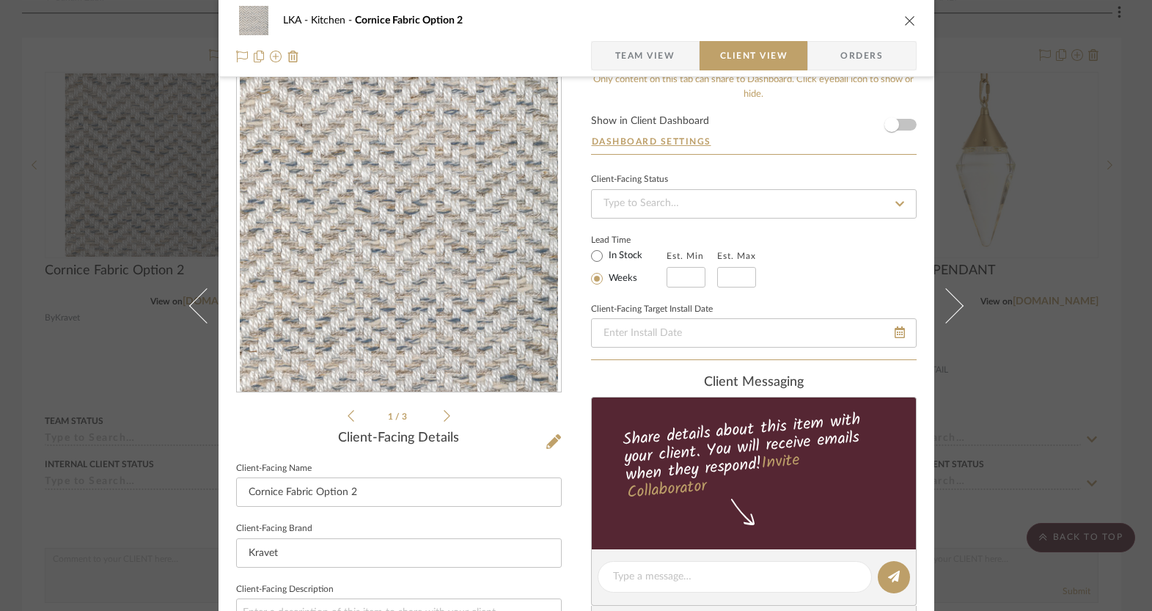
scroll to position [0, 0]
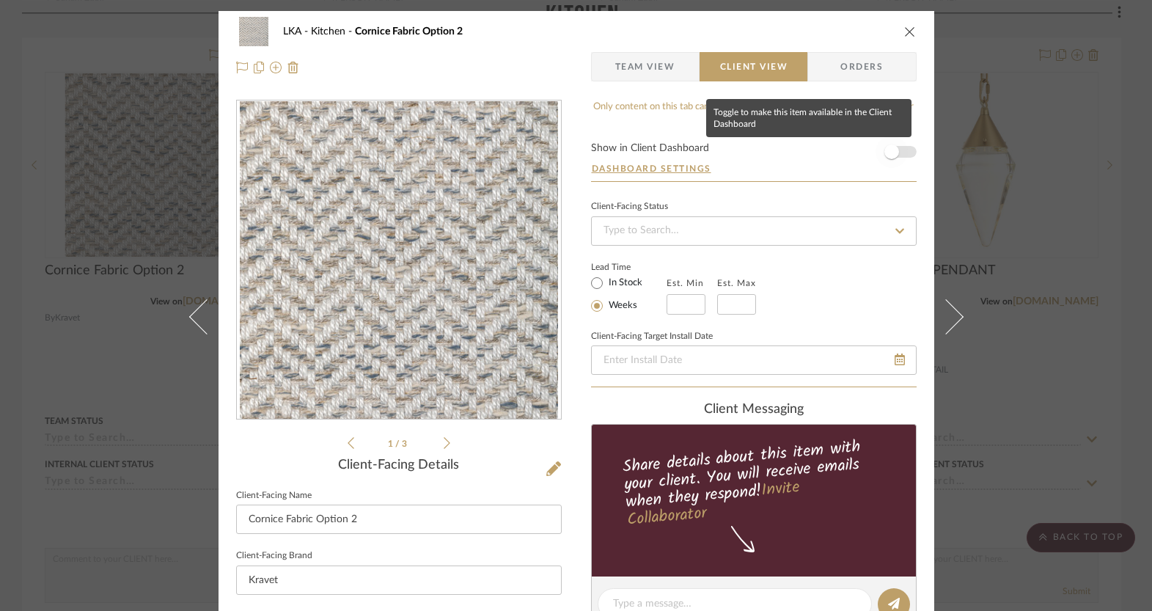
click at [887, 148] on span "button" at bounding box center [891, 151] width 15 height 15
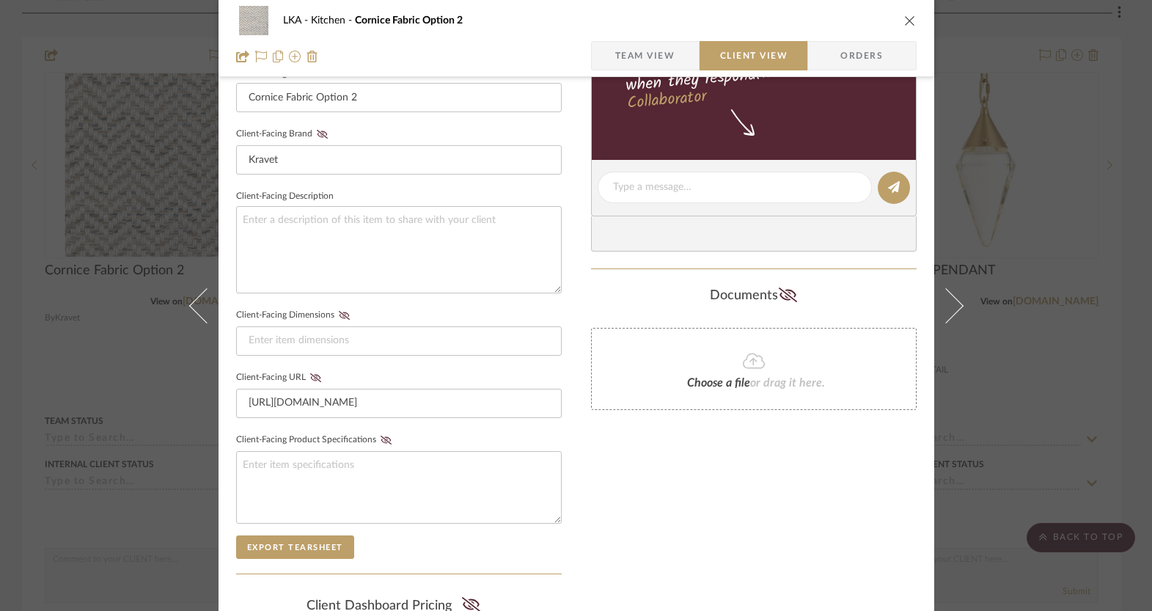
scroll to position [249, 0]
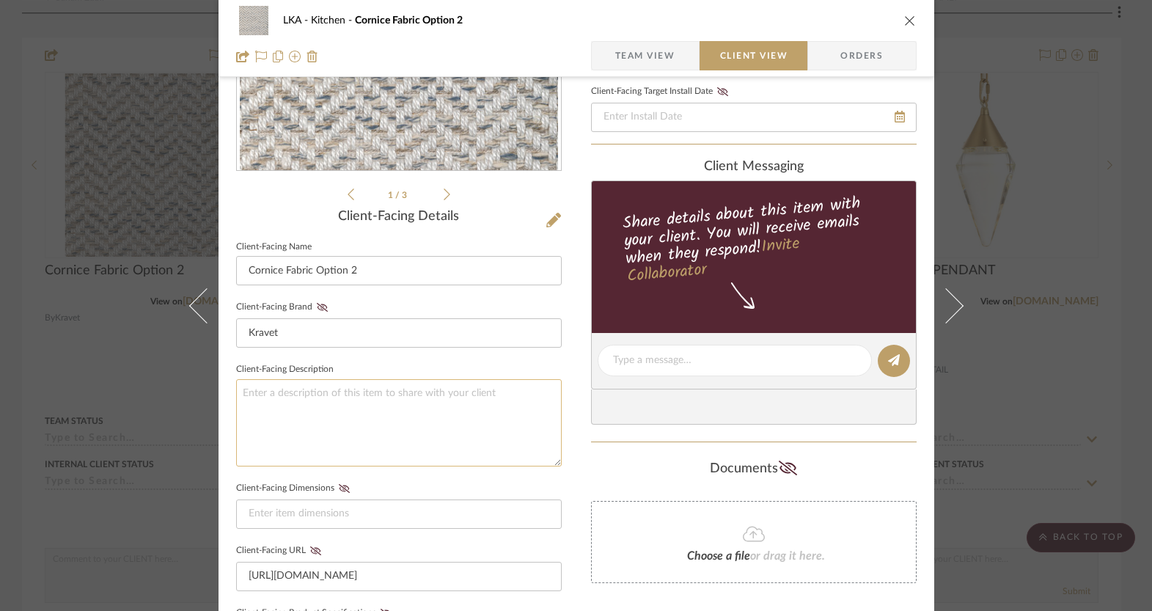
click at [298, 406] on textarea at bounding box center [399, 422] width 326 height 87
type textarea "Priced in the window treatment price"
click at [390, 363] on fieldset "Client-Facing Description Priced in the window treatment price" at bounding box center [399, 412] width 326 height 107
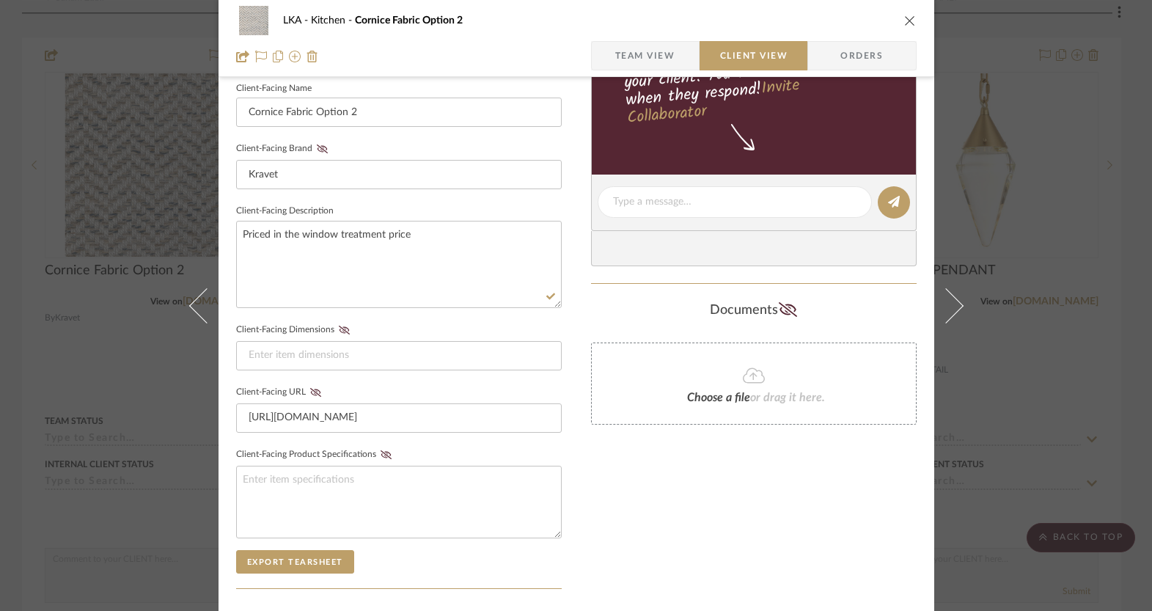
scroll to position [322, 0]
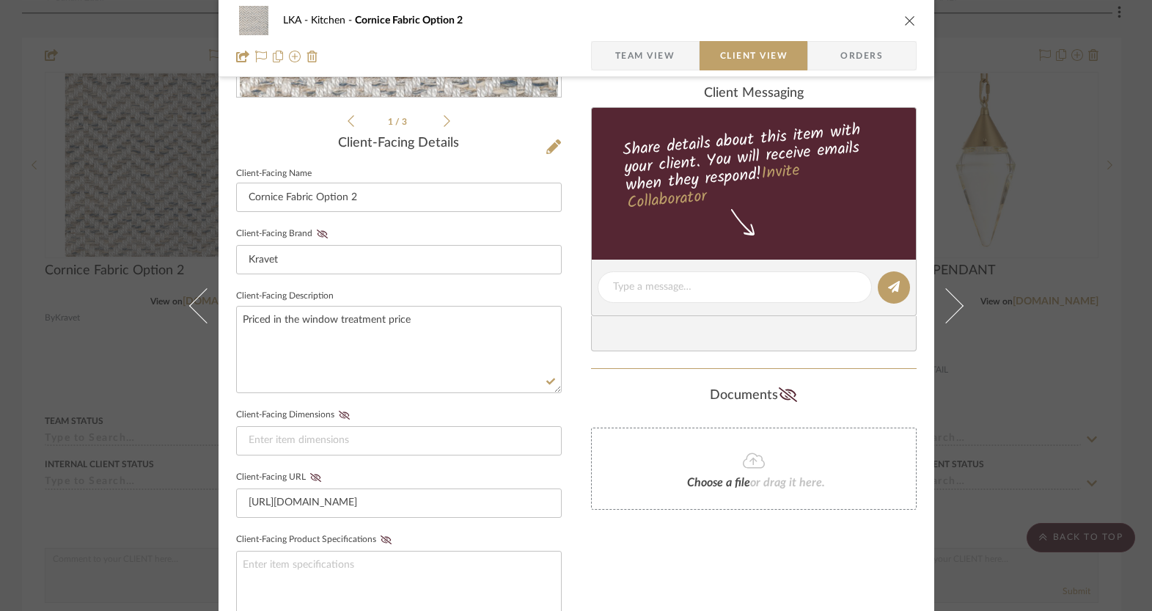
click at [904, 20] on icon "close" at bounding box center [910, 21] width 12 height 12
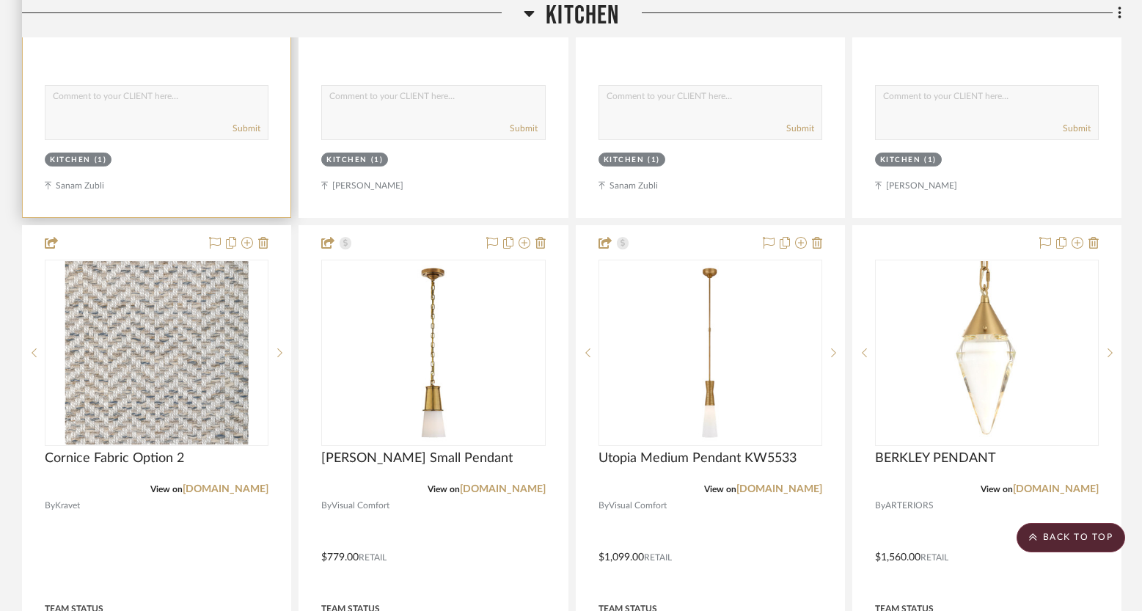
scroll to position [6099, 0]
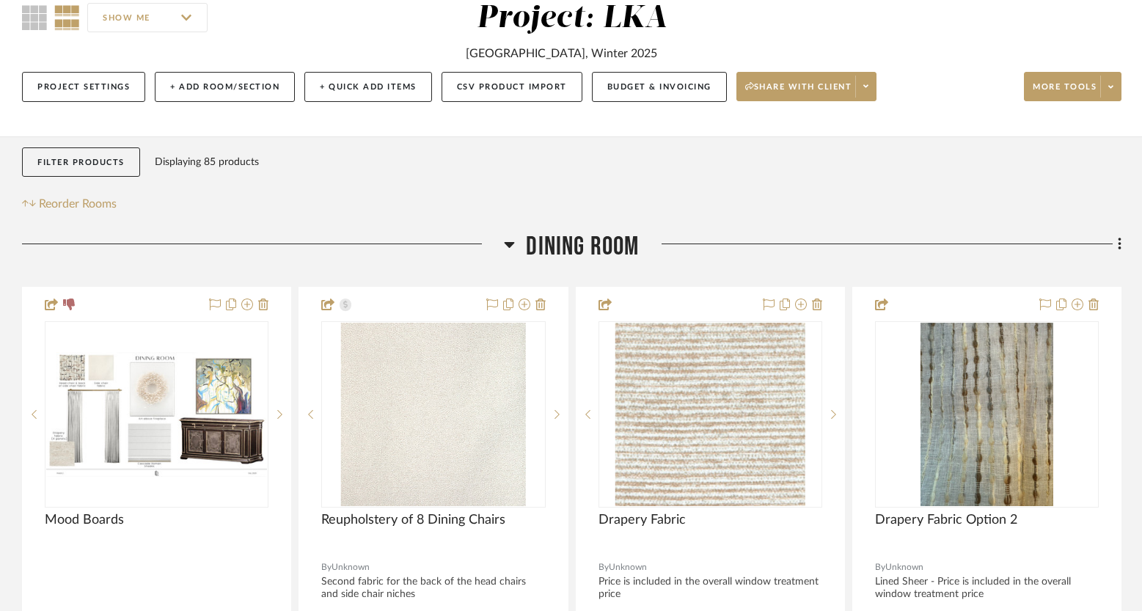
scroll to position [2, 0]
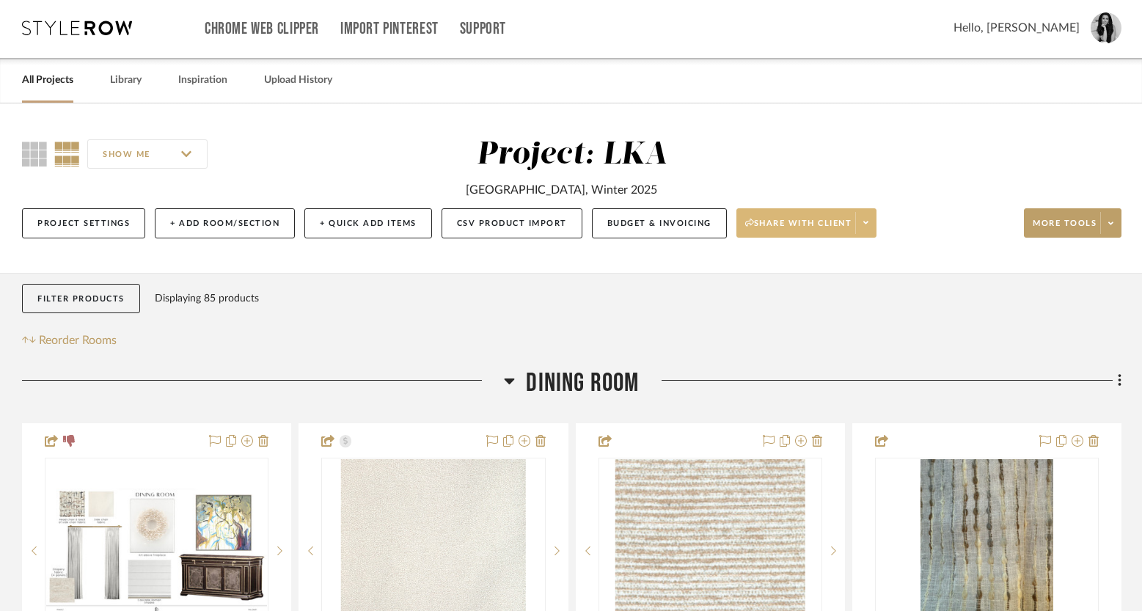
click at [776, 219] on span "Share with client" at bounding box center [798, 229] width 107 height 22
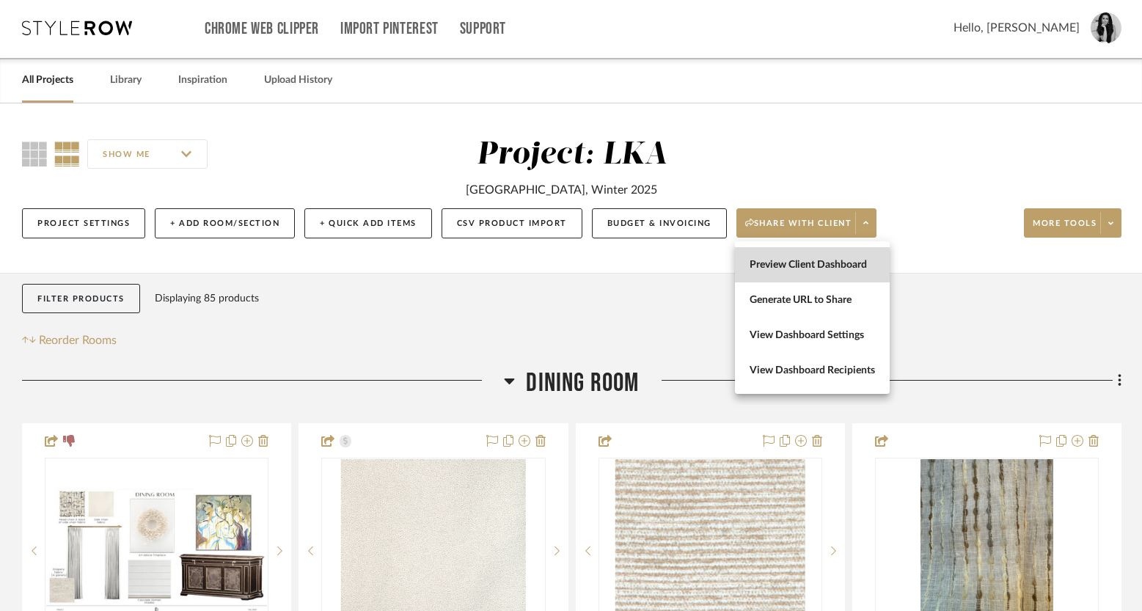
click at [773, 267] on span "Preview Client Dashboard" at bounding box center [811, 264] width 125 height 12
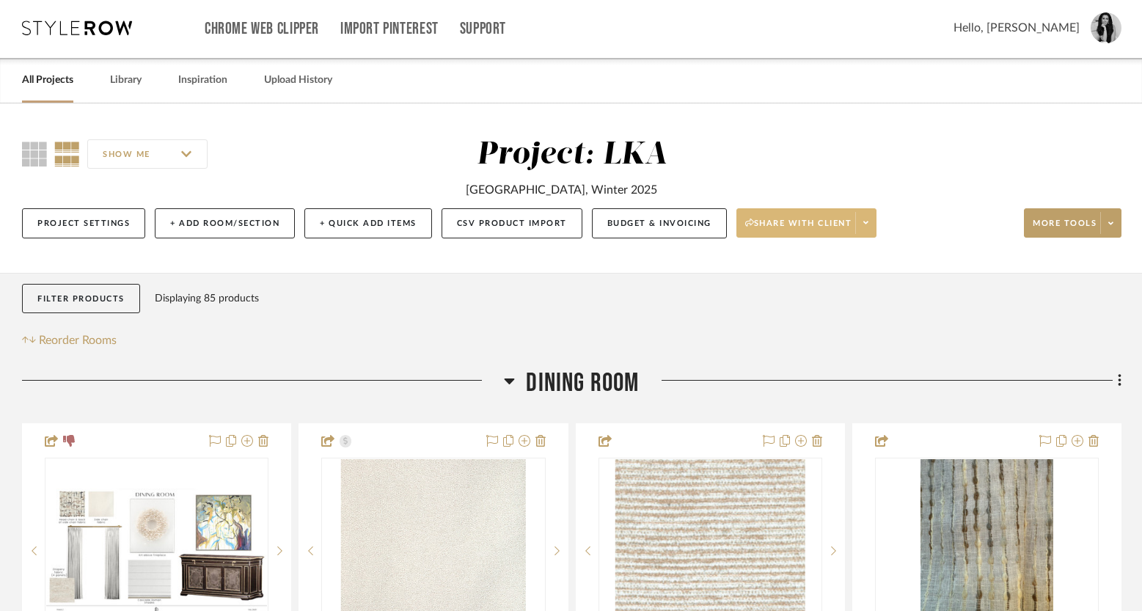
click at [779, 221] on span "Share with client" at bounding box center [798, 229] width 107 height 22
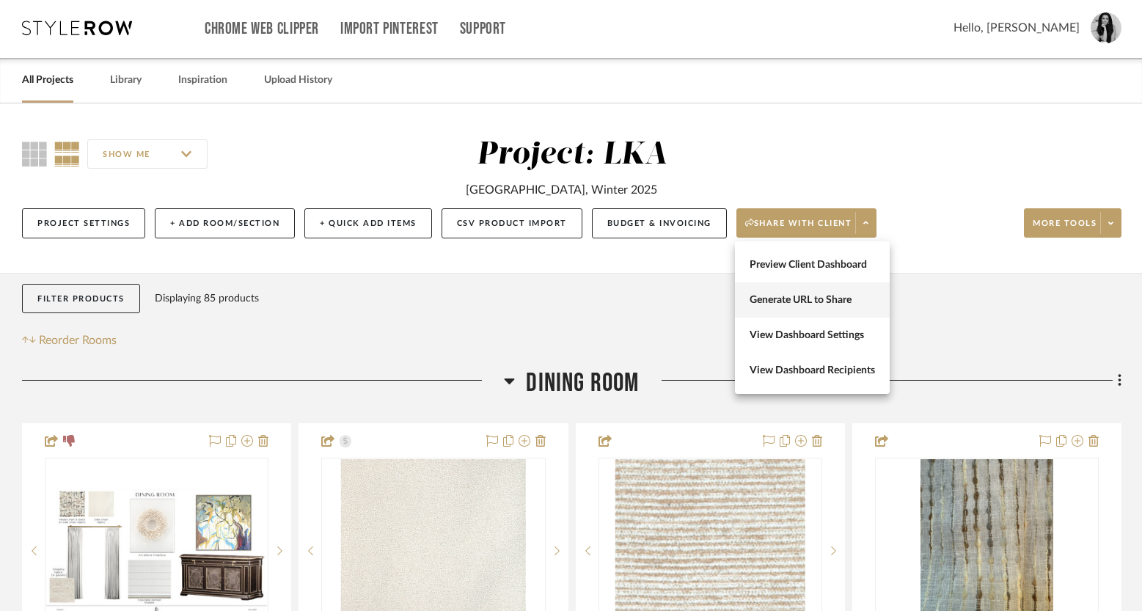
click at [774, 299] on span "Generate URL to Share" at bounding box center [811, 299] width 125 height 12
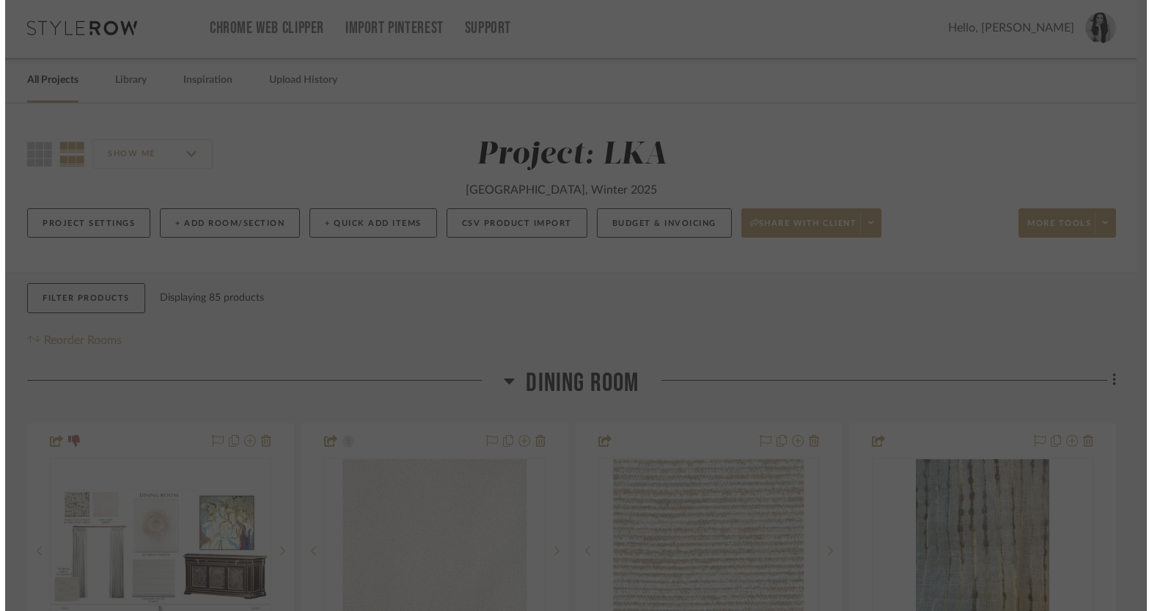
scroll to position [0, 0]
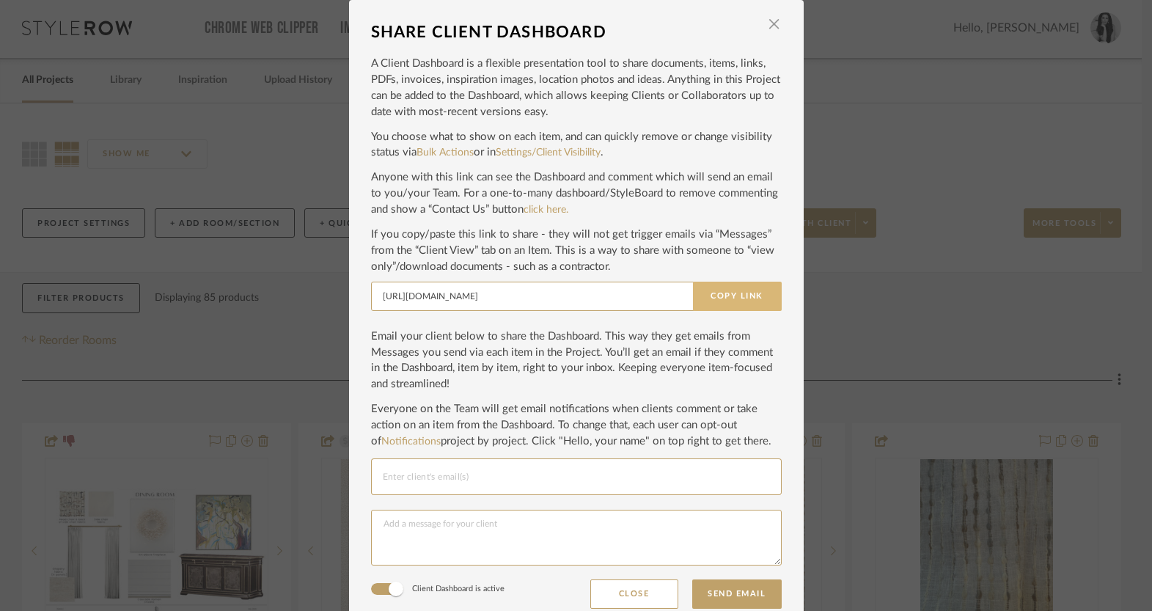
click at [716, 296] on button "Copy Link" at bounding box center [737, 296] width 89 height 29
click at [766, 32] on span "button" at bounding box center [774, 24] width 29 height 29
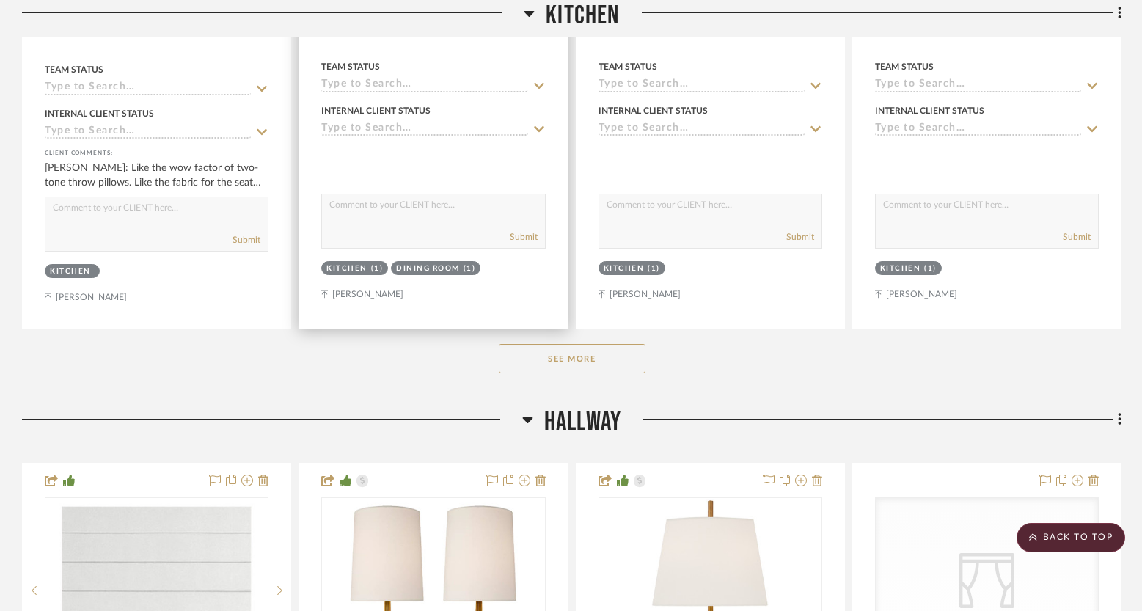
scroll to position [1522, 0]
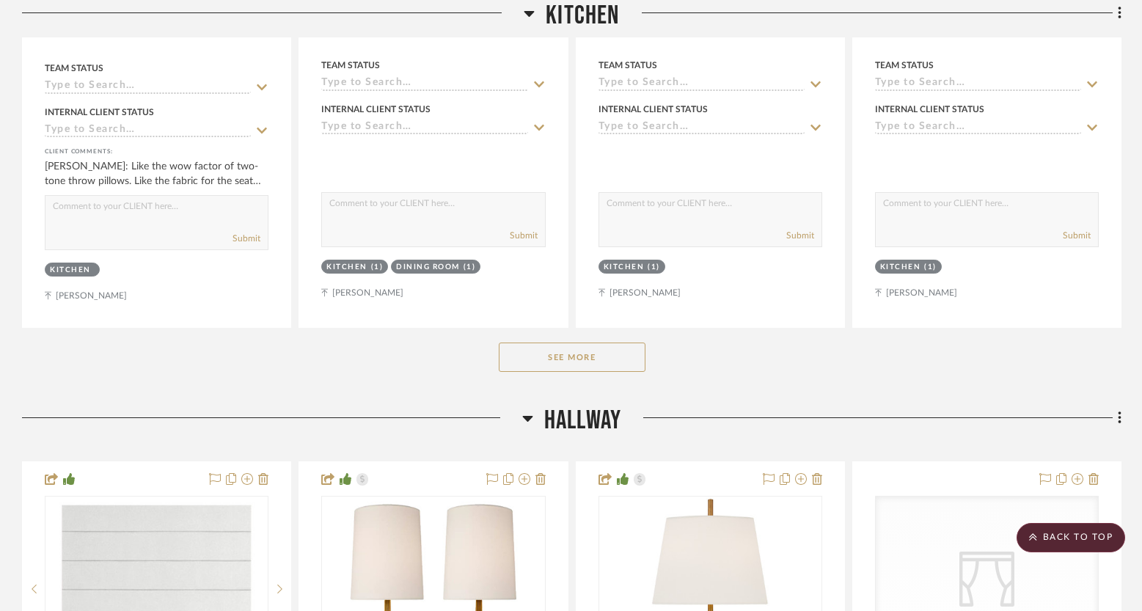
click at [572, 353] on button "See More" at bounding box center [572, 356] width 147 height 29
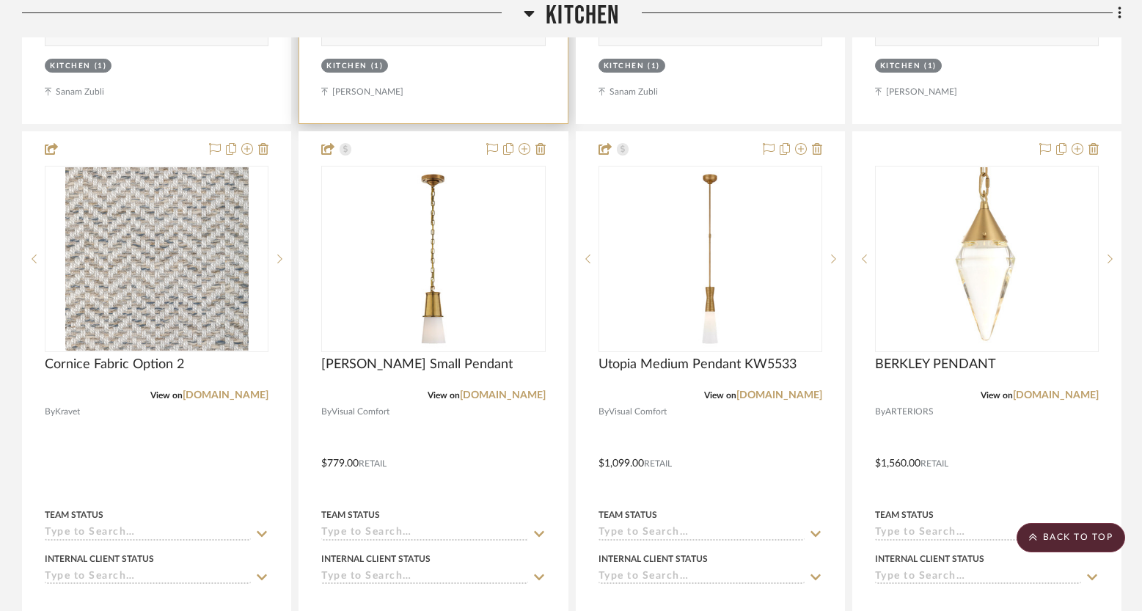
scroll to position [2509, 0]
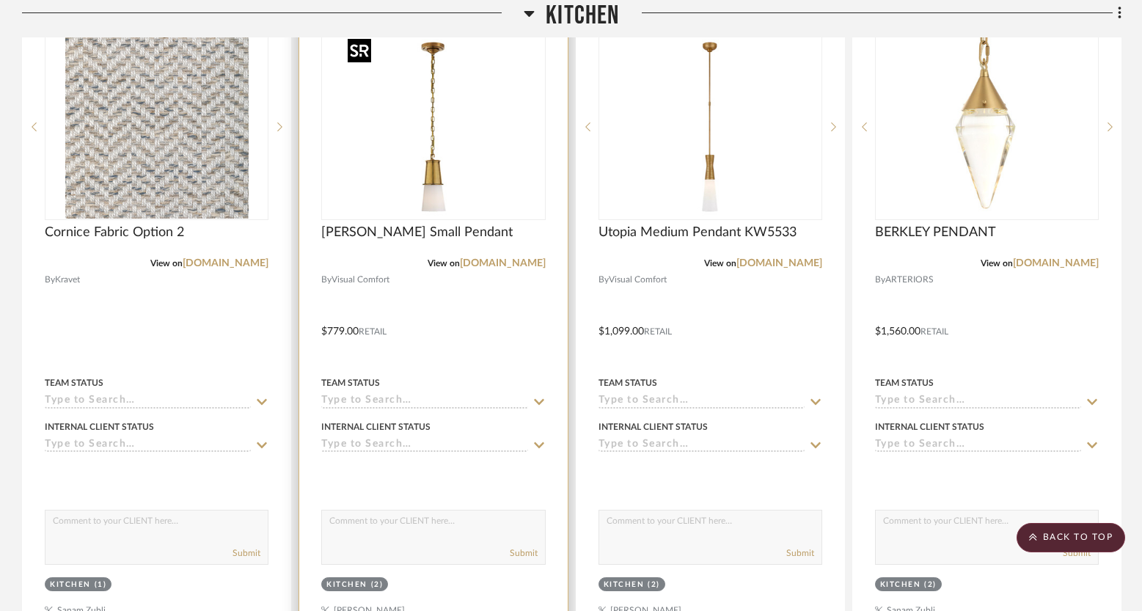
click at [403, 193] on img "0" at bounding box center [433, 126] width 183 height 183
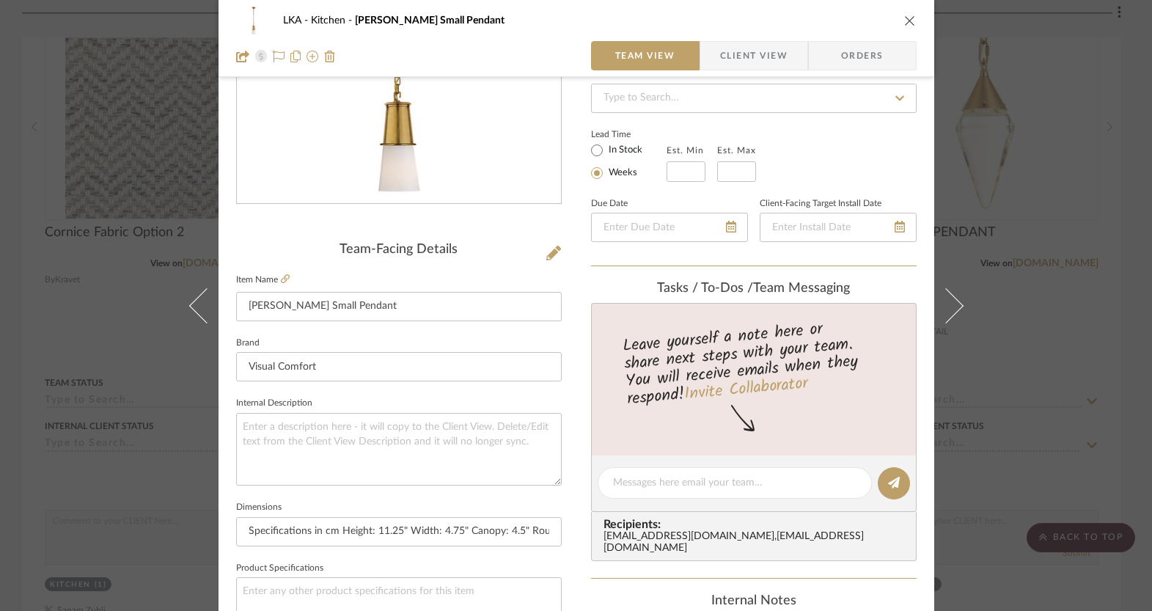
scroll to position [177, 0]
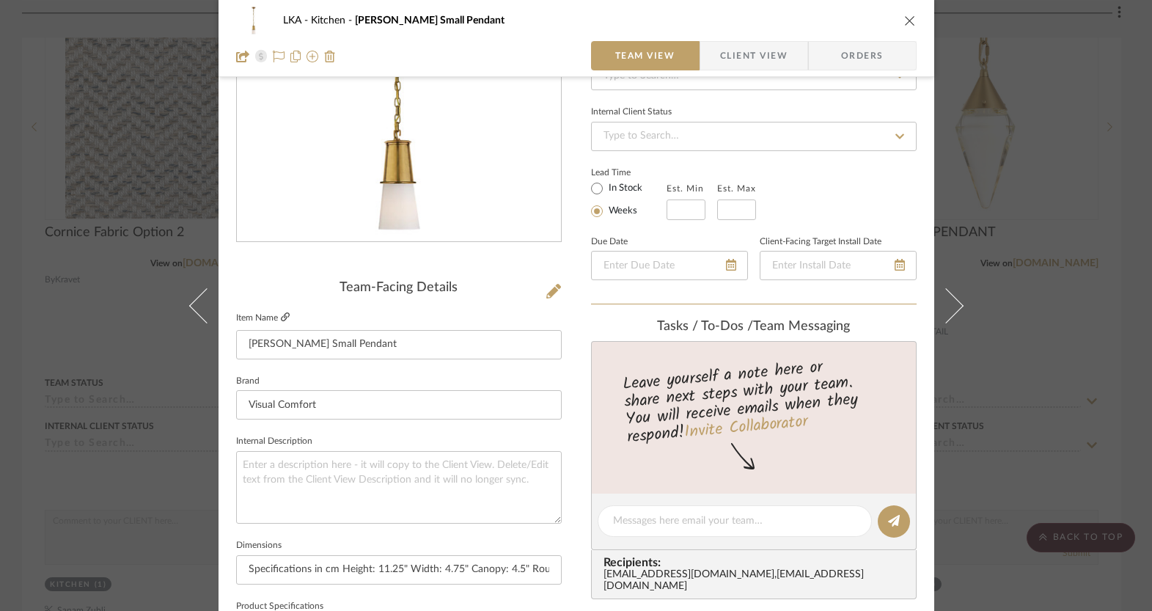
click at [282, 315] on icon at bounding box center [285, 316] width 9 height 9
click at [904, 15] on icon "close" at bounding box center [910, 21] width 12 height 12
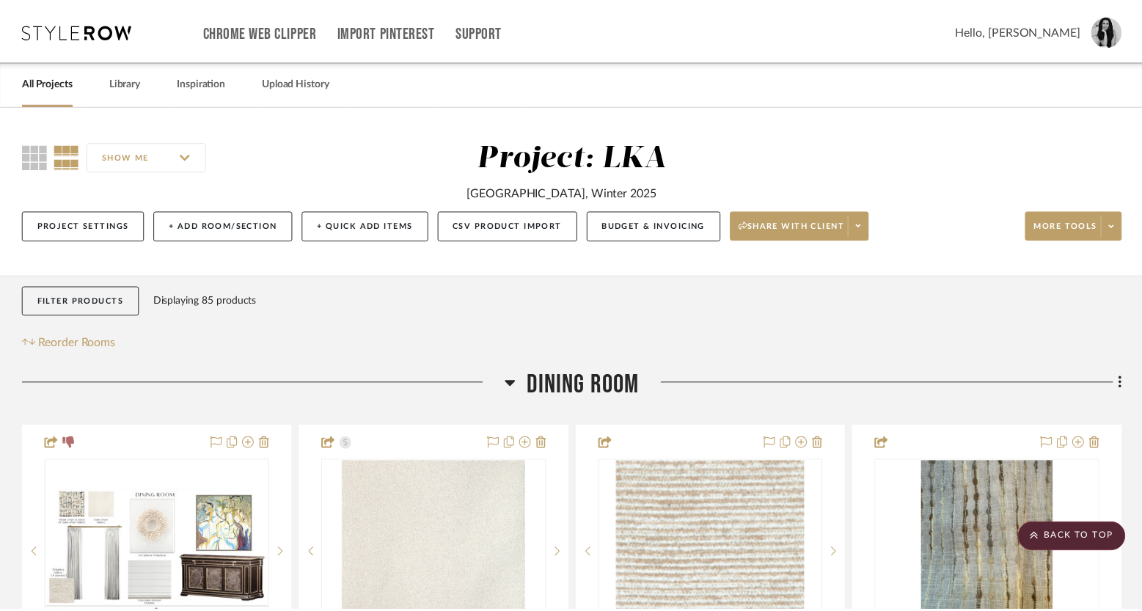
scroll to position [2509, 0]
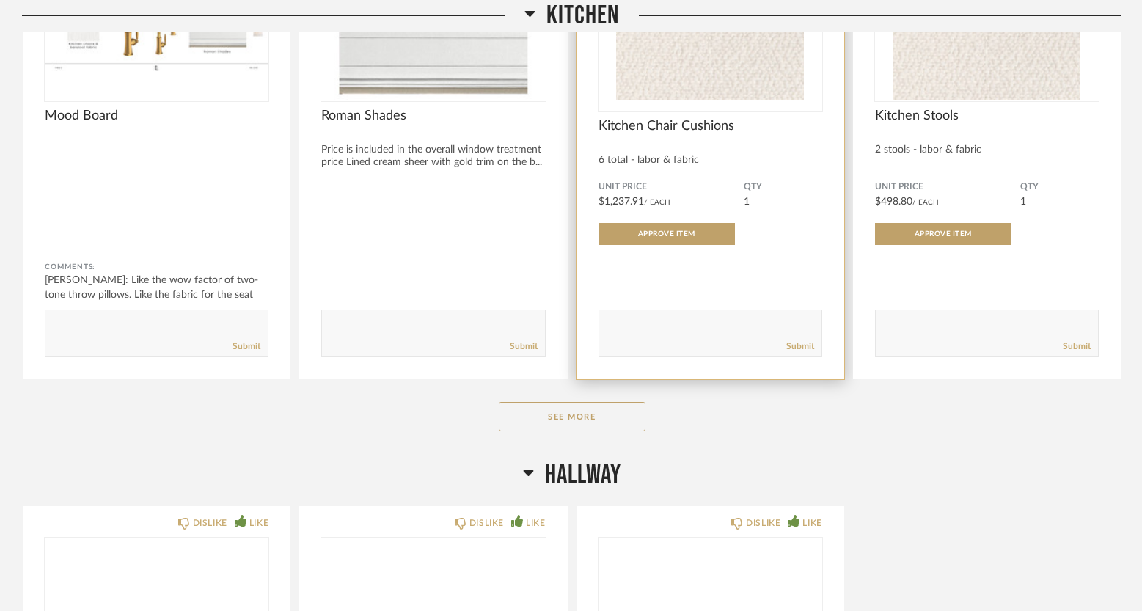
scroll to position [1121, 0]
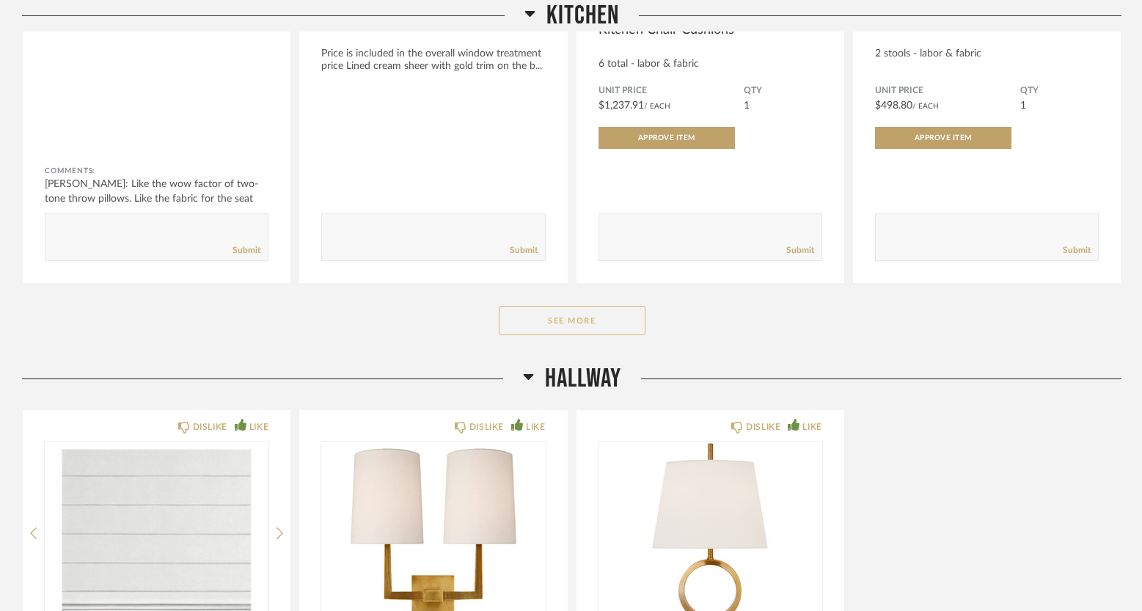
click at [590, 325] on button "See More" at bounding box center [572, 320] width 147 height 29
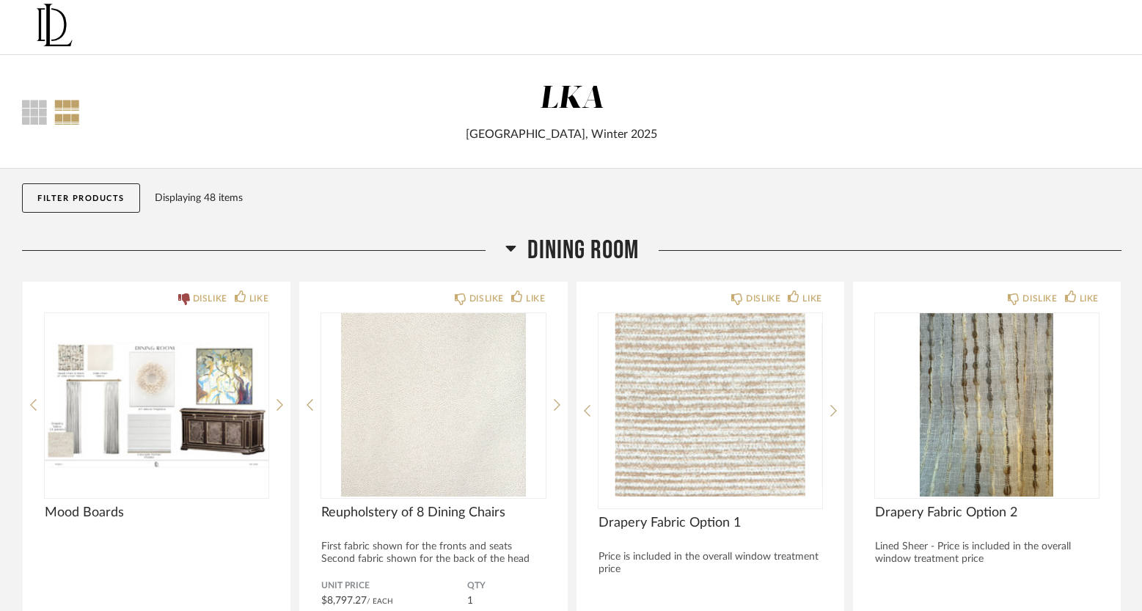
scroll to position [0, 0]
